Goal: Task Accomplishment & Management: Manage account settings

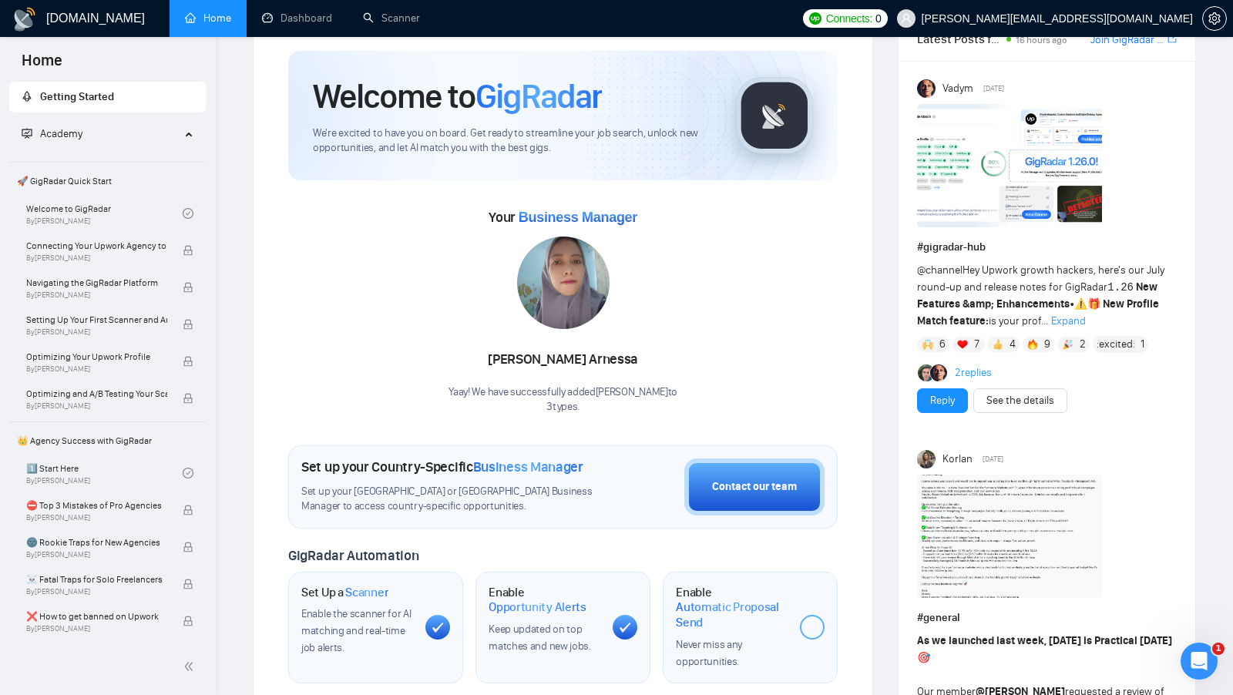
scroll to position [48, 0]
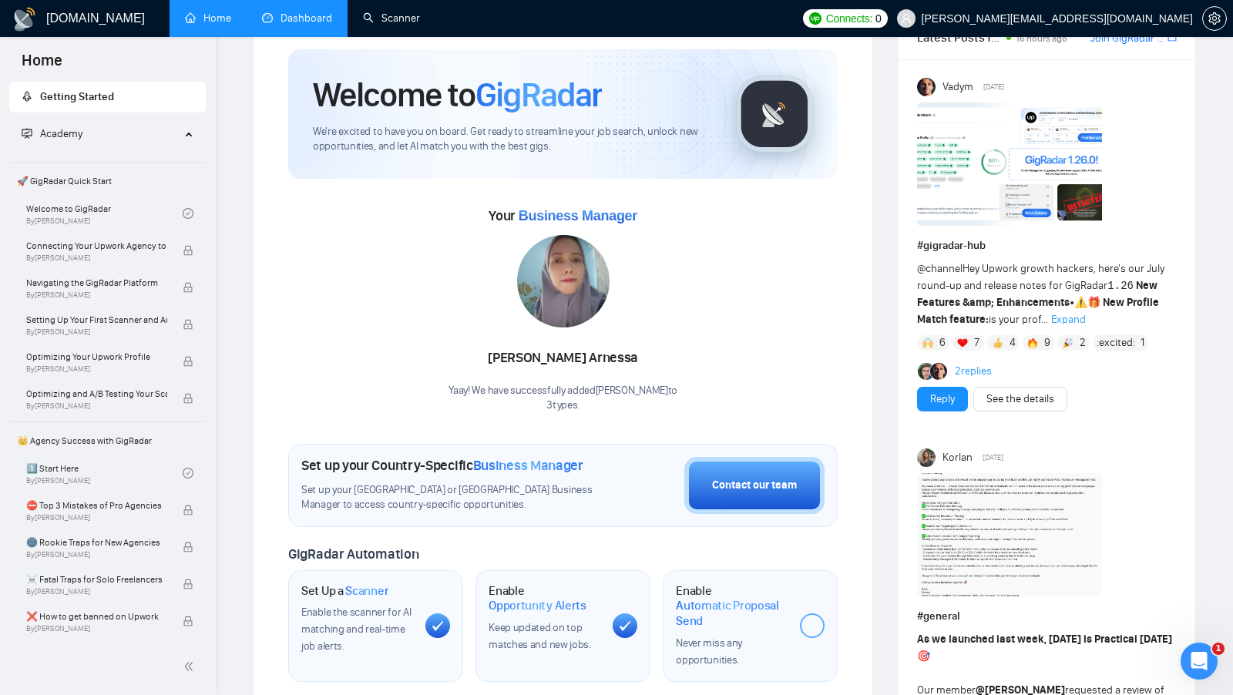
click at [327, 15] on link "Dashboard" at bounding box center [297, 18] width 70 height 13
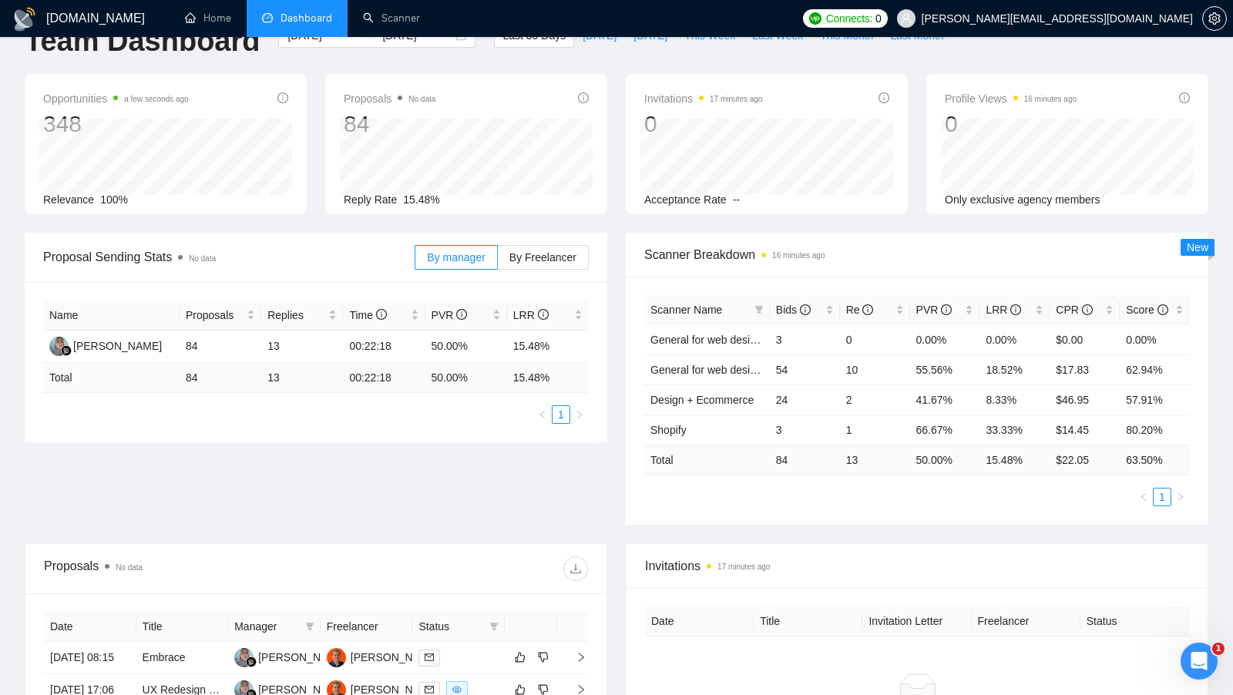
scroll to position [41, 0]
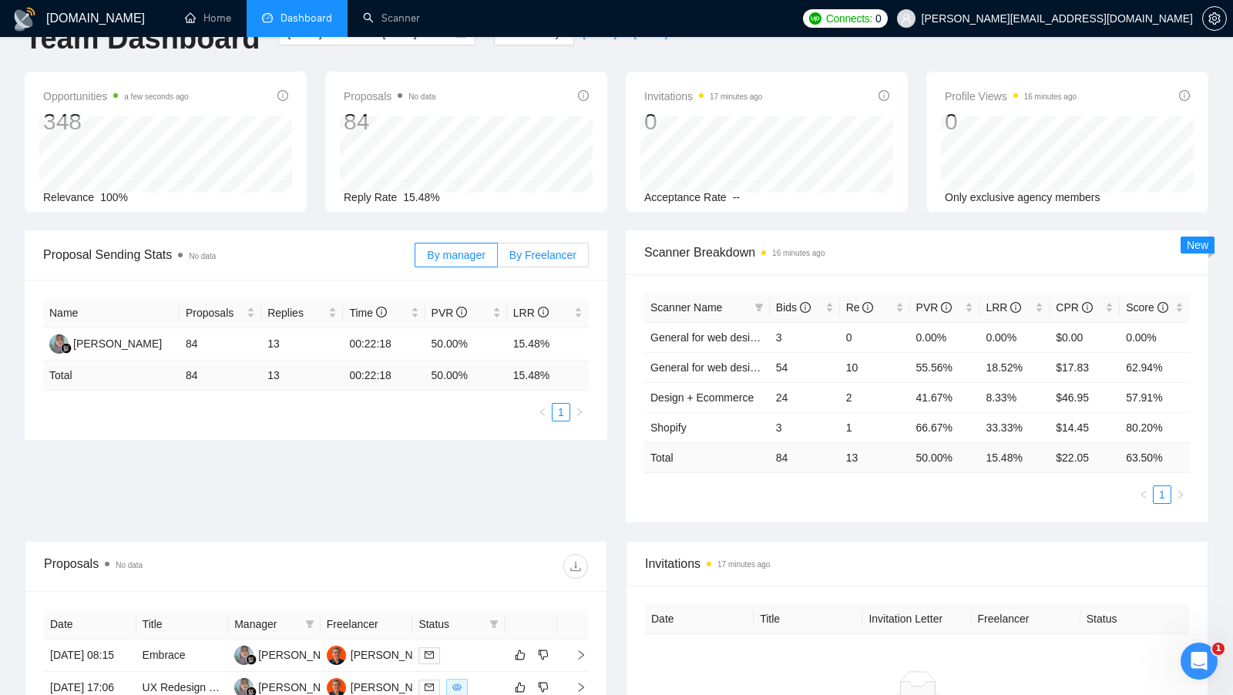
click at [560, 246] on label "By Freelancer" at bounding box center [543, 255] width 91 height 25
click at [498, 259] on input "By Freelancer" at bounding box center [498, 259] width 0 height 0
click at [485, 261] on label "By manager" at bounding box center [456, 255] width 82 height 25
click at [415, 259] on input "By manager" at bounding box center [415, 259] width 0 height 0
click at [524, 261] on label "By Freelancer" at bounding box center [543, 255] width 91 height 25
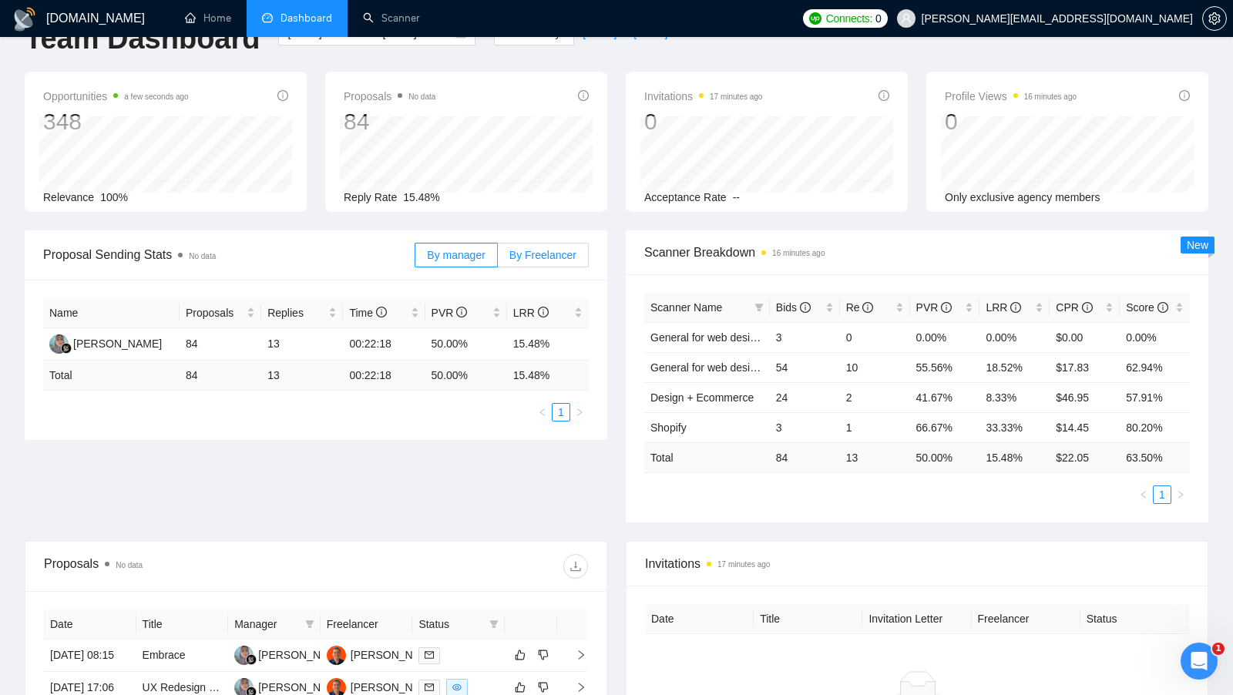
click at [498, 259] on input "By Freelancer" at bounding box center [498, 259] width 0 height 0
click at [463, 259] on span "By manager" at bounding box center [456, 255] width 58 height 12
click at [415, 259] on input "By manager" at bounding box center [415, 259] width 0 height 0
click at [1036, 308] on div "LRR" at bounding box center [1015, 307] width 58 height 17
click at [1042, 302] on div "LRR" at bounding box center [1015, 307] width 58 height 17
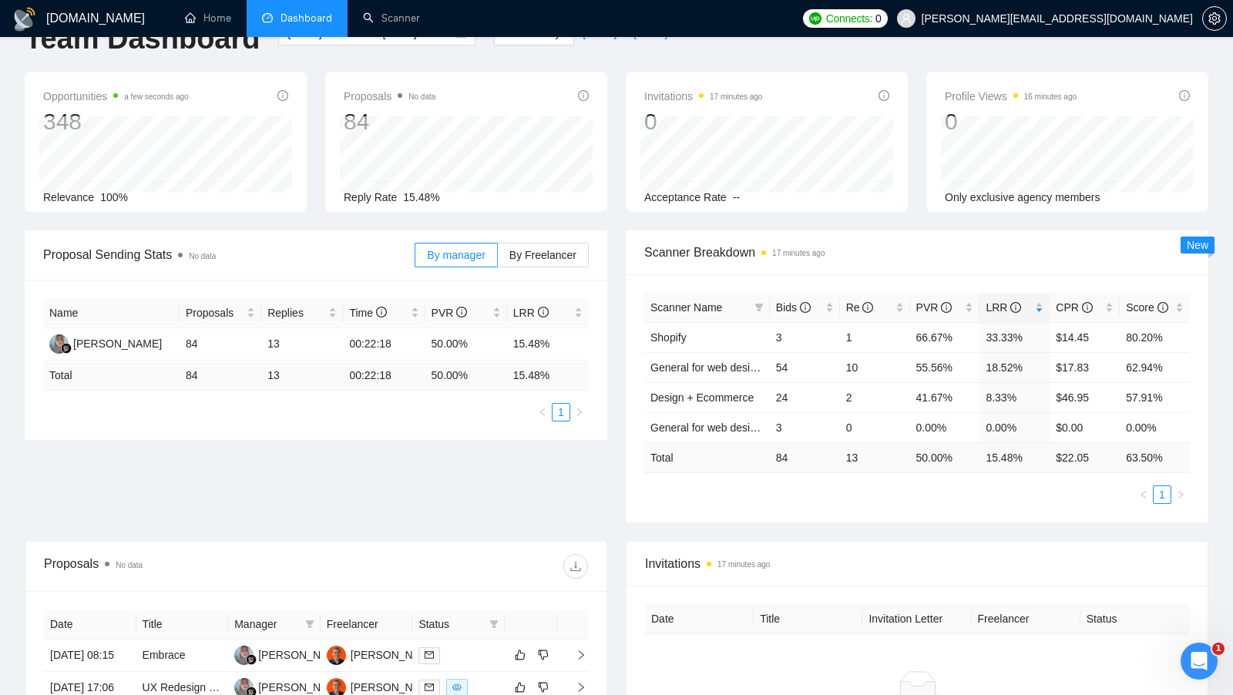
click at [566, 520] on div "Proposal Sending Stats No data By manager By Freelancer Name Proposals Replies …" at bounding box center [616, 385] width 1202 height 311
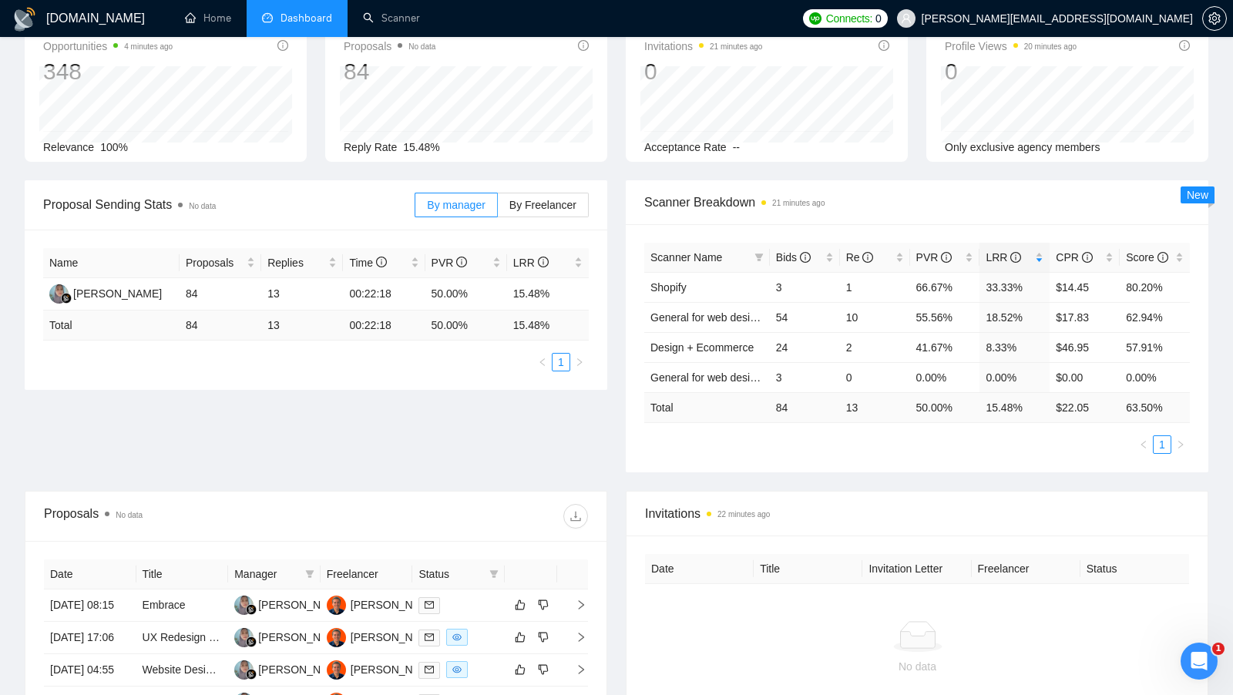
scroll to position [0, 0]
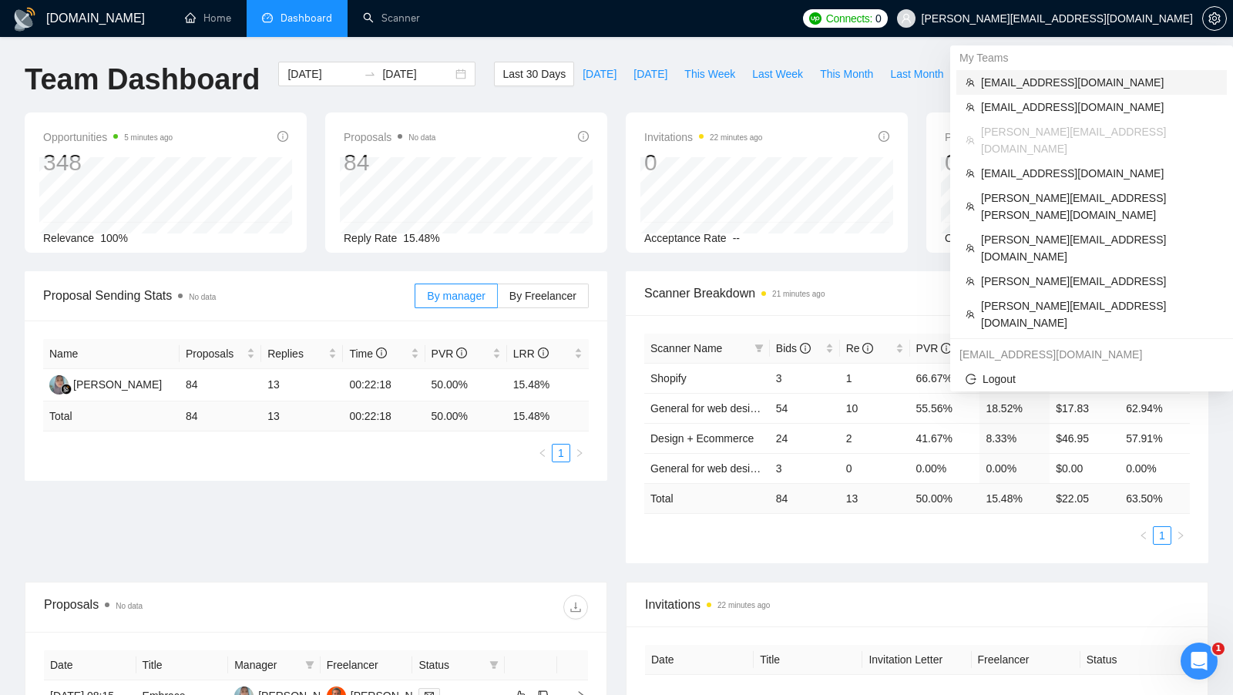
click at [1105, 80] on span "[EMAIL_ADDRESS][DOMAIN_NAME]" at bounding box center [1099, 82] width 237 height 17
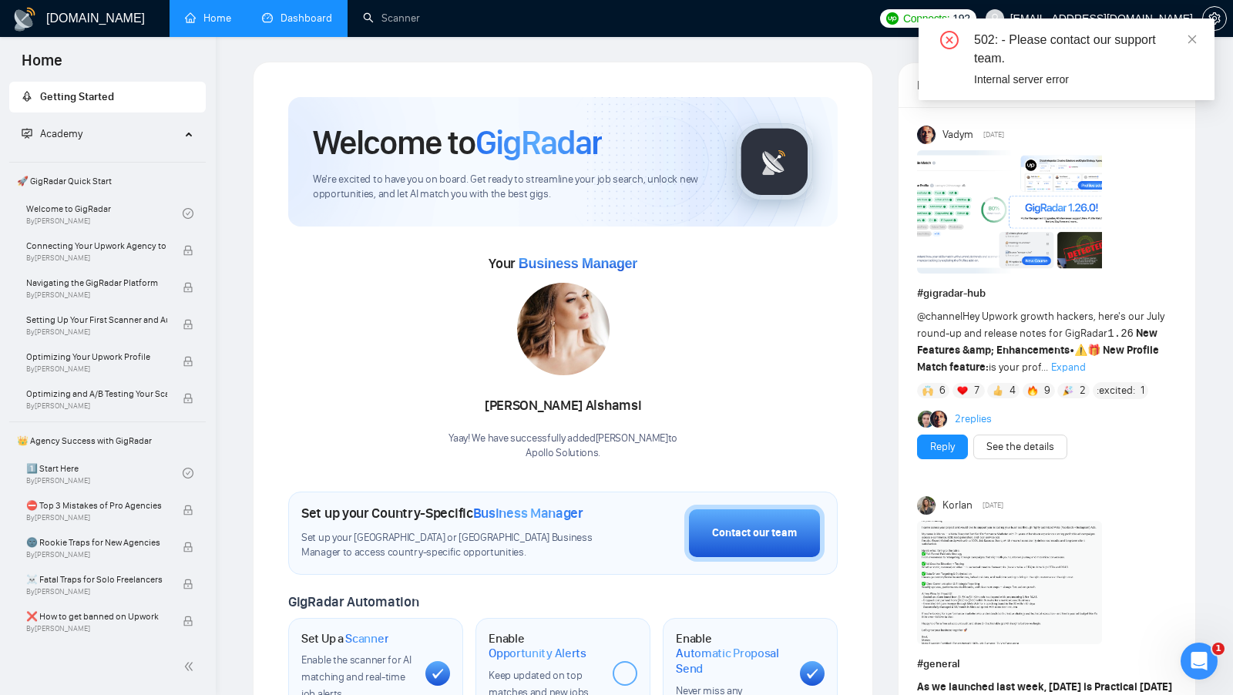
click at [308, 16] on link "Dashboard" at bounding box center [297, 18] width 70 height 13
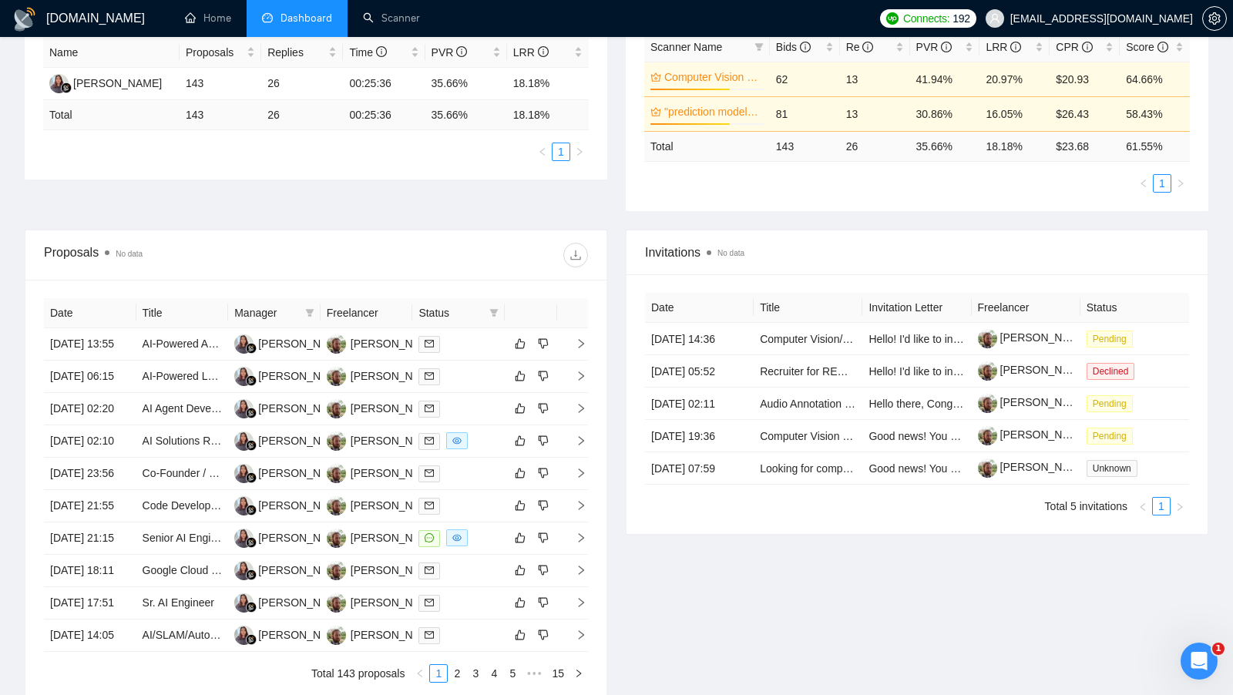
scroll to position [216, 0]
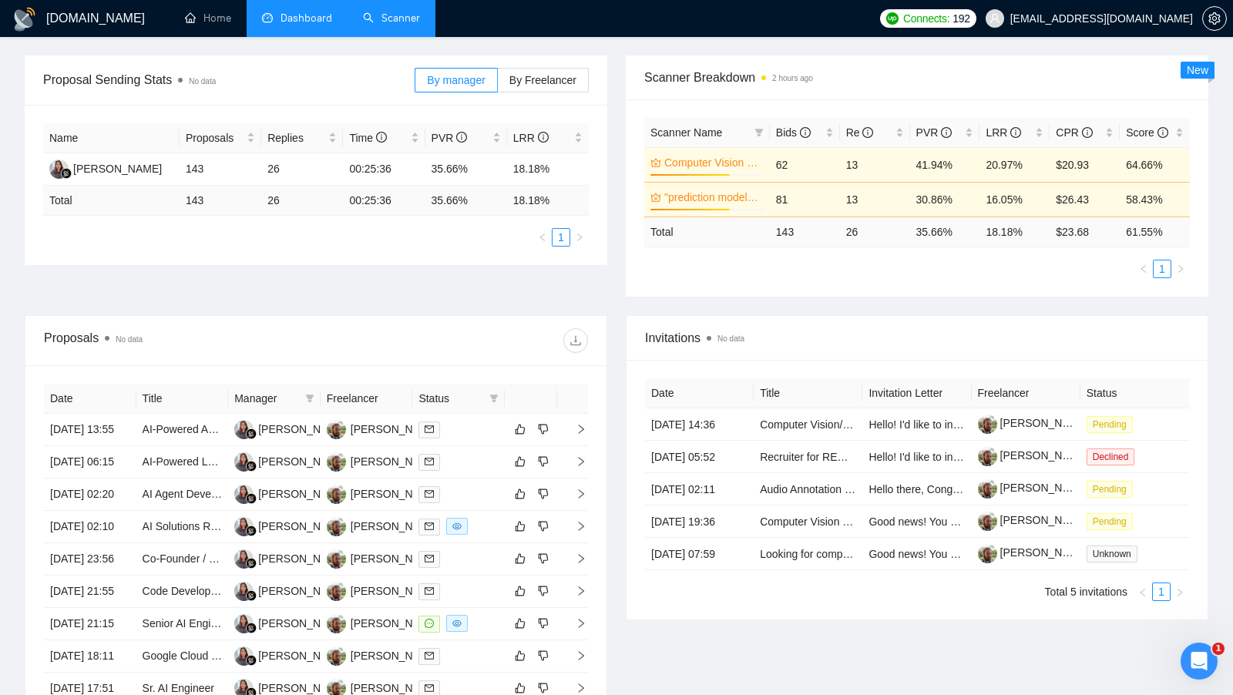
click at [385, 12] on link "Scanner" at bounding box center [391, 18] width 57 height 13
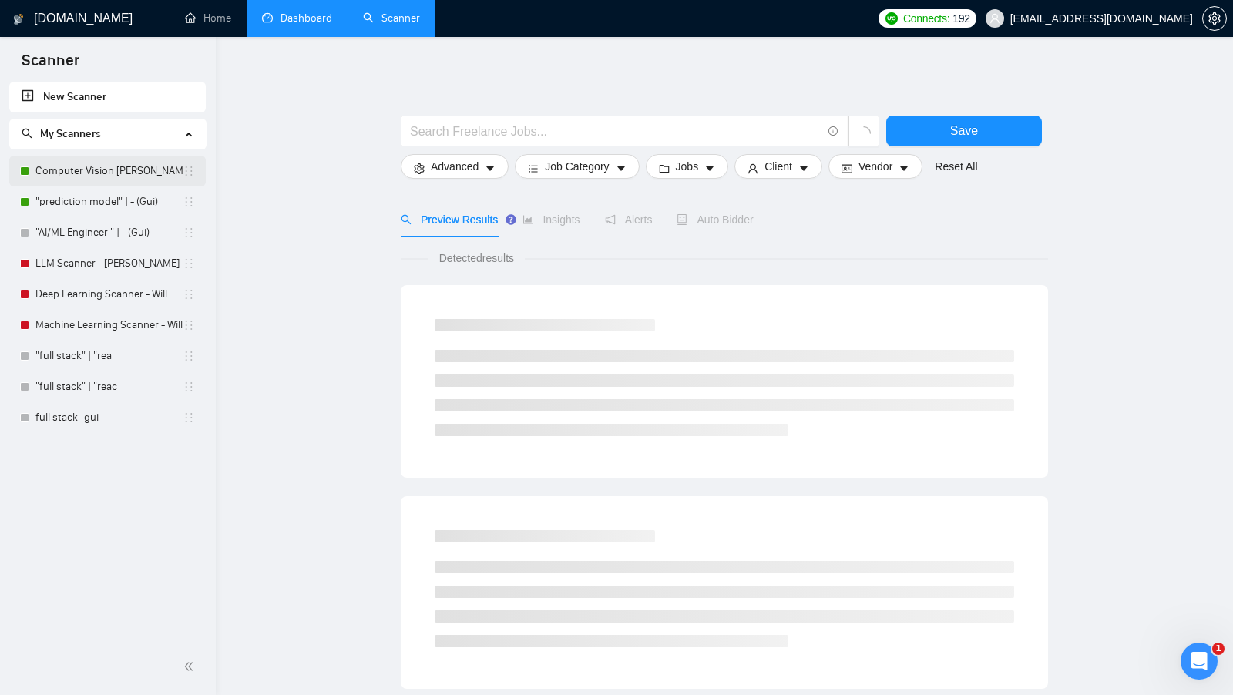
click at [119, 177] on link "Computer Vision [PERSON_NAME]" at bounding box center [108, 171] width 147 height 31
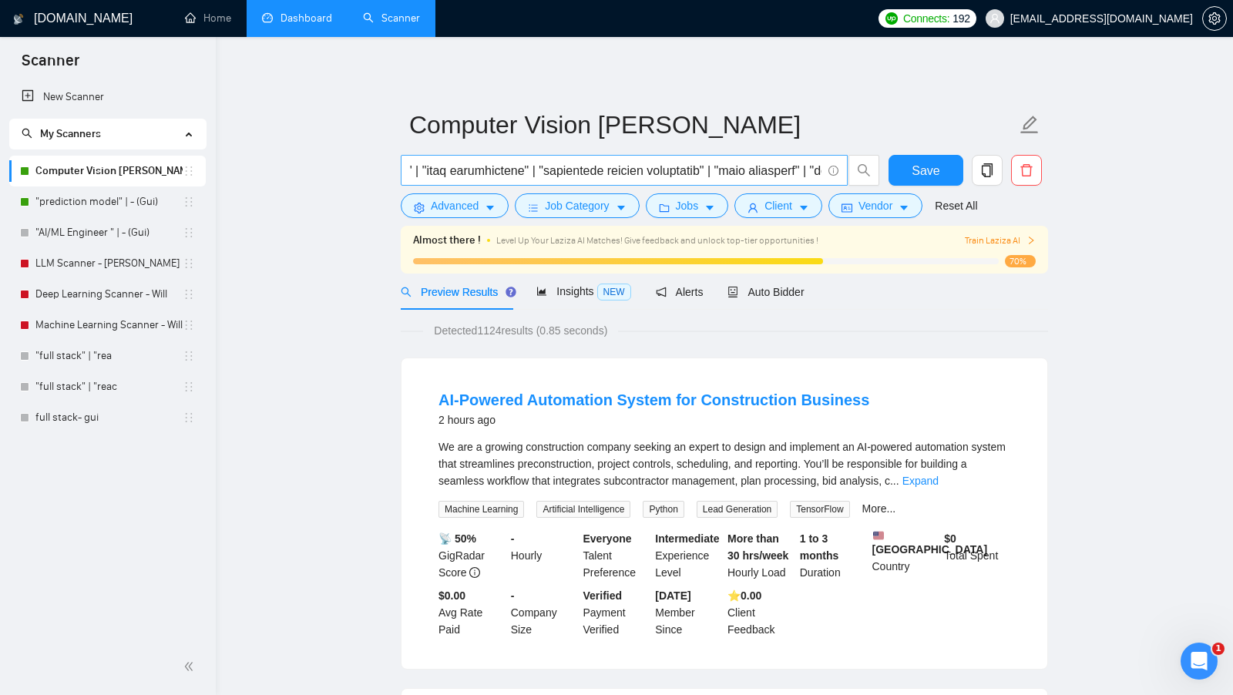
scroll to position [0, 4623]
click at [572, 198] on span "Job Category" at bounding box center [577, 205] width 64 height 17
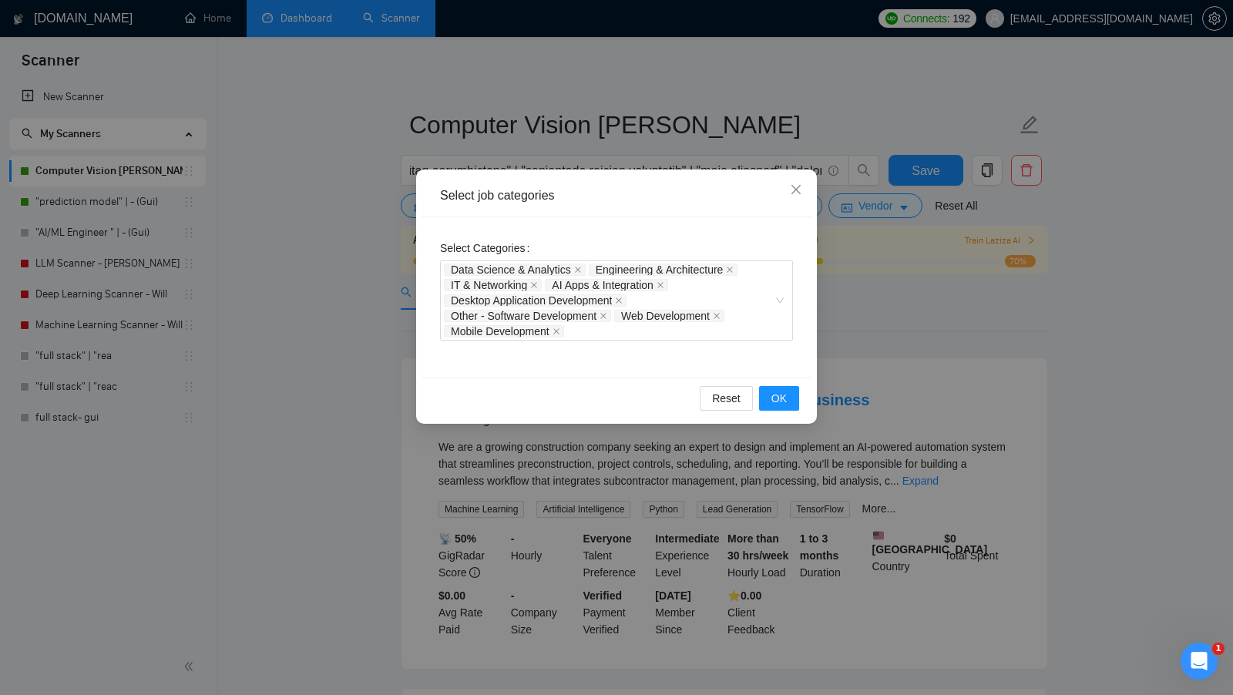
click at [366, 268] on div "Select job categories Select Categories Data Science & Analytics Engineering & …" at bounding box center [616, 347] width 1233 height 695
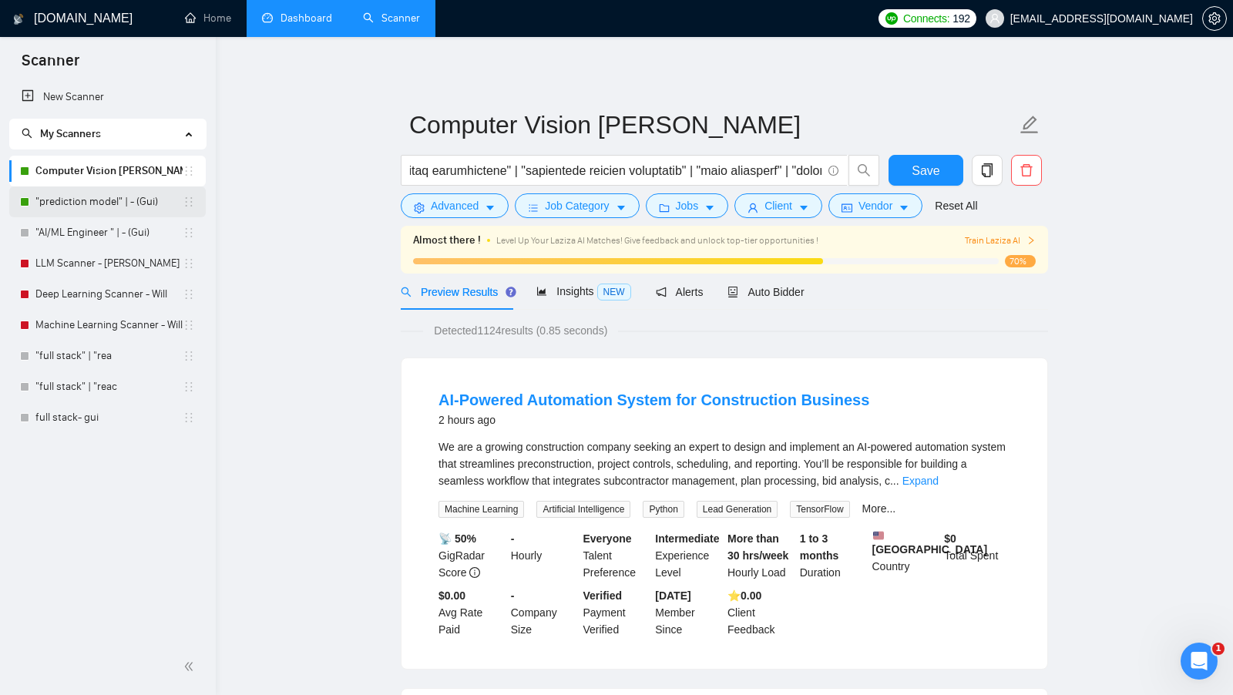
click at [120, 203] on link ""prediction model" | - (Gui)" at bounding box center [108, 202] width 147 height 31
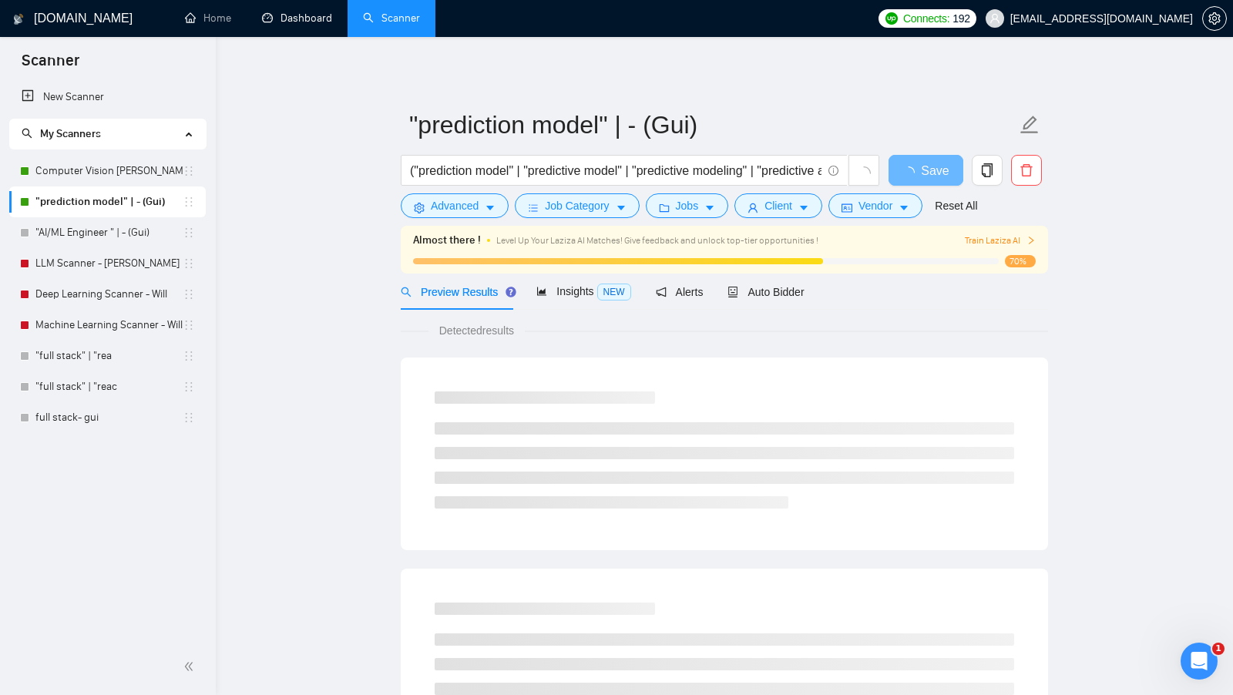
drag, startPoint x: 273, startPoint y: 24, endPoint x: 274, endPoint y: 39, distance: 15.5
click at [273, 24] on link "Dashboard" at bounding box center [297, 18] width 70 height 13
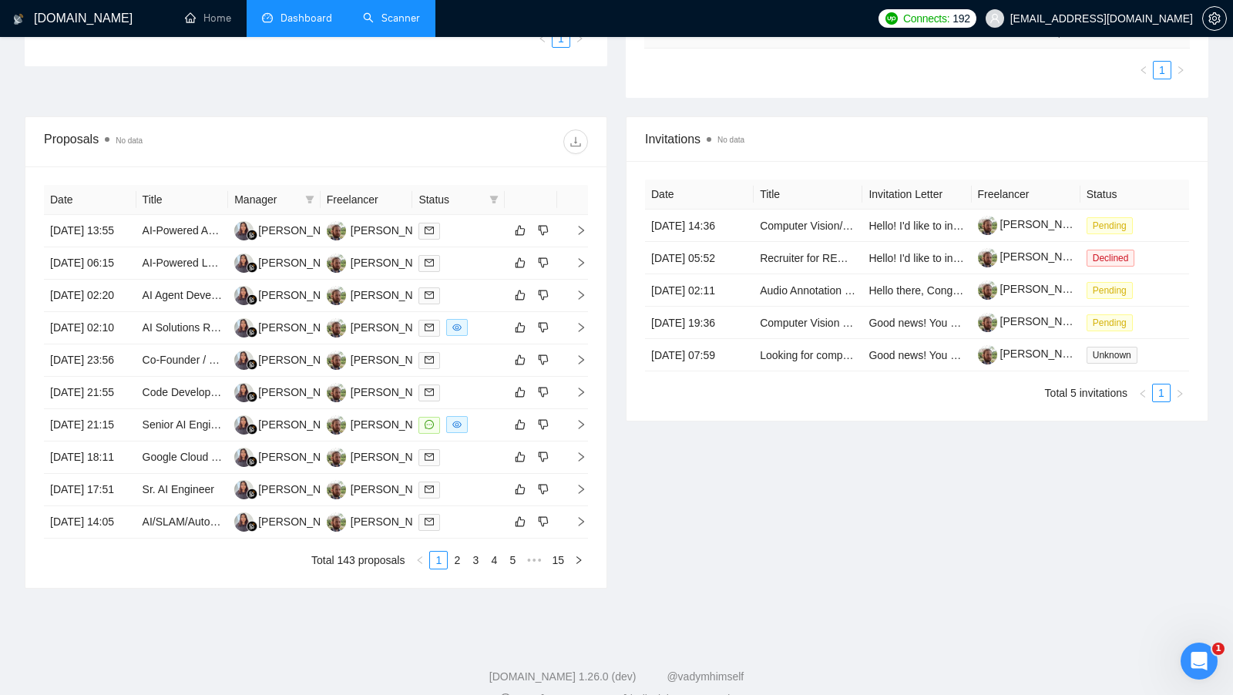
scroll to position [437, 0]
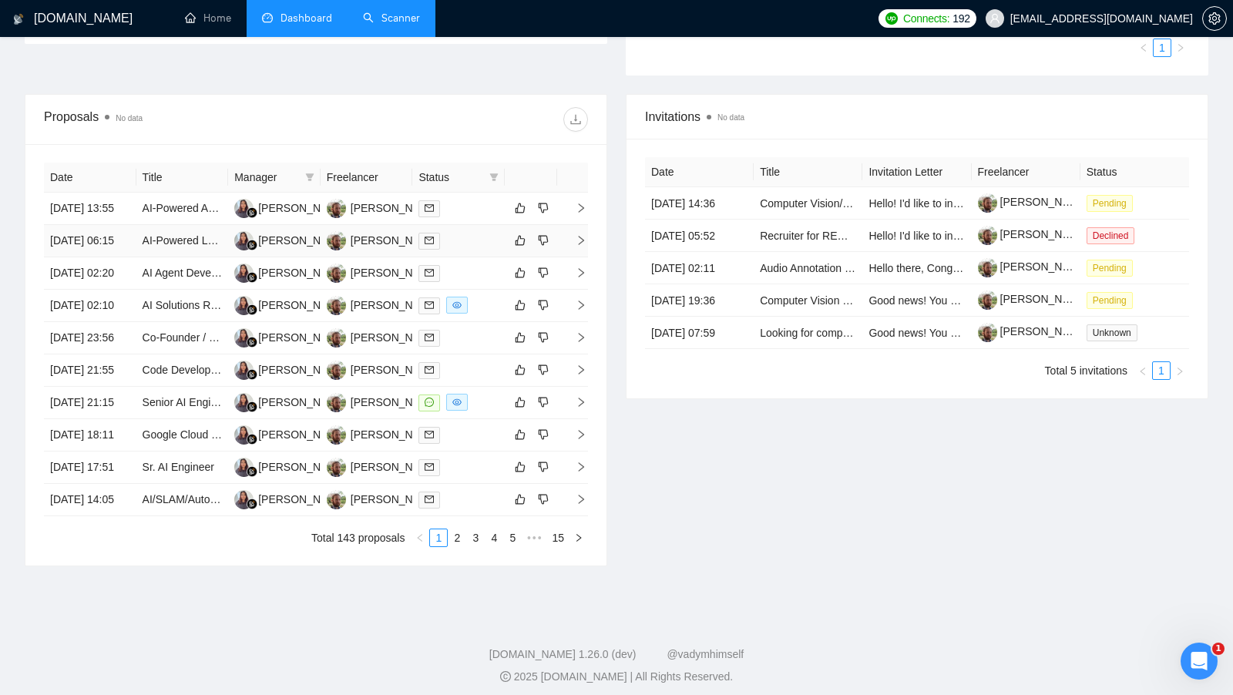
click at [467, 249] on td at bounding box center [458, 241] width 92 height 32
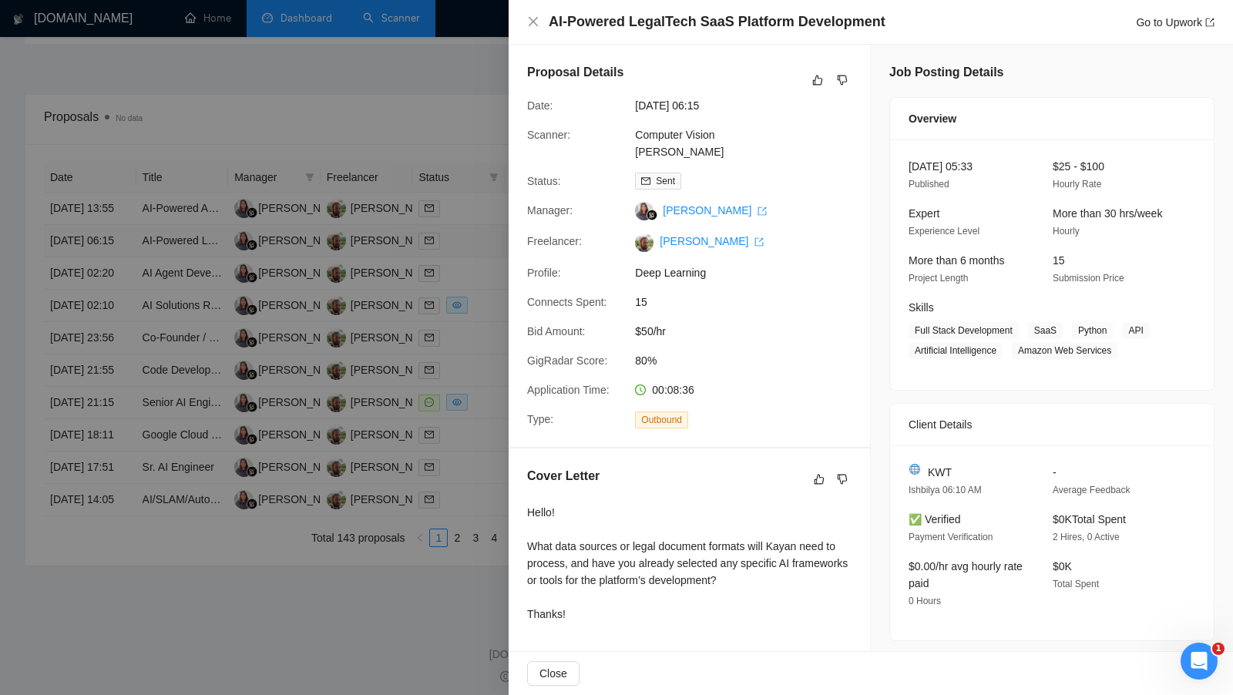
click at [467, 249] on div at bounding box center [616, 347] width 1233 height 695
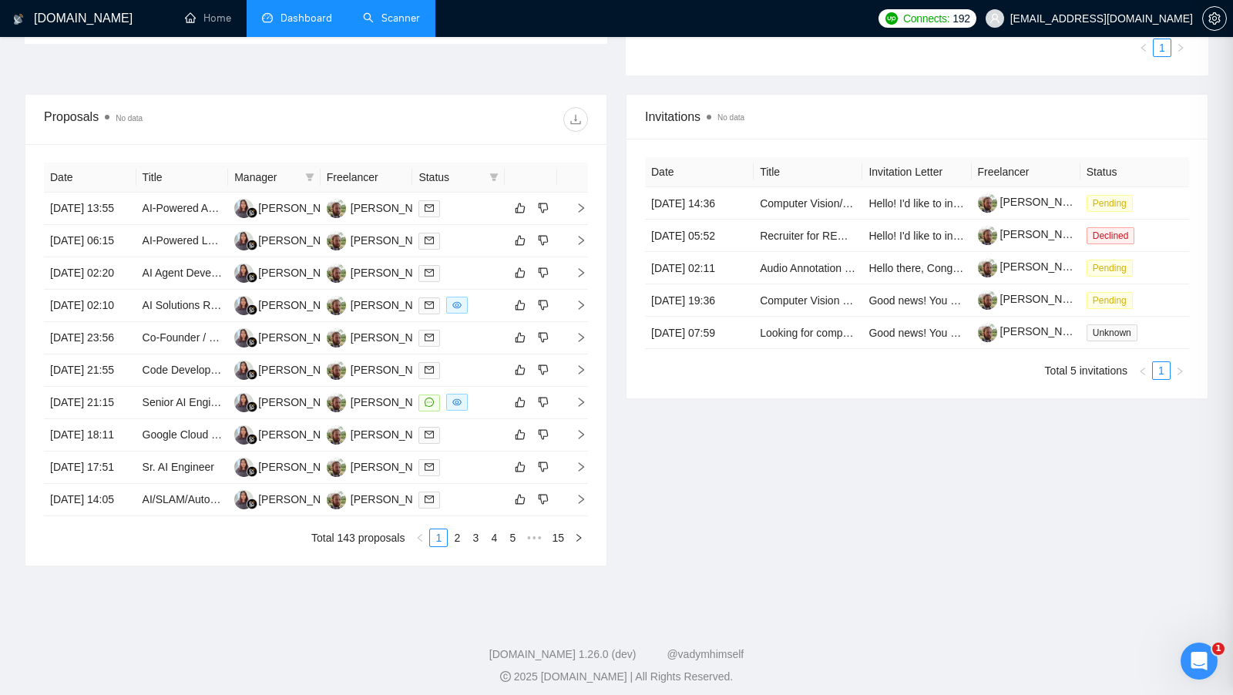
click at [470, 224] on td at bounding box center [458, 209] width 92 height 32
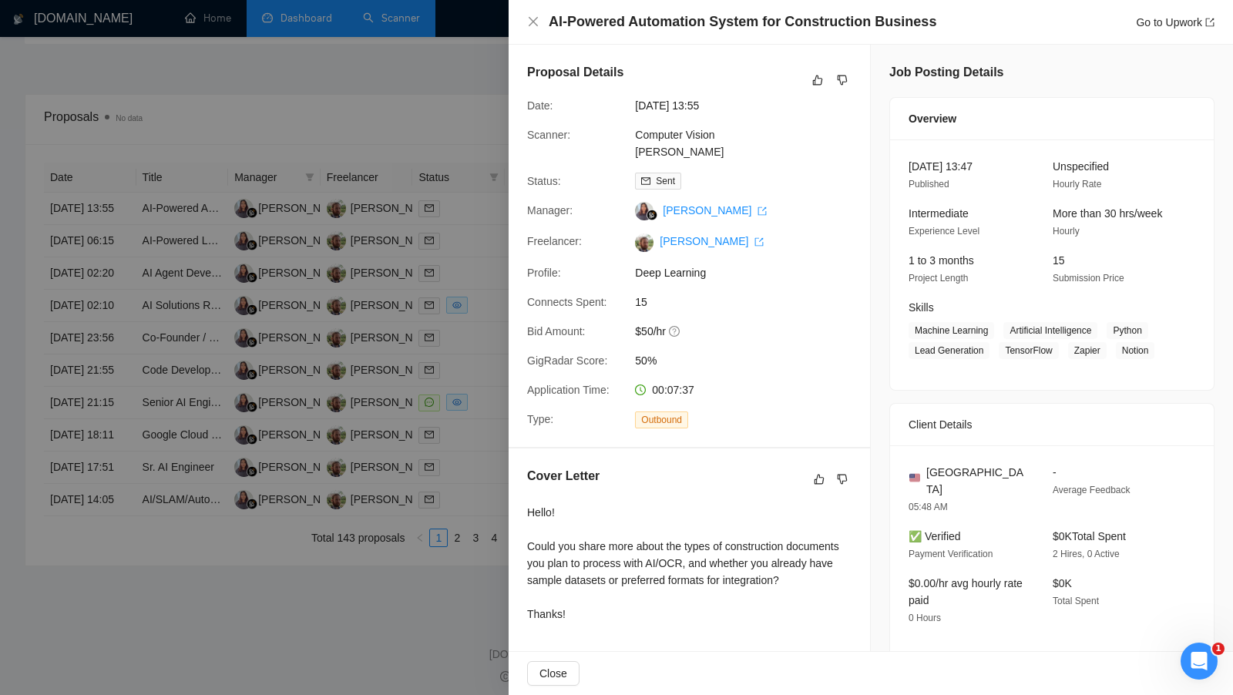
click at [470, 224] on div at bounding box center [616, 347] width 1233 height 695
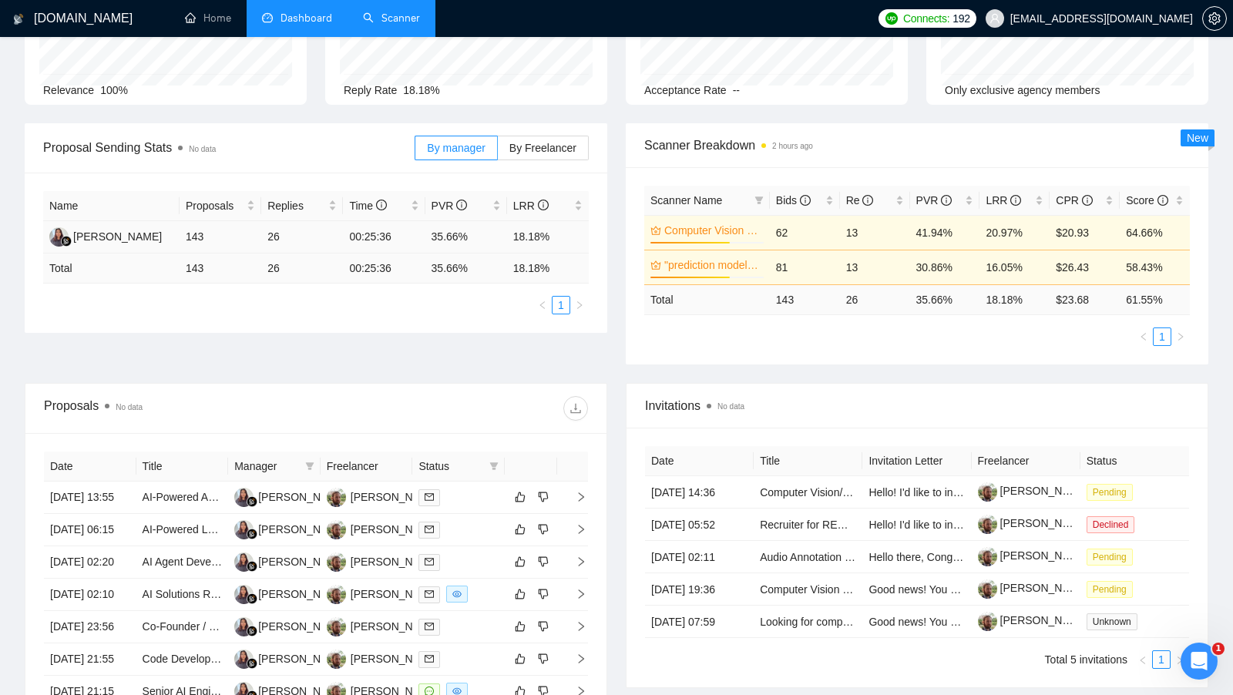
scroll to position [146, 0]
click at [533, 154] on label "By Freelancer" at bounding box center [543, 149] width 91 height 25
click at [498, 153] on input "By Freelancer" at bounding box center [498, 153] width 0 height 0
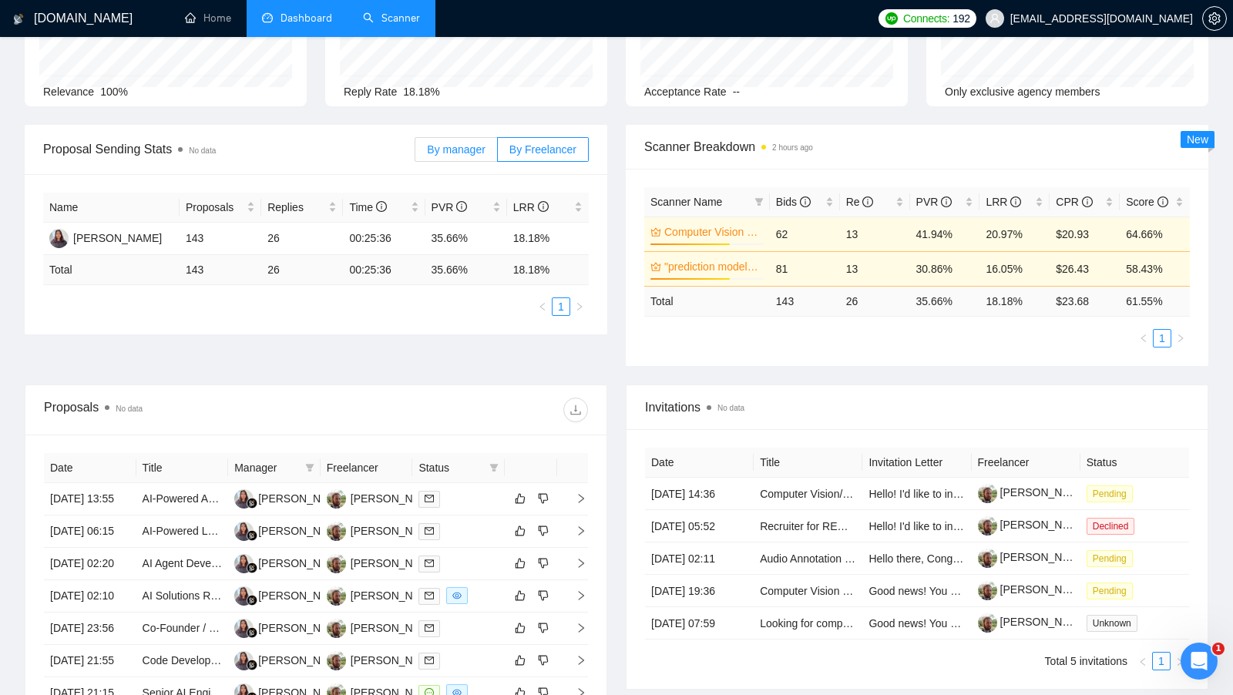
click at [462, 153] on span "By manager" at bounding box center [456, 149] width 58 height 12
click at [415, 153] on input "By manager" at bounding box center [415, 153] width 0 height 0
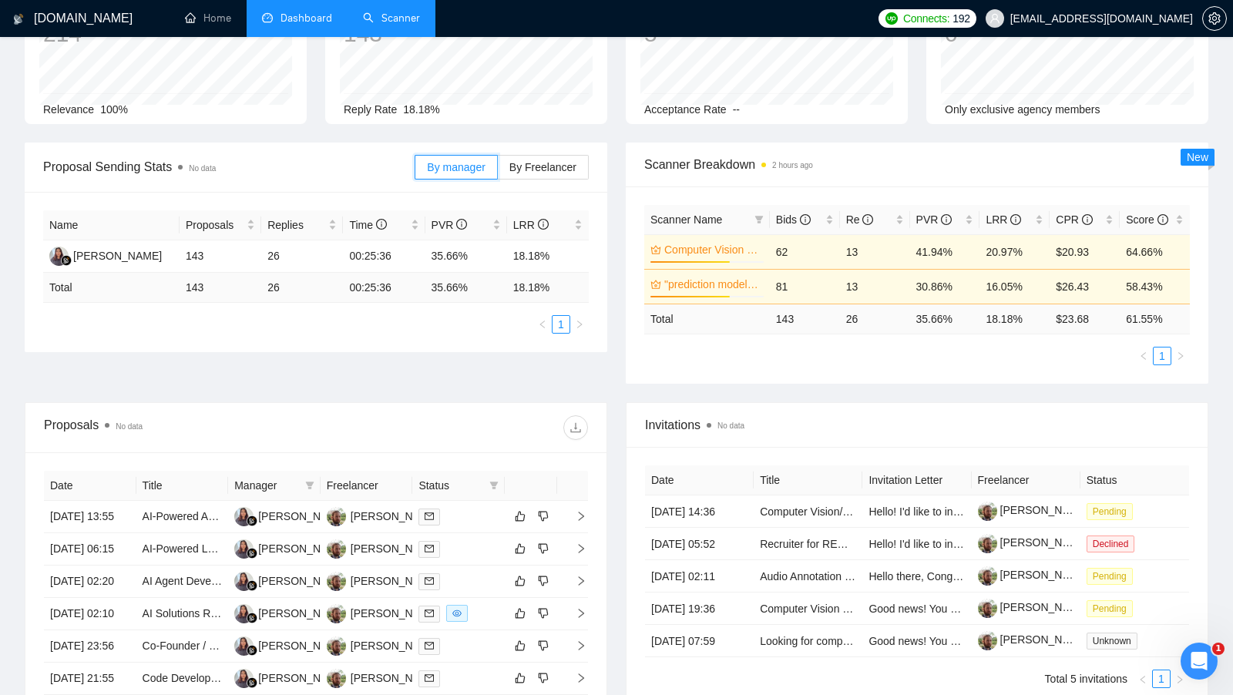
scroll to position [130, 0]
click at [527, 160] on span "By Freelancer" at bounding box center [543, 166] width 67 height 12
click at [498, 170] on input "By Freelancer" at bounding box center [498, 170] width 0 height 0
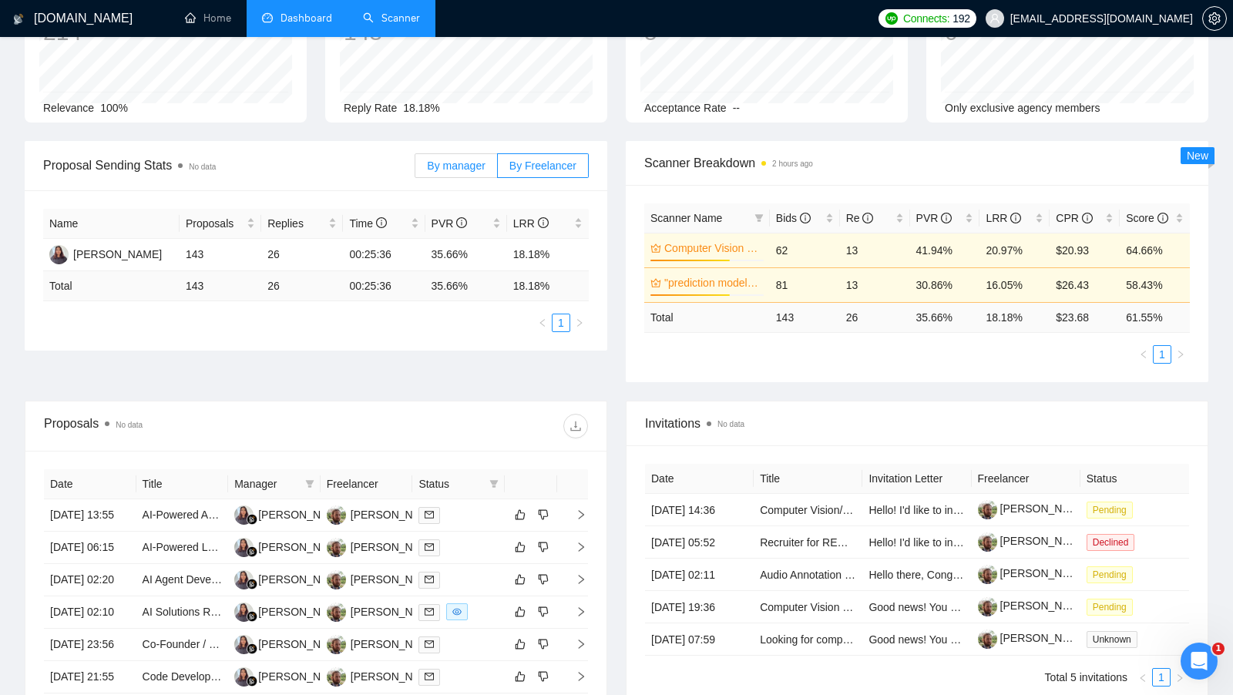
click at [473, 167] on span "By manager" at bounding box center [456, 166] width 58 height 12
click at [415, 170] on input "By manager" at bounding box center [415, 170] width 0 height 0
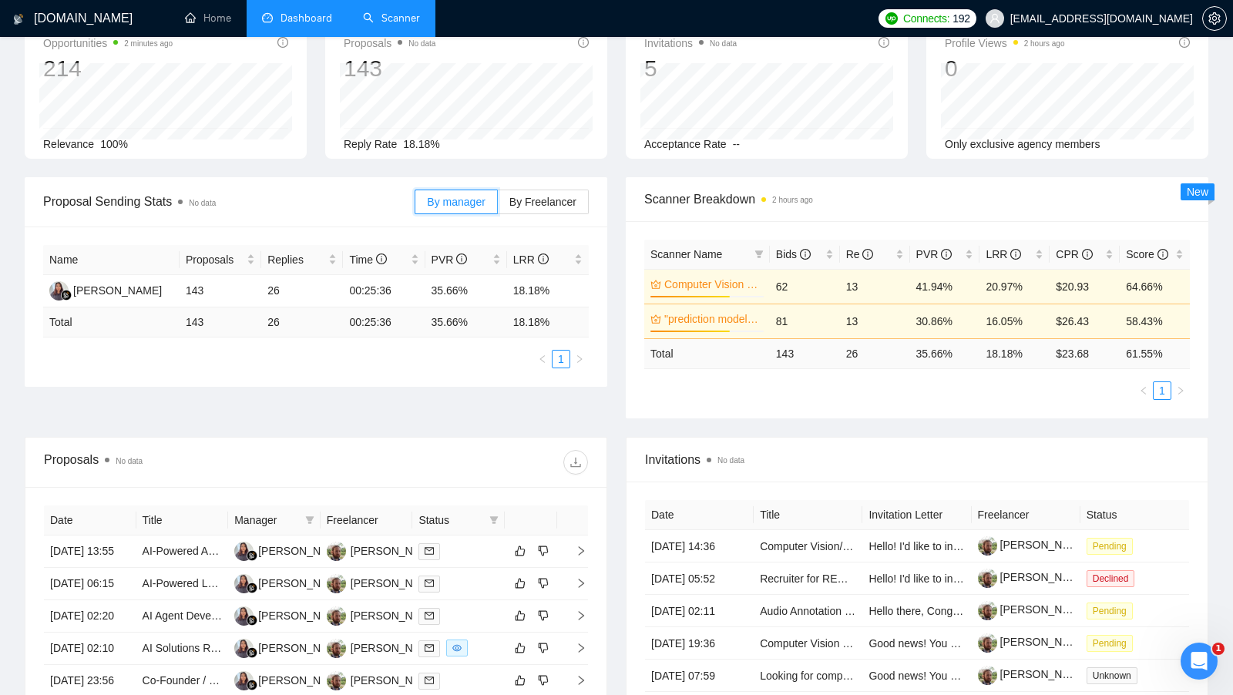
scroll to position [89, 0]
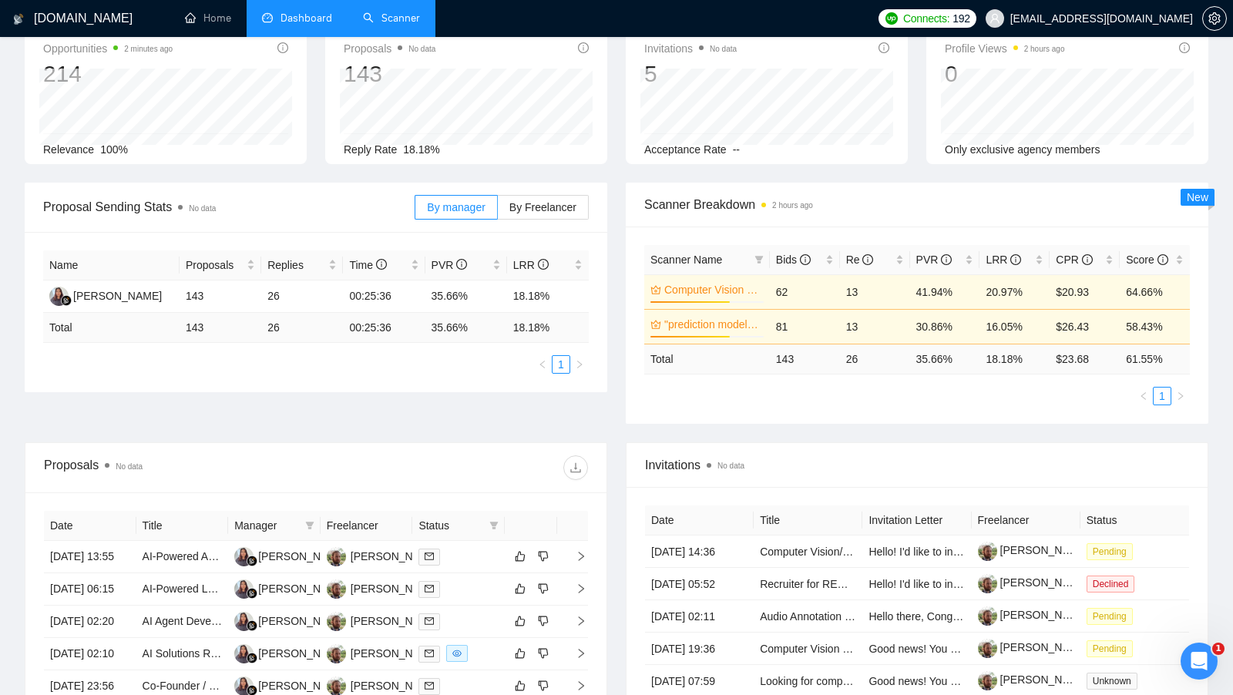
click at [785, 395] on ul "1" at bounding box center [917, 396] width 546 height 18
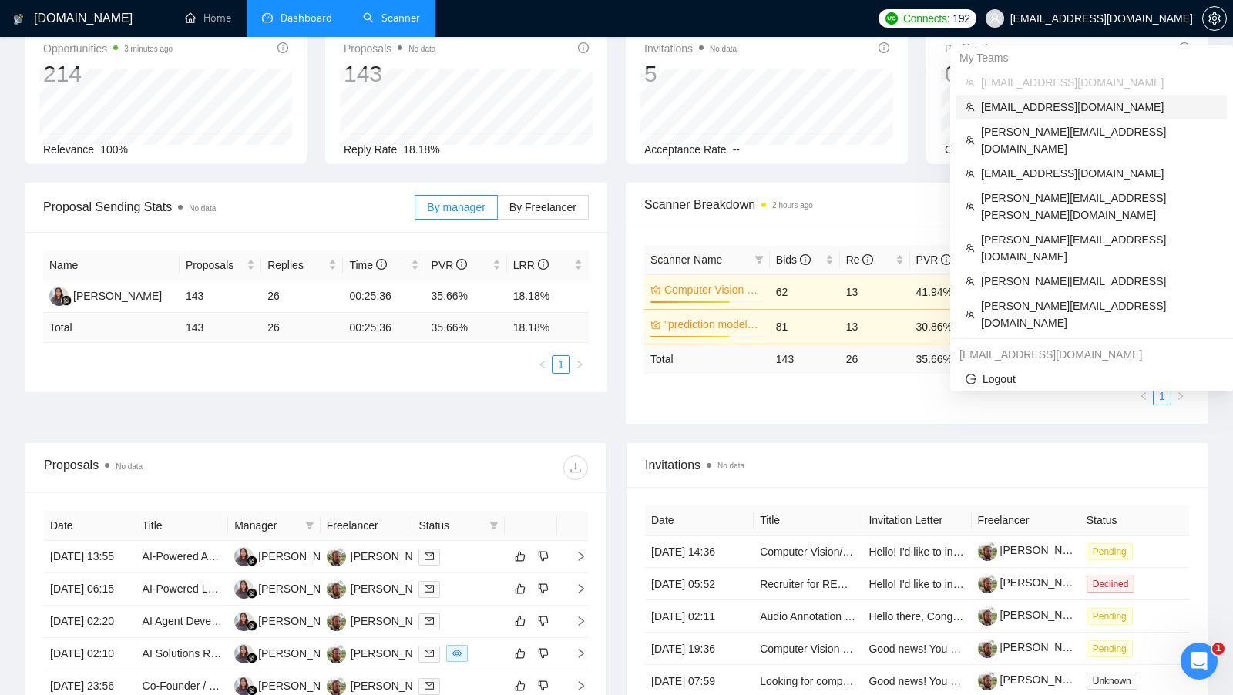
click at [1078, 110] on span "[EMAIL_ADDRESS][DOMAIN_NAME]" at bounding box center [1099, 107] width 237 height 17
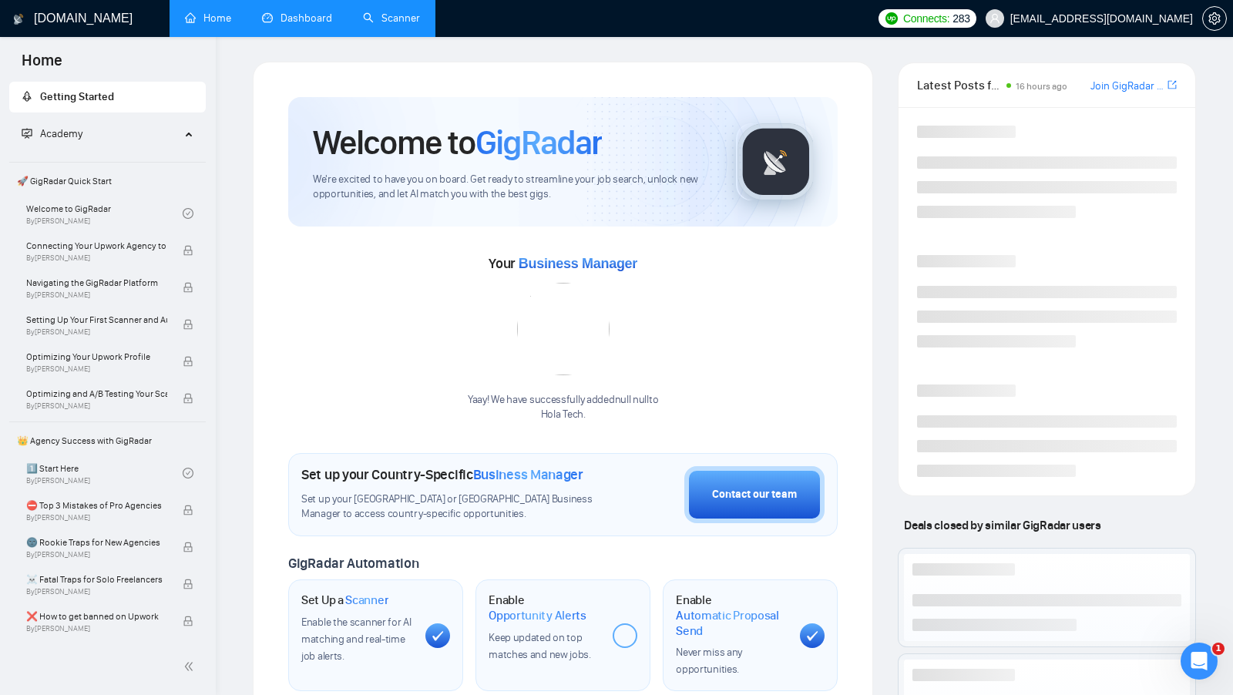
click at [295, 15] on link "Dashboard" at bounding box center [297, 18] width 70 height 13
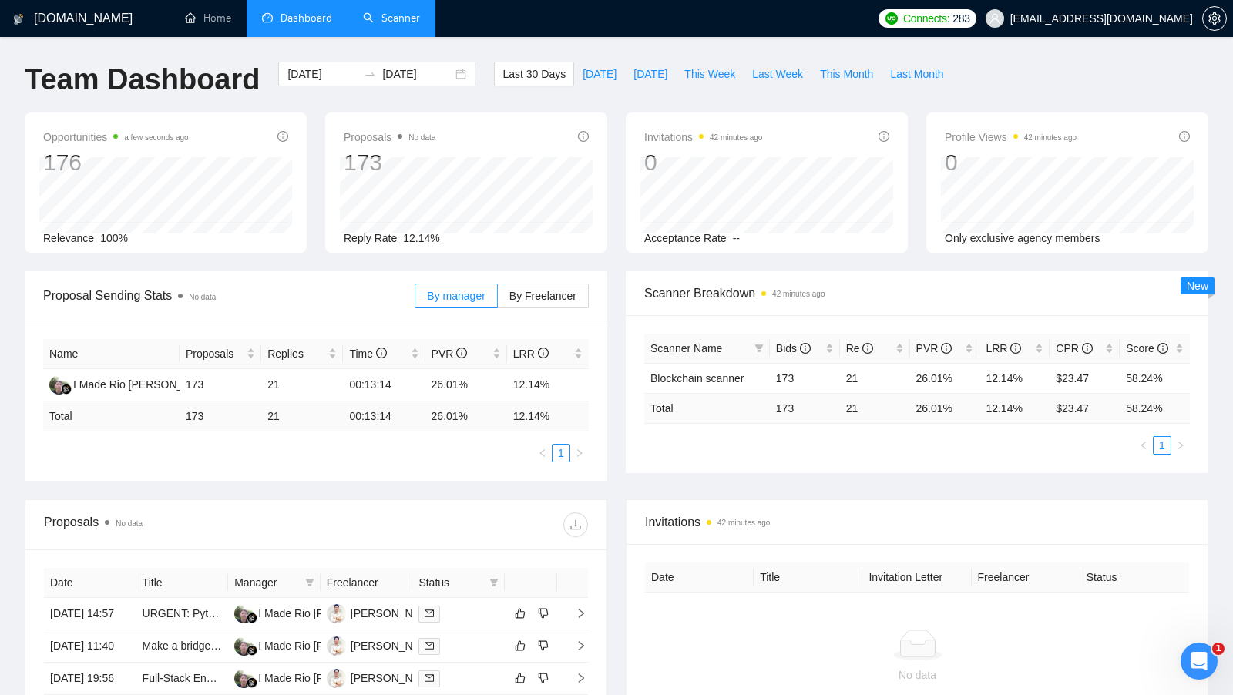
click at [406, 25] on link "Scanner" at bounding box center [391, 18] width 57 height 13
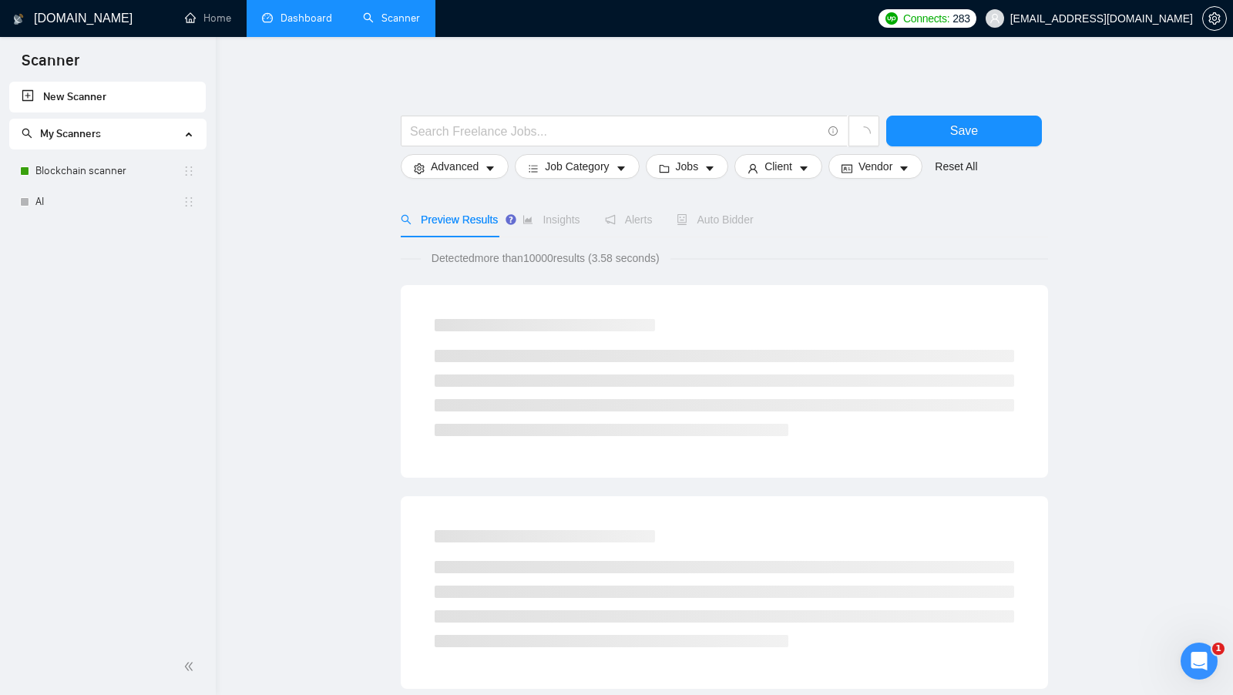
click at [296, 22] on link "Dashboard" at bounding box center [297, 18] width 70 height 13
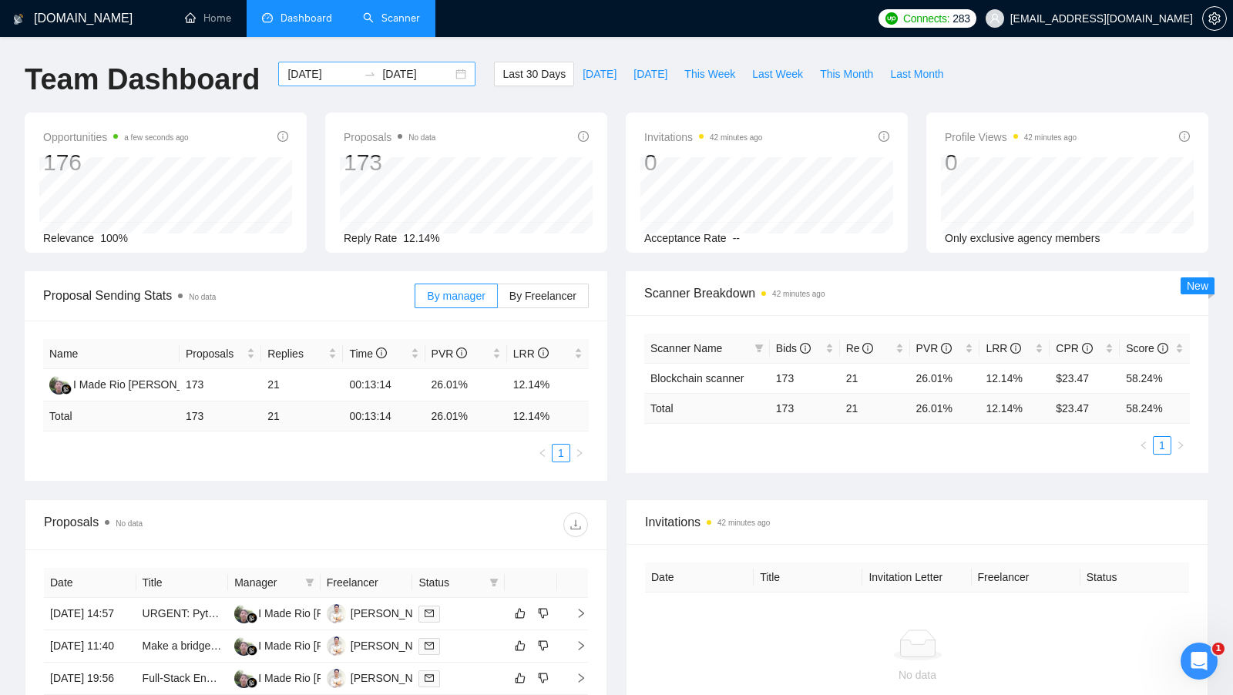
click at [450, 69] on div "[DATE] [DATE]" at bounding box center [376, 74] width 197 height 25
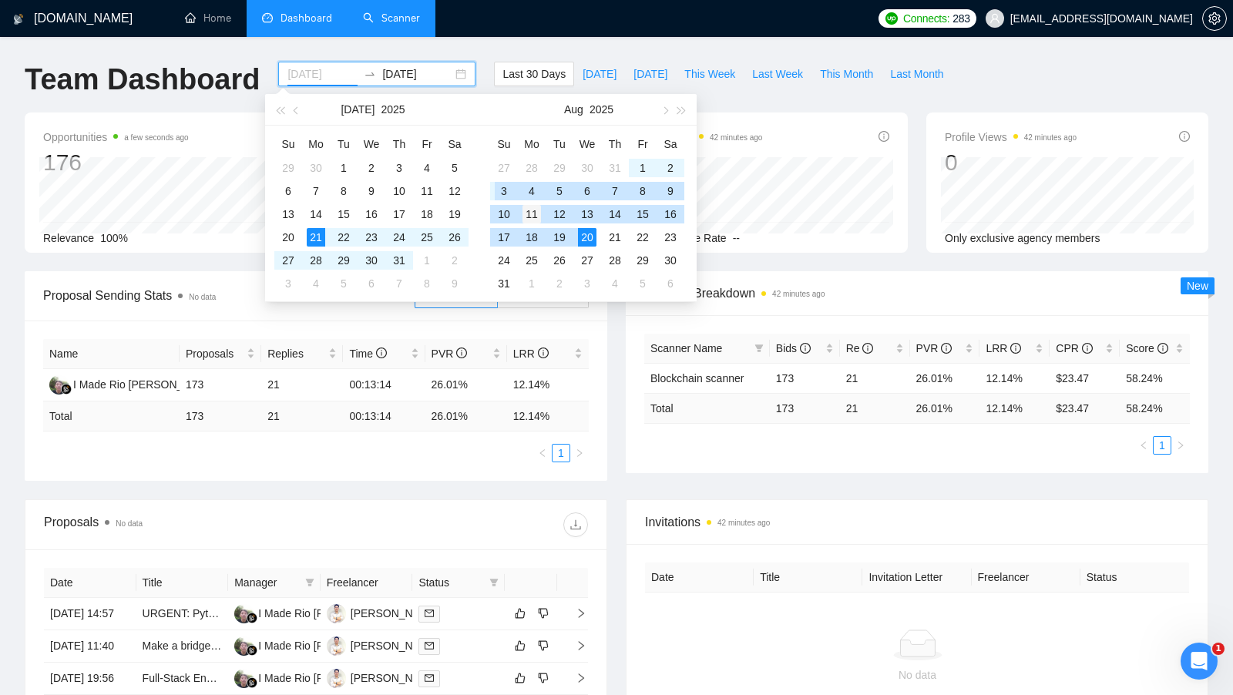
type input "[DATE]"
click at [533, 217] on div "11" at bounding box center [532, 214] width 18 height 18
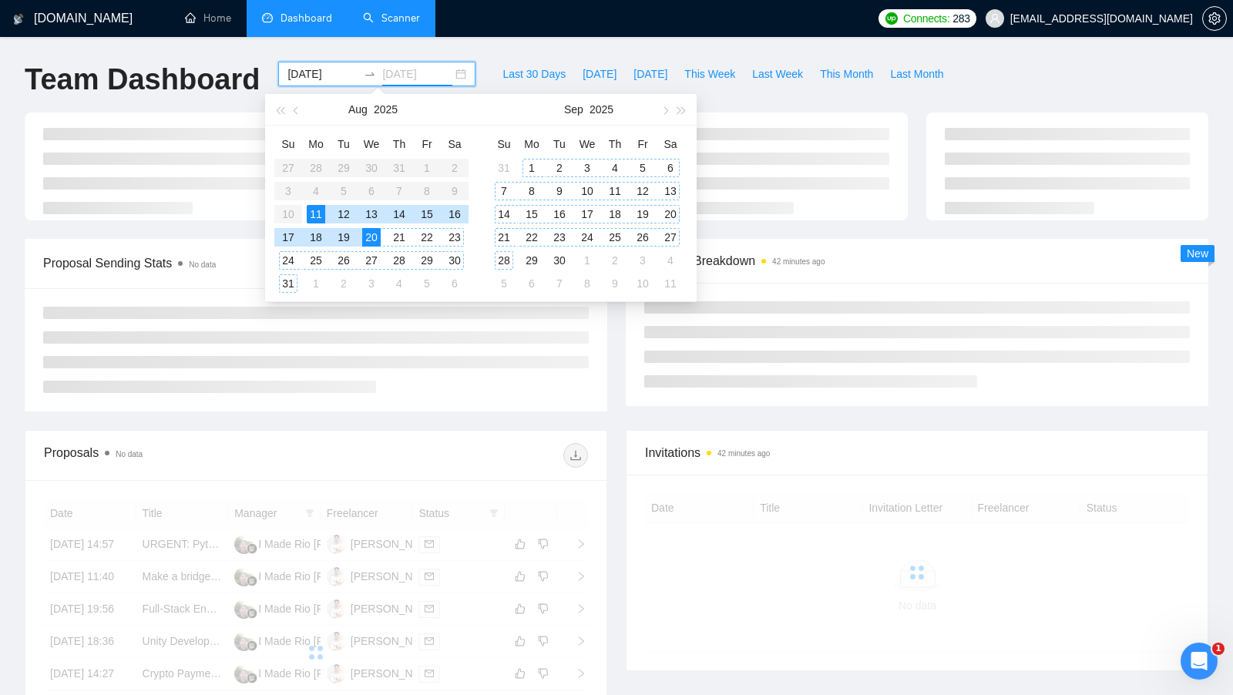
type input "[DATE]"
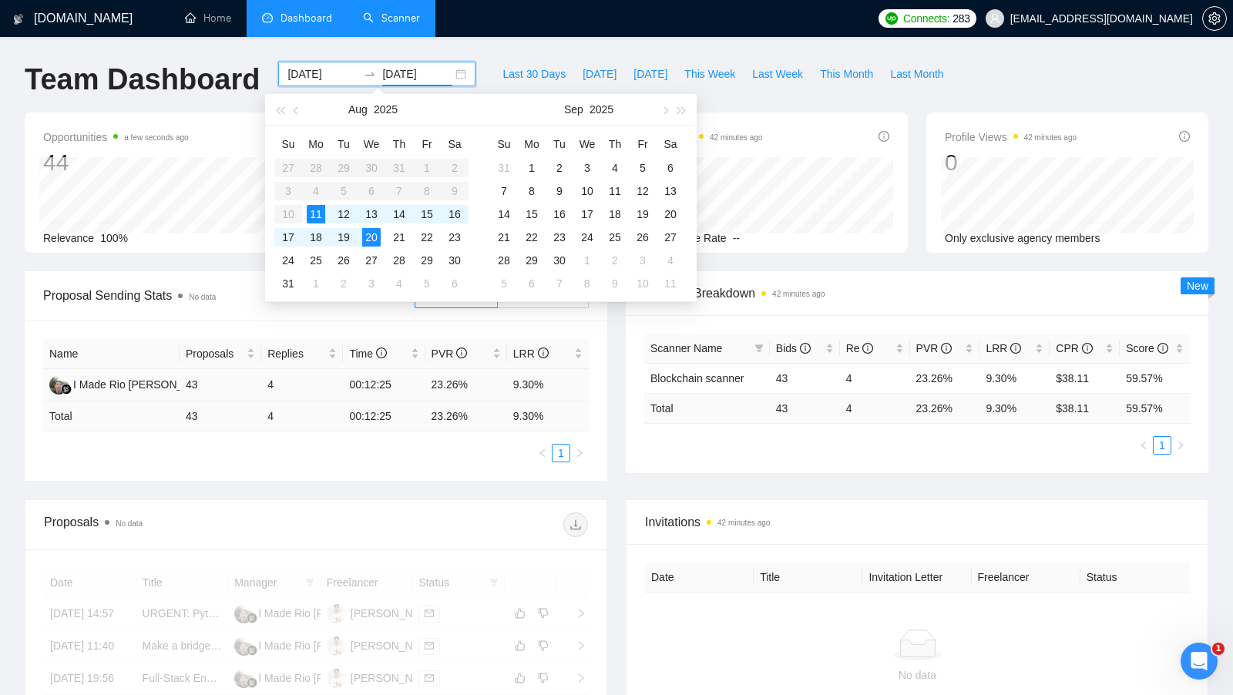
click at [600, 388] on div "Name Proposals Replies Time PVR LRR I Made Rio Sukmana Putra 43 4 00:12:25 23.2…" at bounding box center [316, 401] width 583 height 160
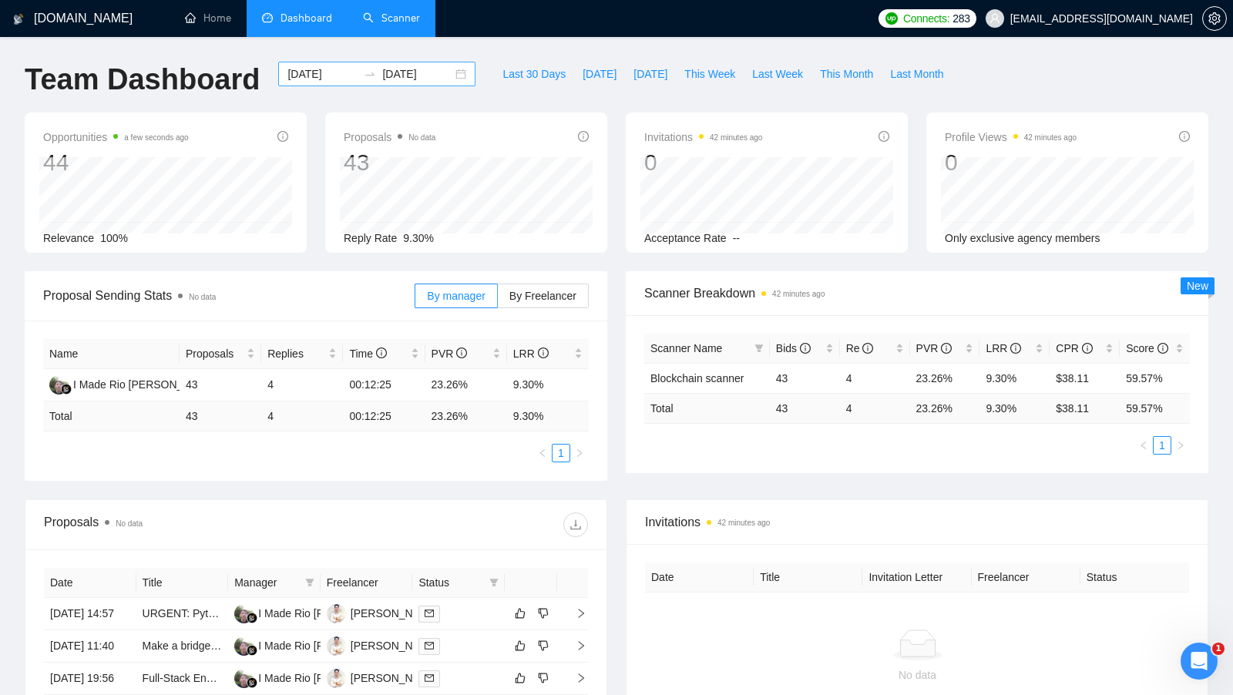
click at [454, 71] on div "[DATE] [DATE]" at bounding box center [376, 74] width 197 height 25
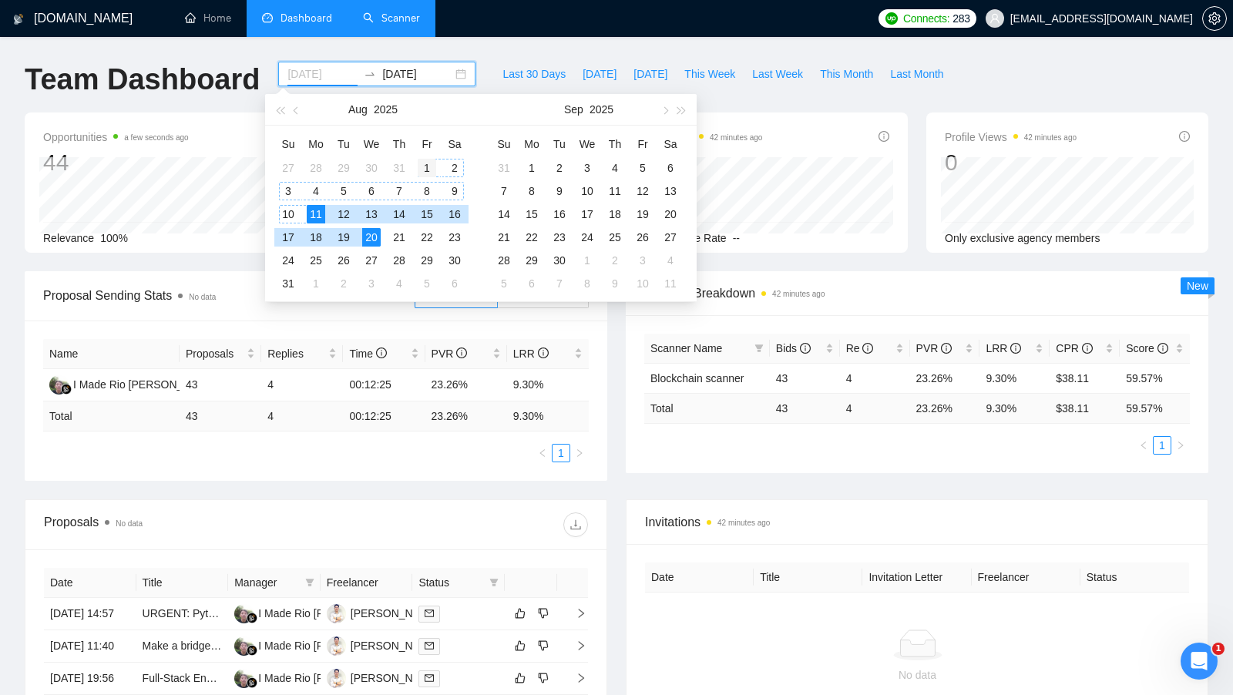
type input "[DATE]"
click at [430, 166] on div "1" at bounding box center [427, 168] width 18 height 18
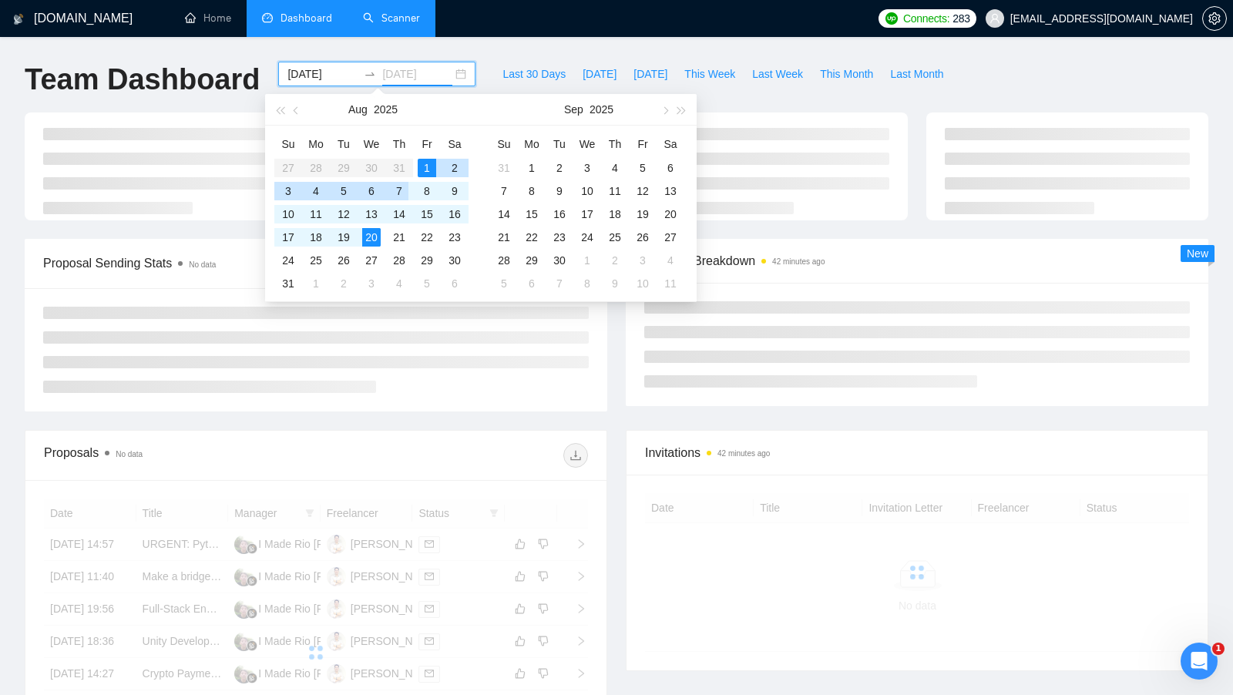
type input "[DATE]"
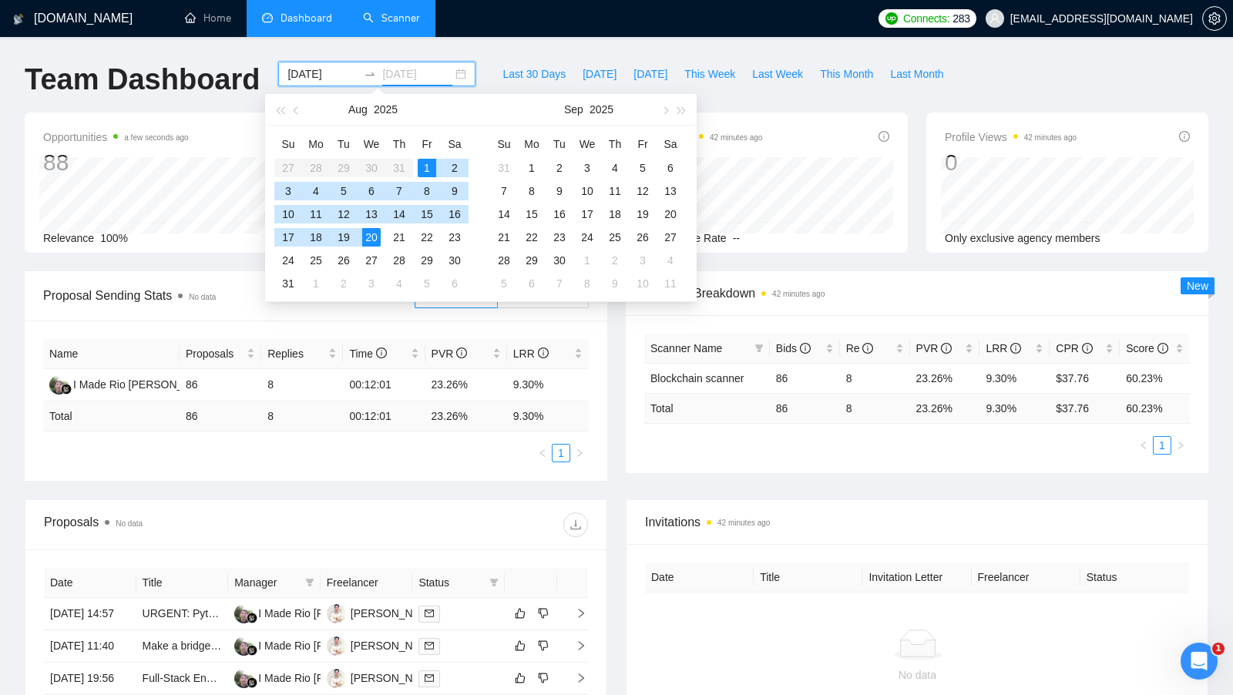
click at [370, 230] on div "20" at bounding box center [371, 237] width 18 height 18
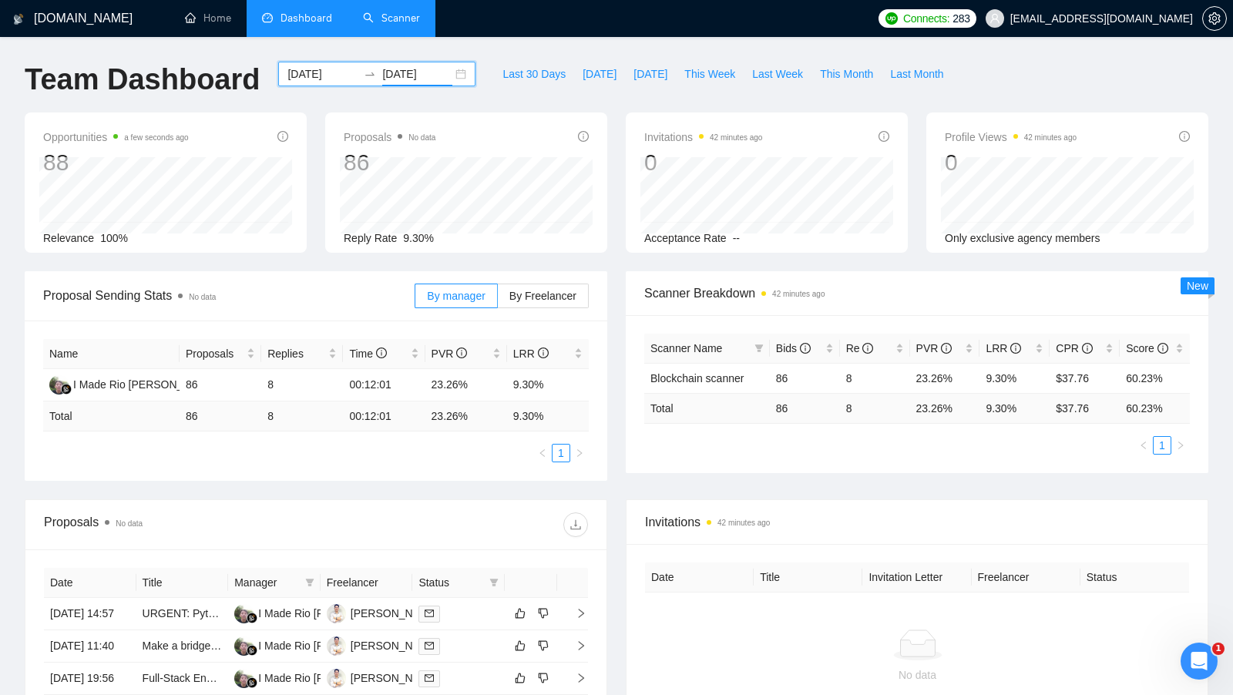
click at [450, 78] on div "[DATE] [DATE]" at bounding box center [376, 74] width 197 height 25
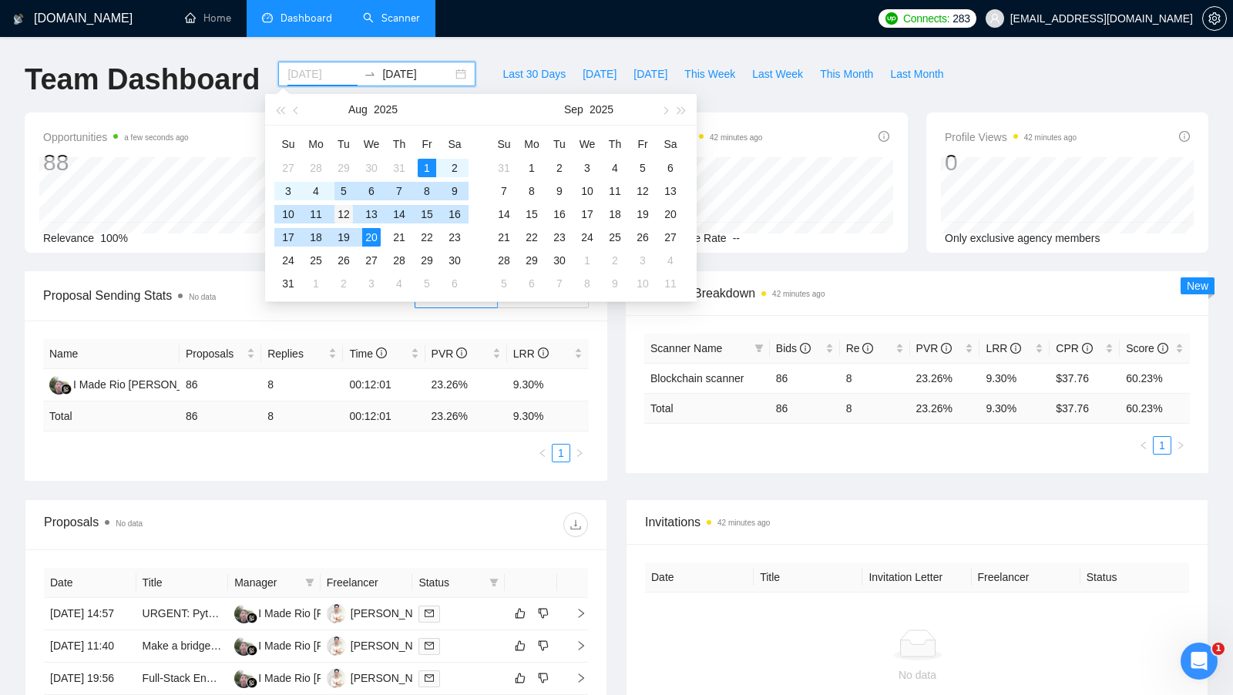
type input "[DATE]"
click at [346, 212] on div "12" at bounding box center [344, 214] width 18 height 18
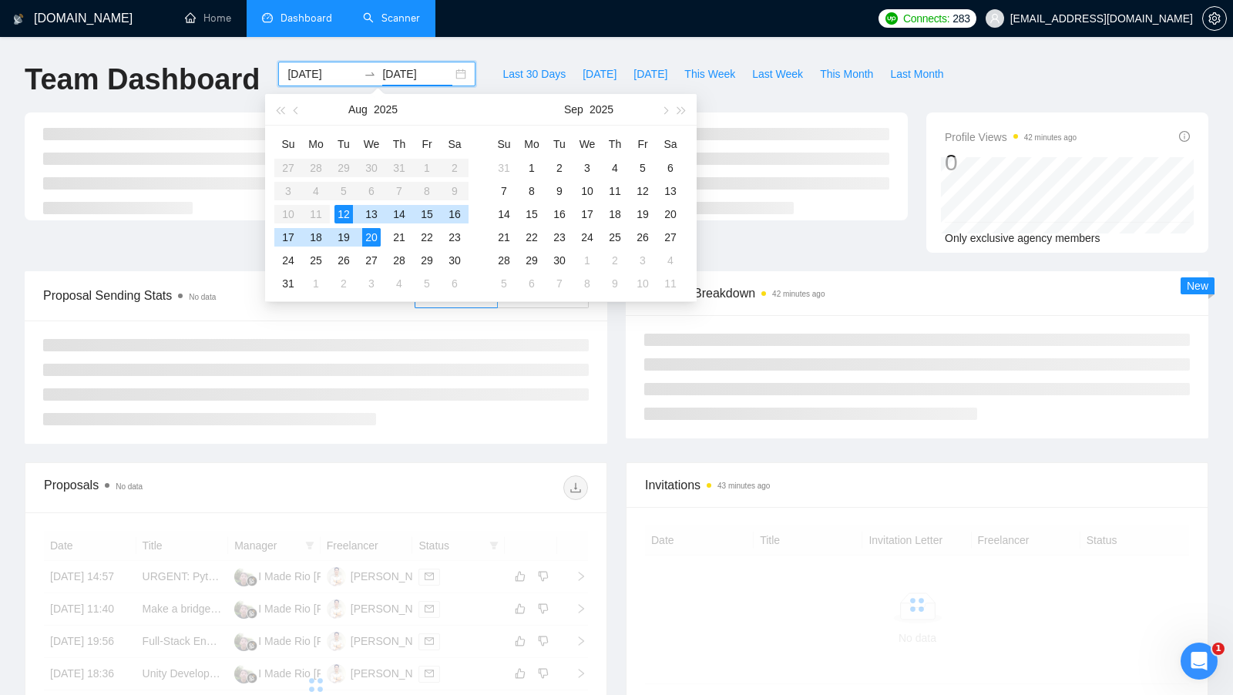
click at [342, 211] on div "12" at bounding box center [344, 214] width 18 height 18
type input "[DATE]"
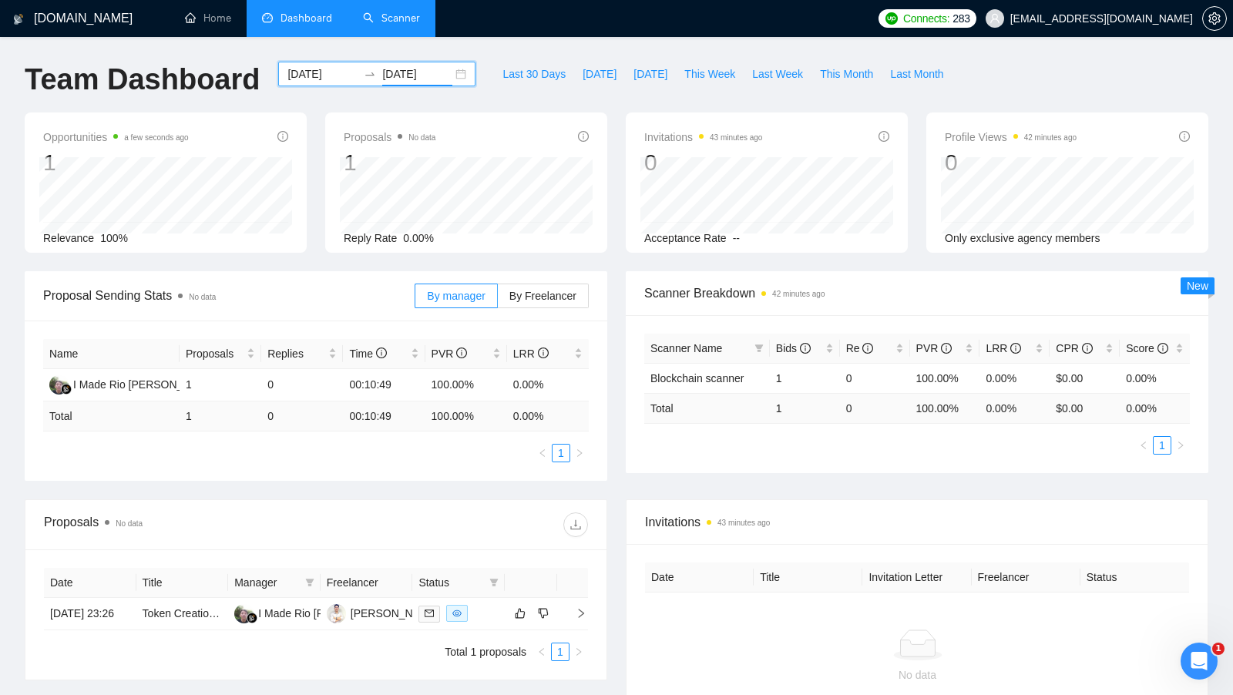
click at [449, 76] on div "[DATE] [DATE]" at bounding box center [376, 74] width 197 height 25
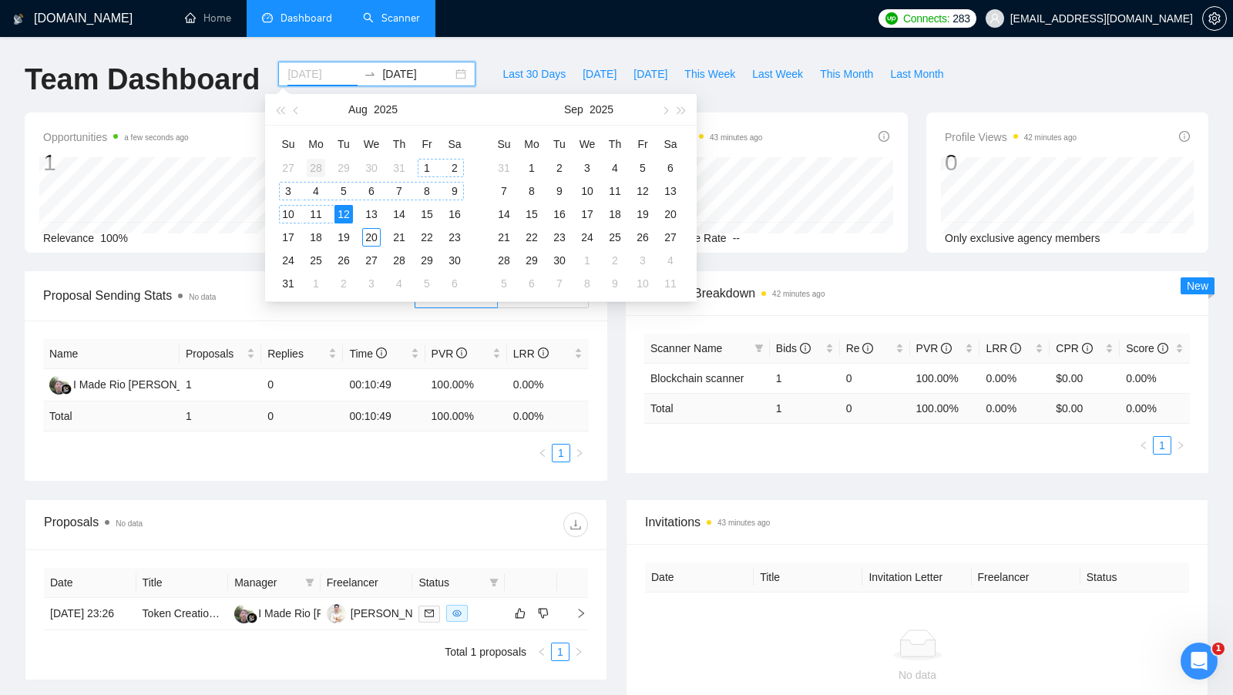
type input "[DATE]"
click at [316, 163] on div "28" at bounding box center [316, 168] width 18 height 18
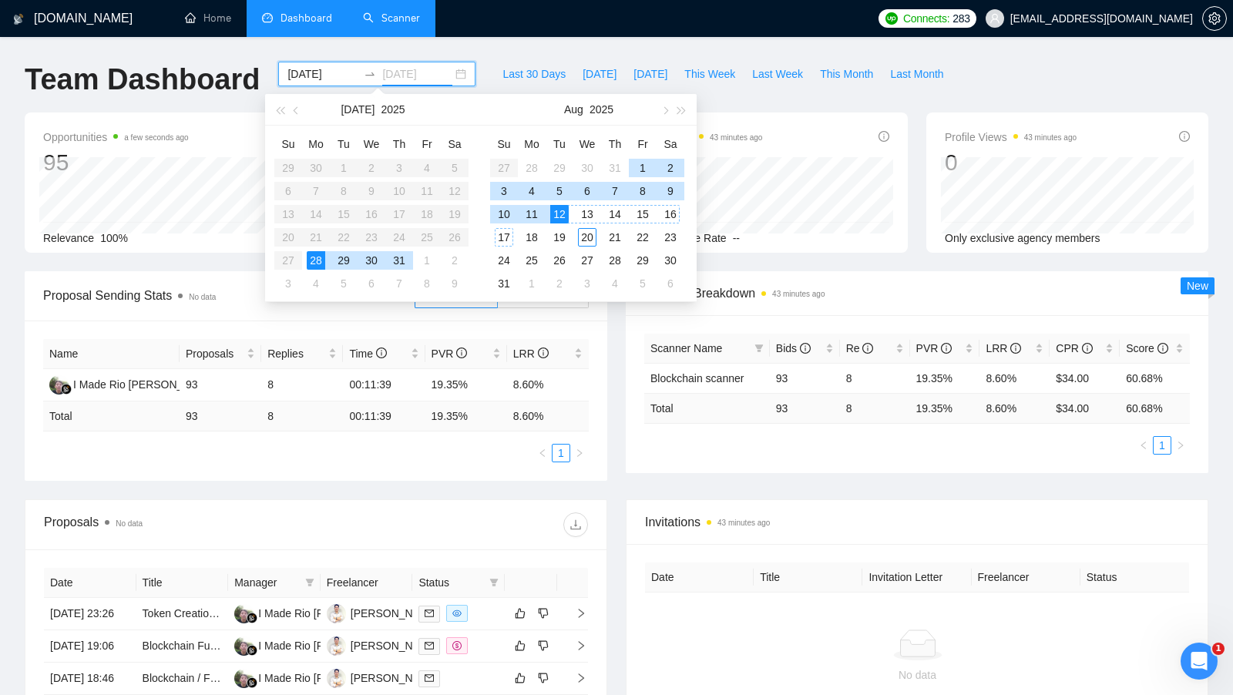
type input "[DATE]"
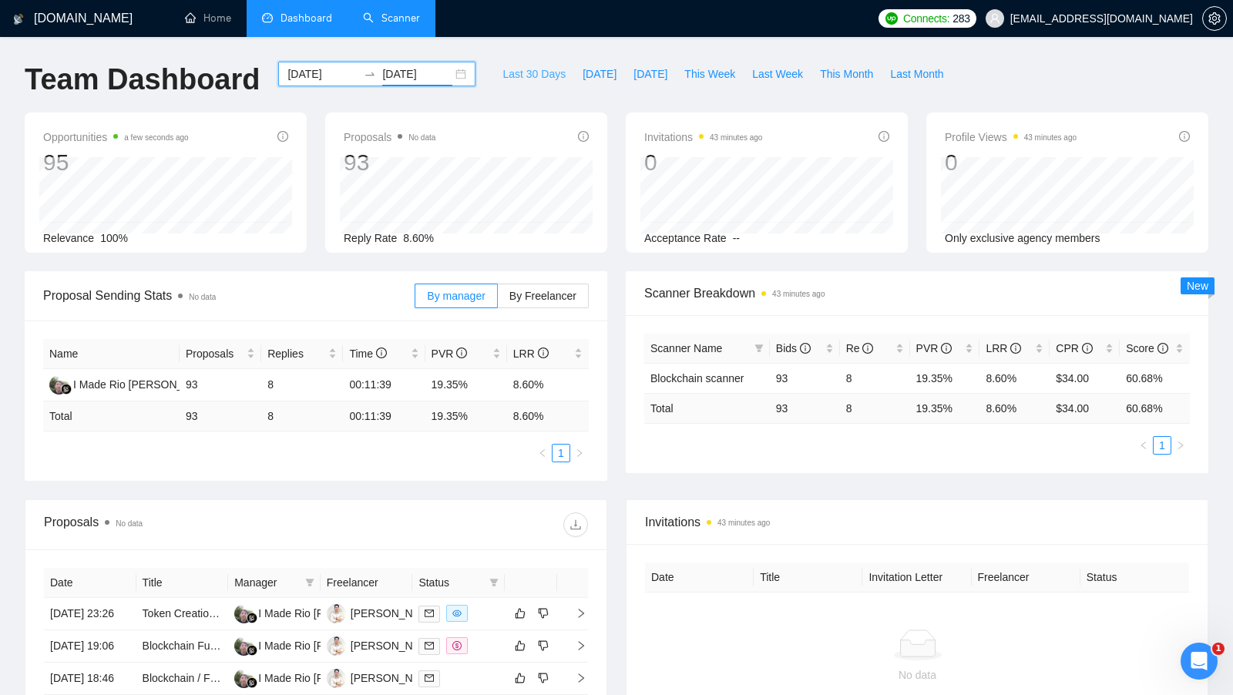
click at [547, 82] on span "Last 30 Days" at bounding box center [534, 74] width 63 height 17
type input "[DATE]"
click at [705, 80] on span "This Week" at bounding box center [709, 74] width 51 height 17
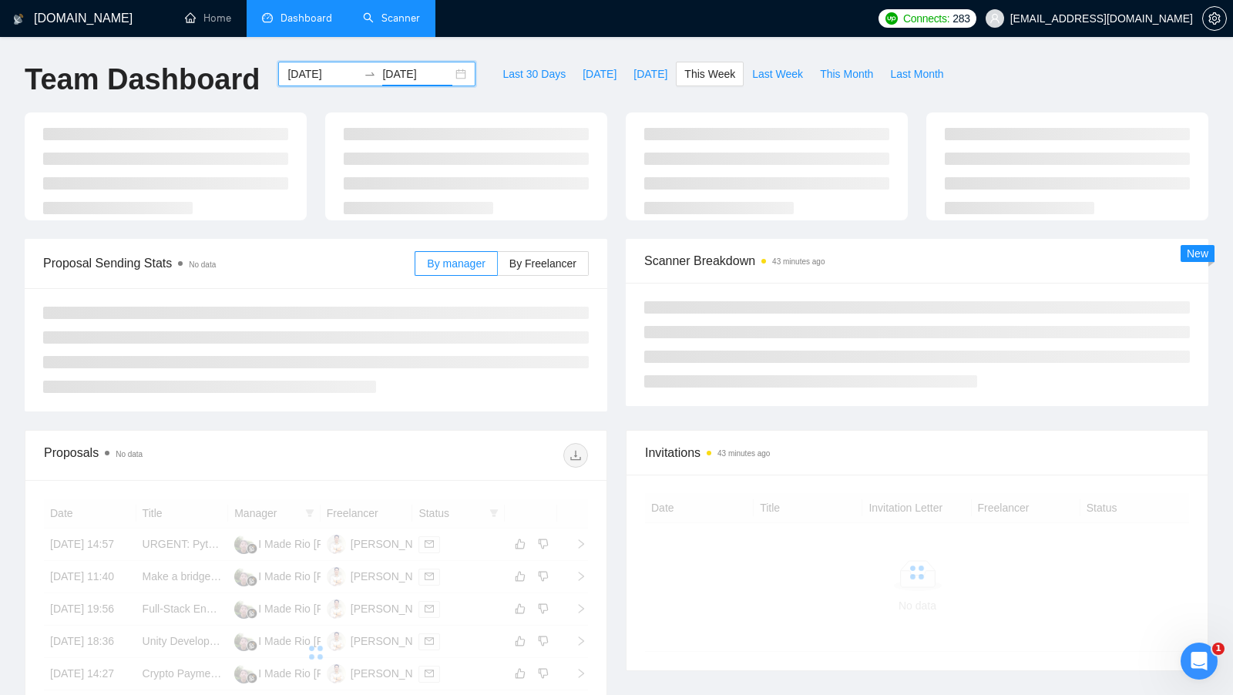
type input "[DATE]"
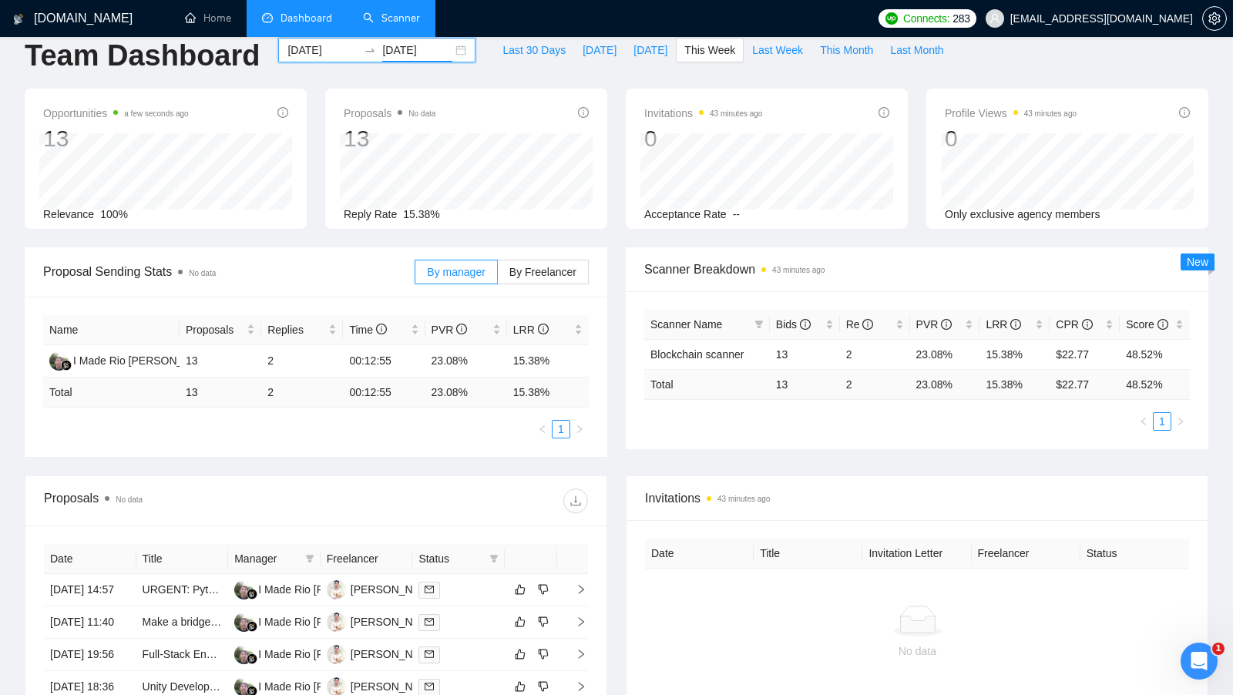
scroll to position [12, 0]
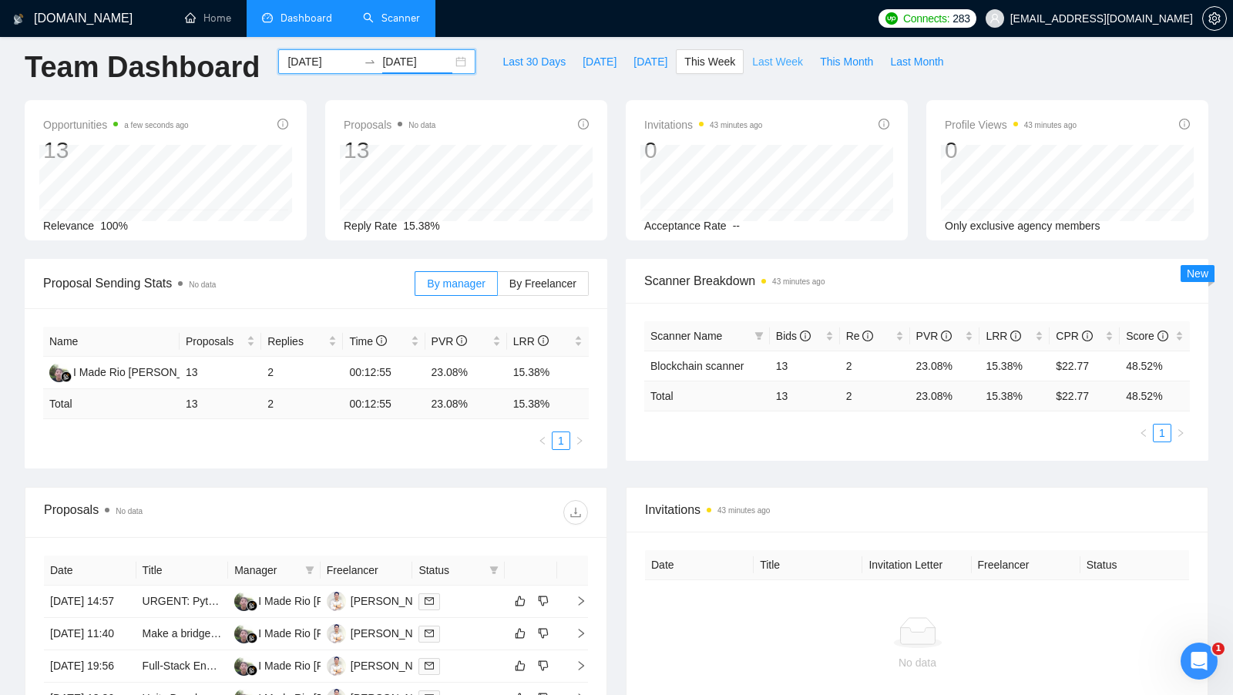
click at [759, 72] on button "Last Week" at bounding box center [778, 61] width 68 height 25
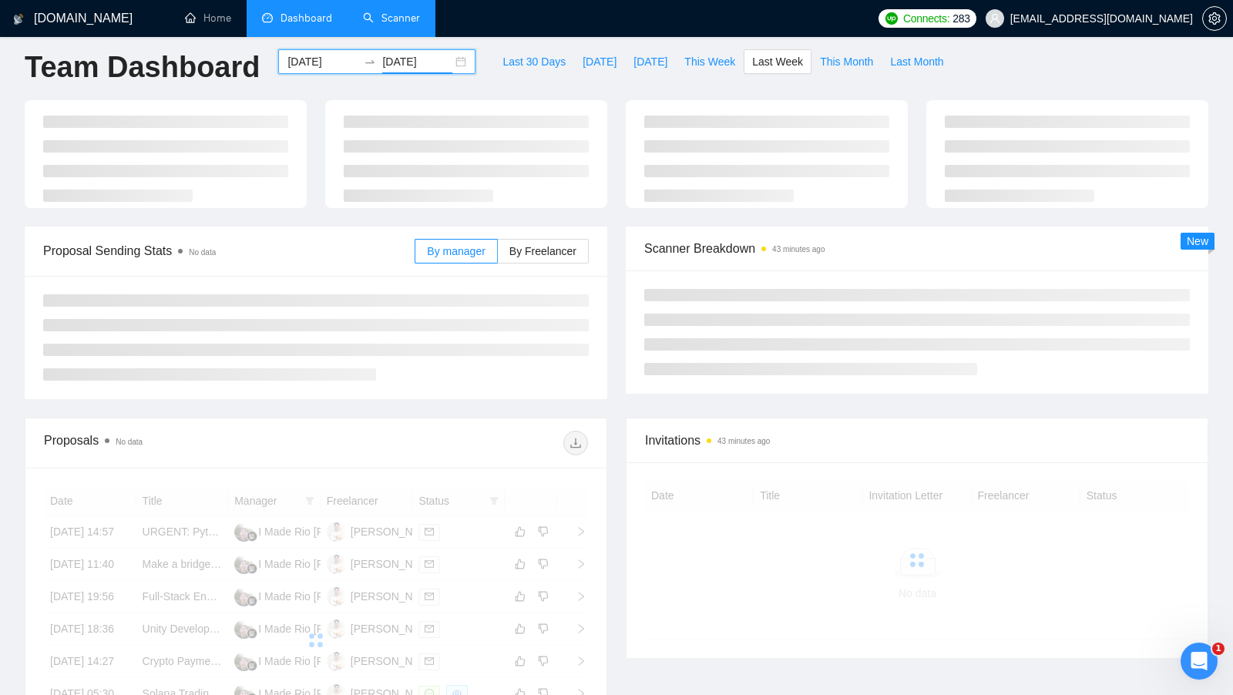
type input "[DATE]"
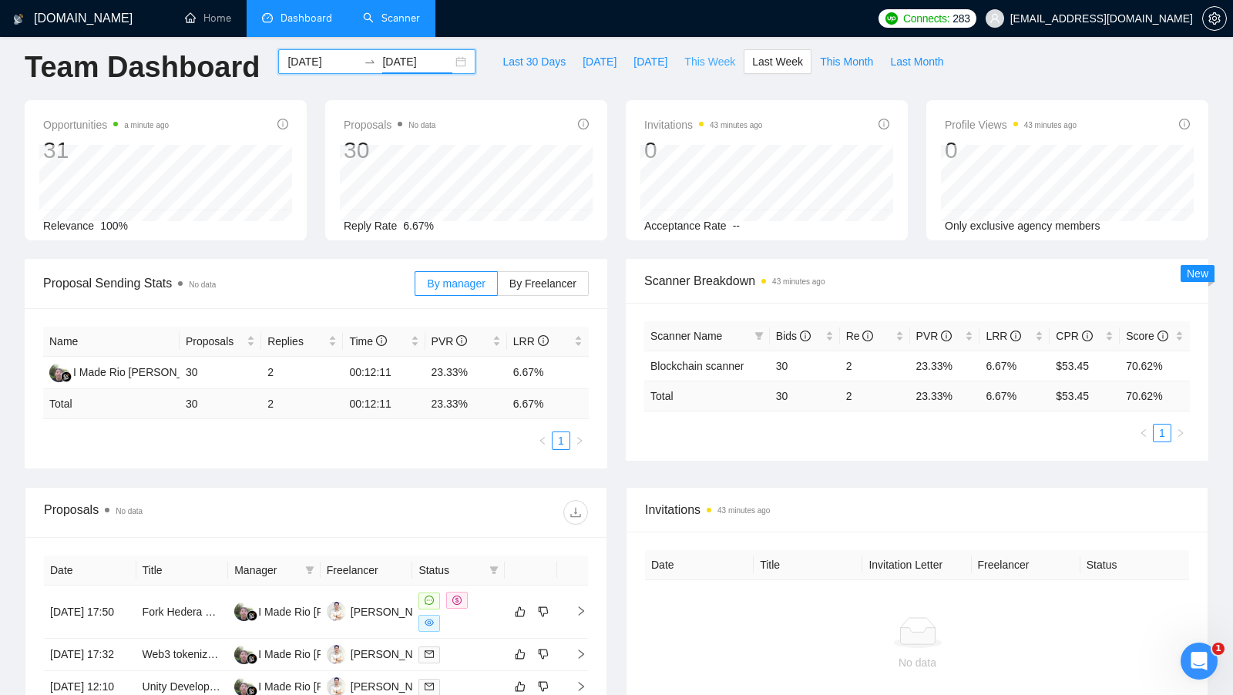
click at [727, 60] on span "This Week" at bounding box center [709, 61] width 51 height 17
type input "[DATE]"
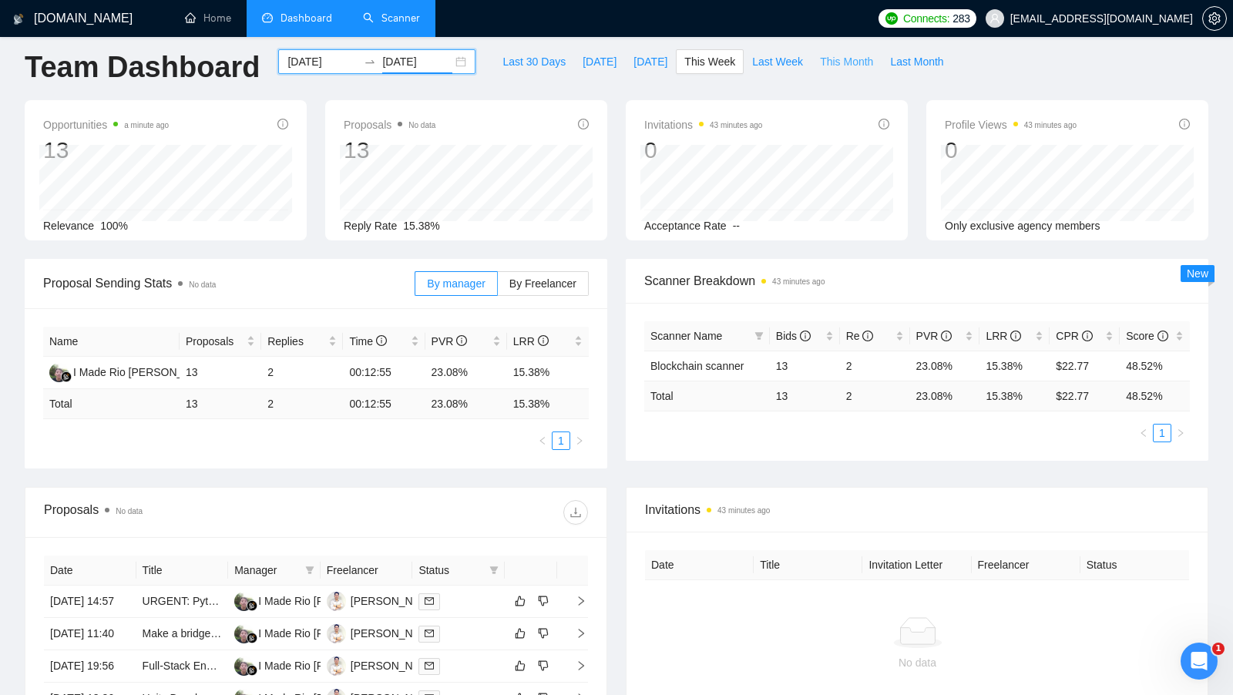
click at [859, 65] on span "This Month" at bounding box center [846, 61] width 53 height 17
type input "[DATE]"
click at [928, 53] on span "Last Month" at bounding box center [916, 61] width 53 height 17
type input "[DATE]"
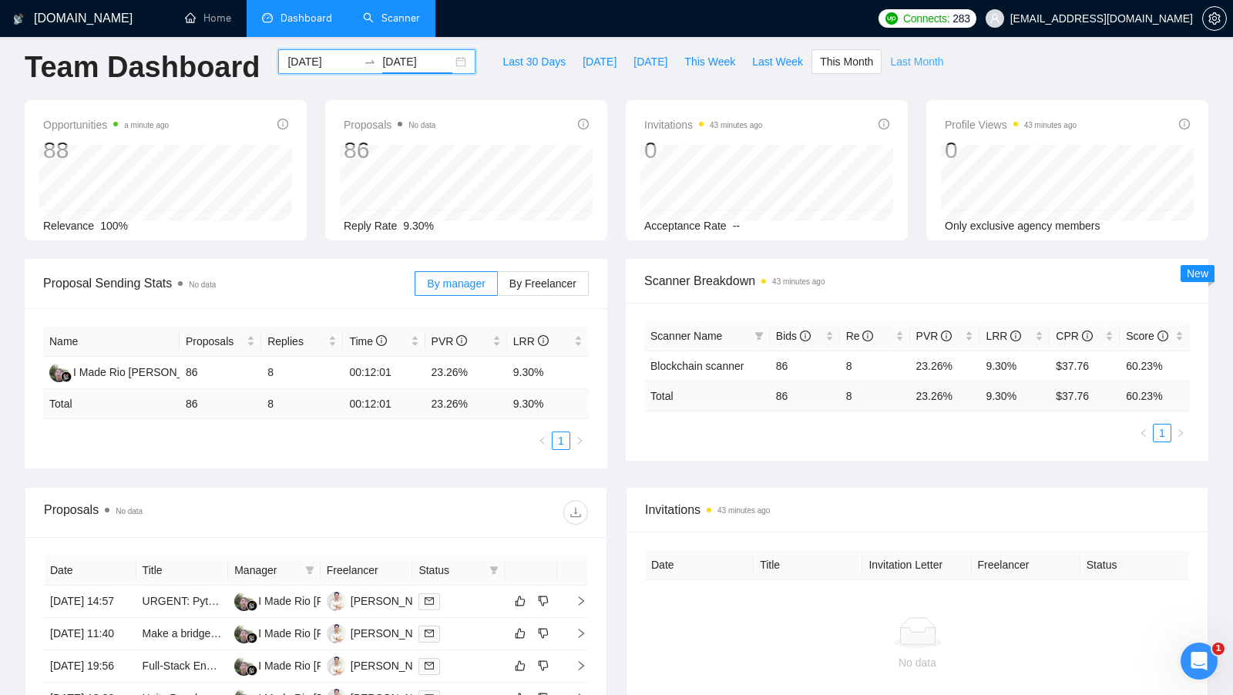
type input "[DATE]"
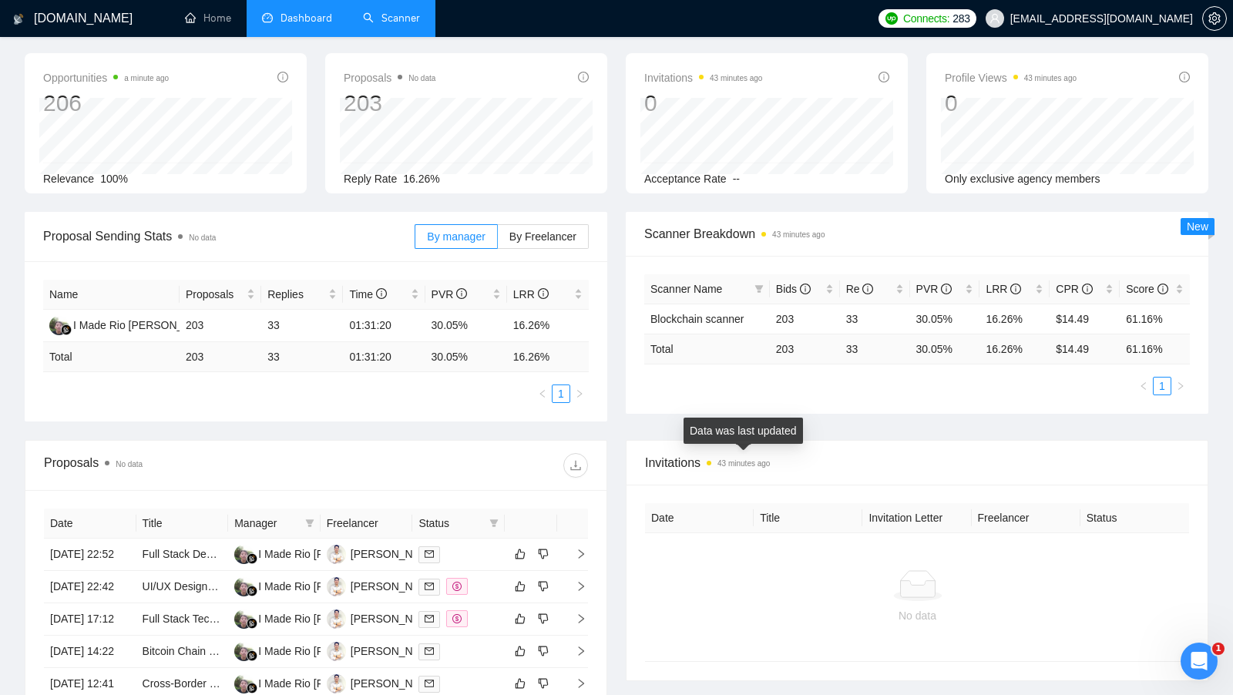
scroll to position [36, 0]
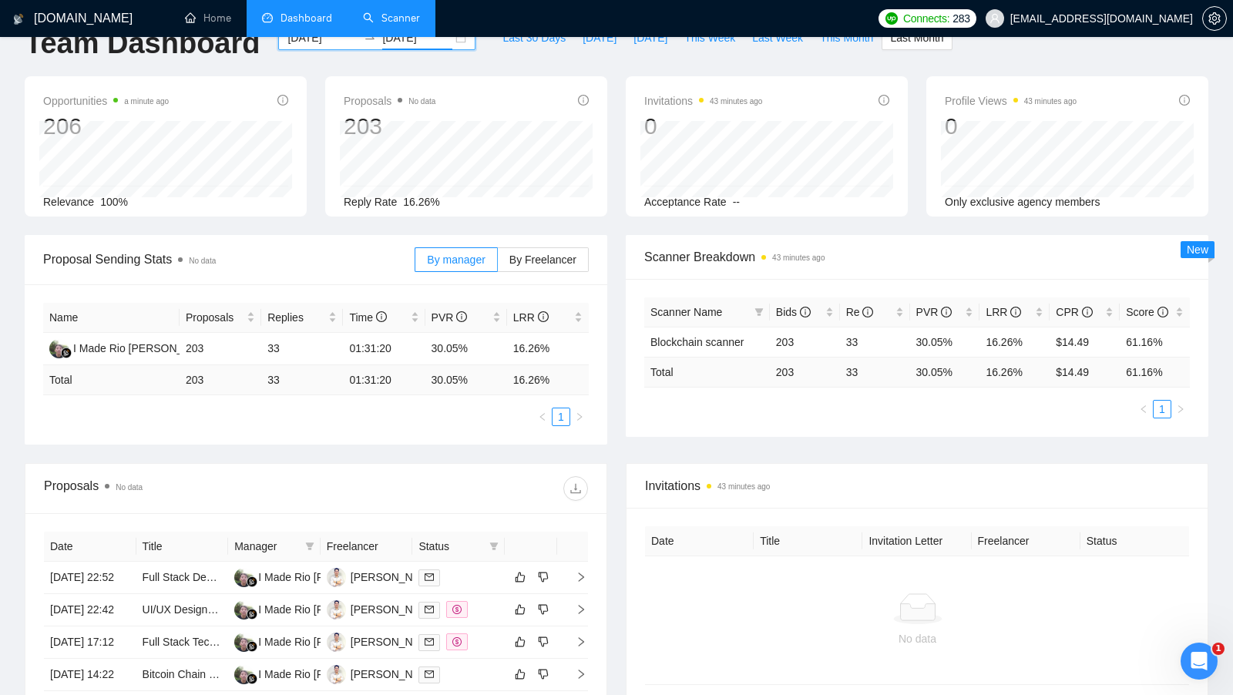
click at [547, 273] on div "By manager By Freelancer" at bounding box center [502, 259] width 174 height 49
click at [547, 261] on span "By Freelancer" at bounding box center [543, 260] width 67 height 12
click at [498, 264] on input "By Freelancer" at bounding box center [498, 264] width 0 height 0
click at [460, 261] on span "By manager" at bounding box center [456, 260] width 58 height 12
click at [415, 264] on input "By manager" at bounding box center [415, 264] width 0 height 0
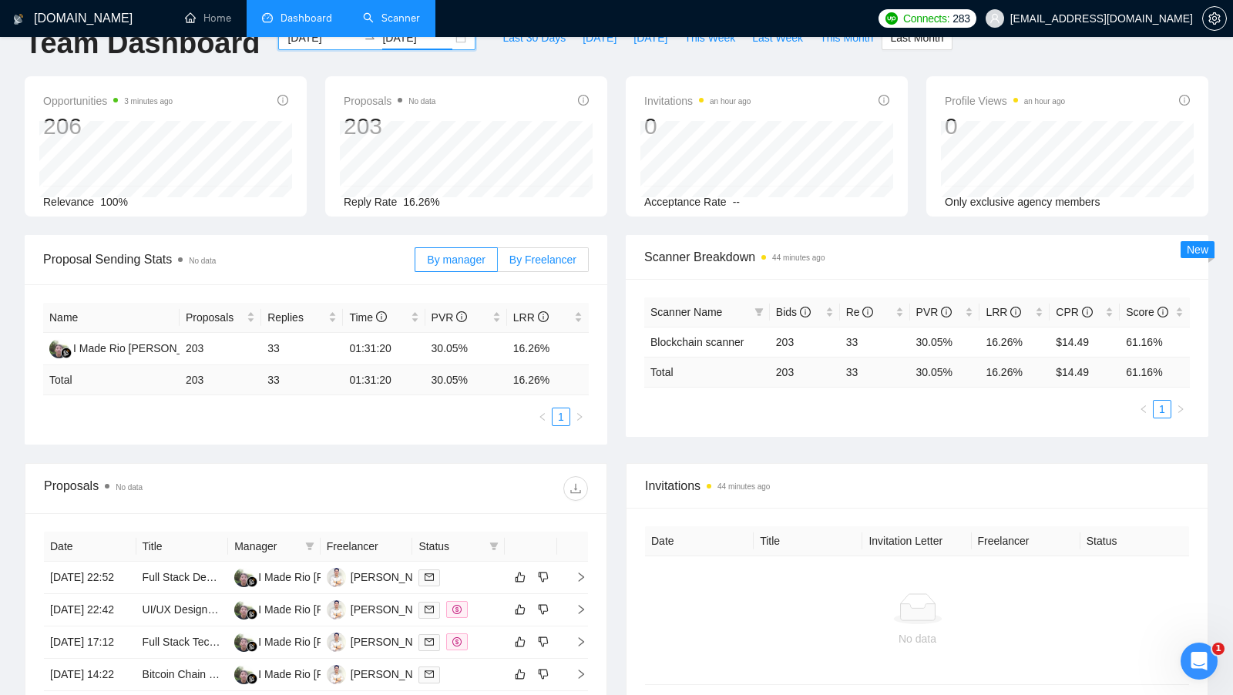
click at [553, 265] on label "By Freelancer" at bounding box center [543, 259] width 91 height 25
click at [498, 264] on input "By Freelancer" at bounding box center [498, 264] width 0 height 0
click at [980, 412] on ul "1" at bounding box center [917, 409] width 546 height 18
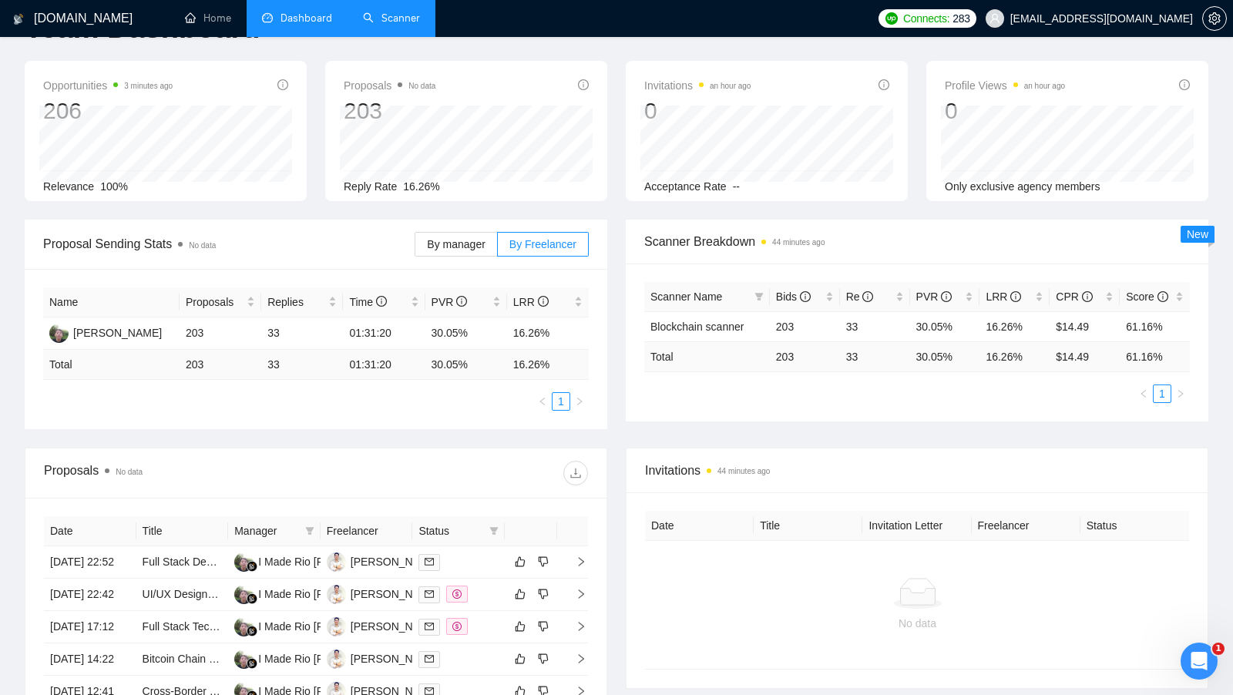
scroll to position [51, 0]
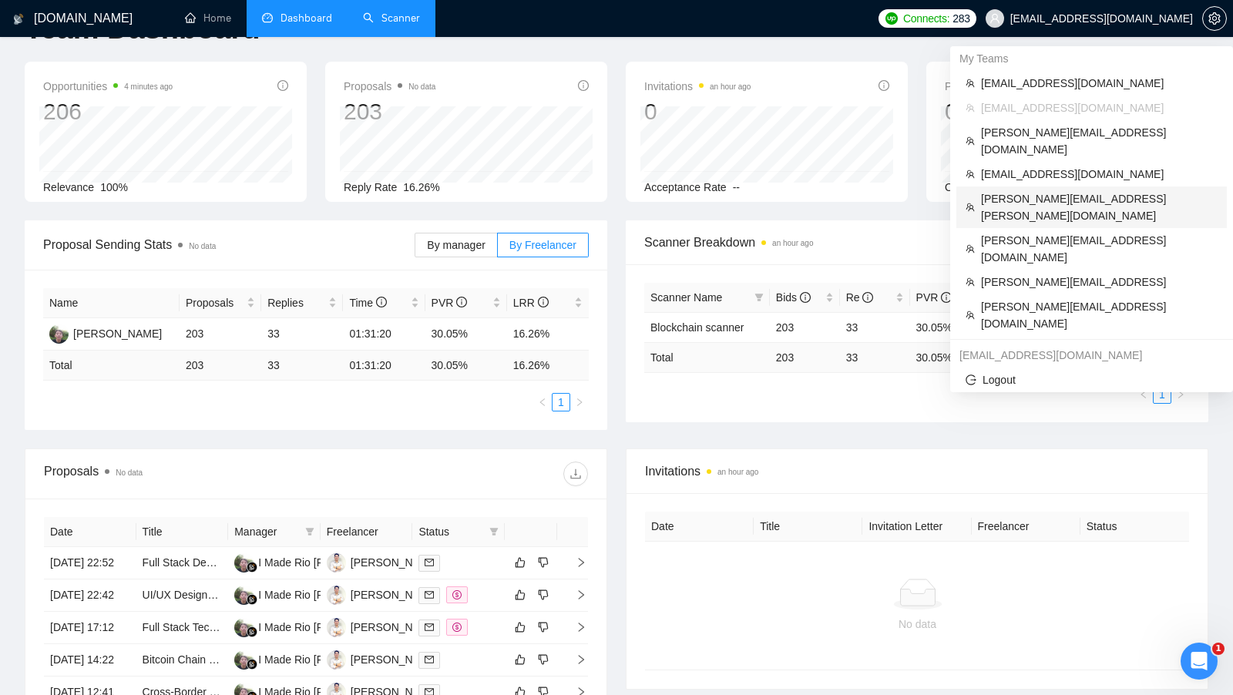
click at [1083, 190] on span "[PERSON_NAME][EMAIL_ADDRESS][PERSON_NAME][DOMAIN_NAME]" at bounding box center [1099, 207] width 237 height 34
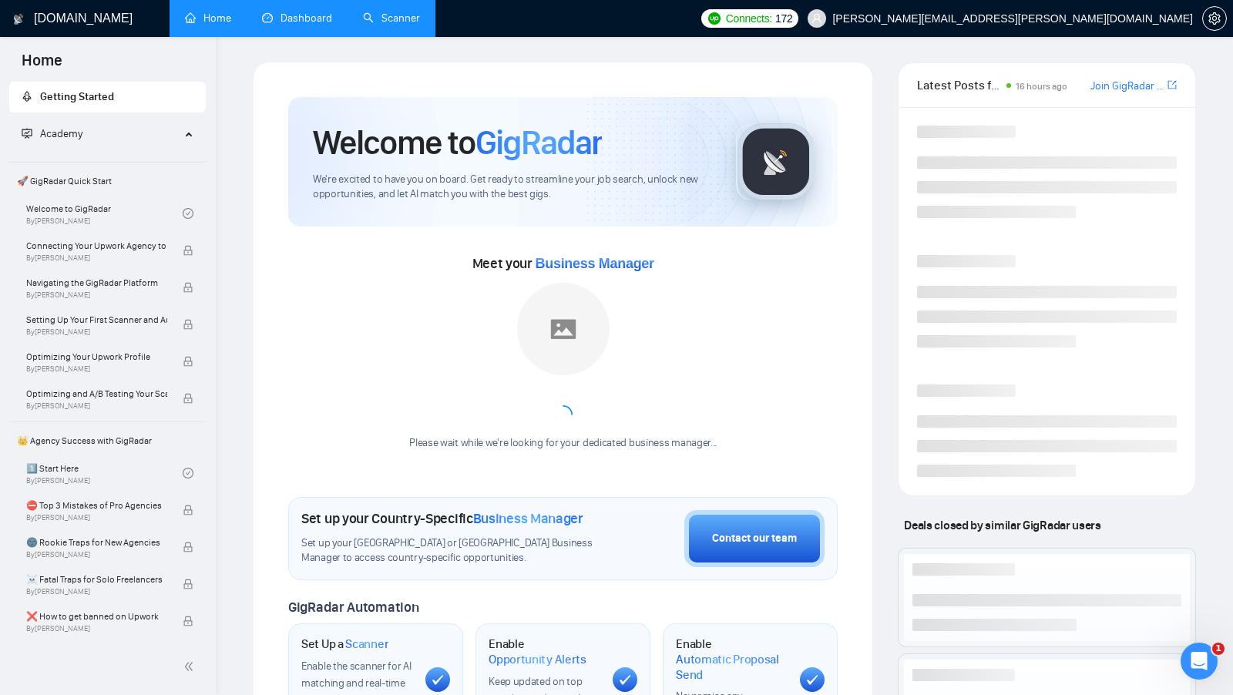
click at [378, 24] on link "Scanner" at bounding box center [391, 18] width 57 height 13
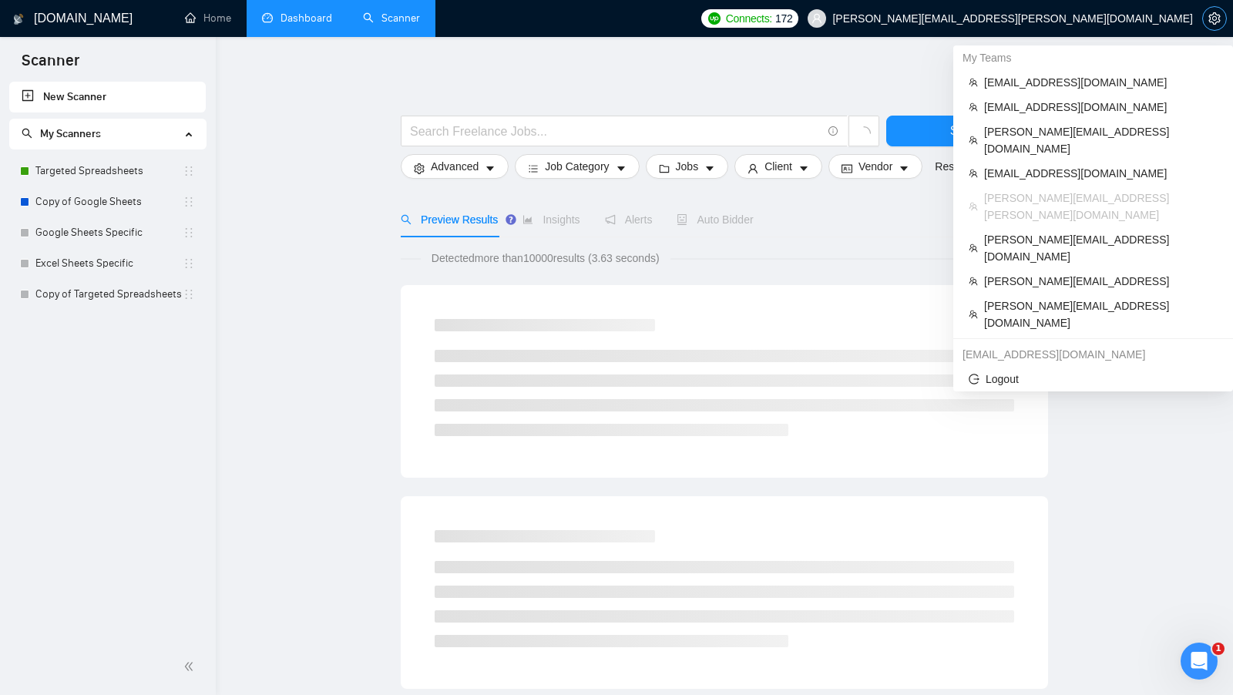
click at [1206, 21] on span "setting" at bounding box center [1214, 18] width 23 height 12
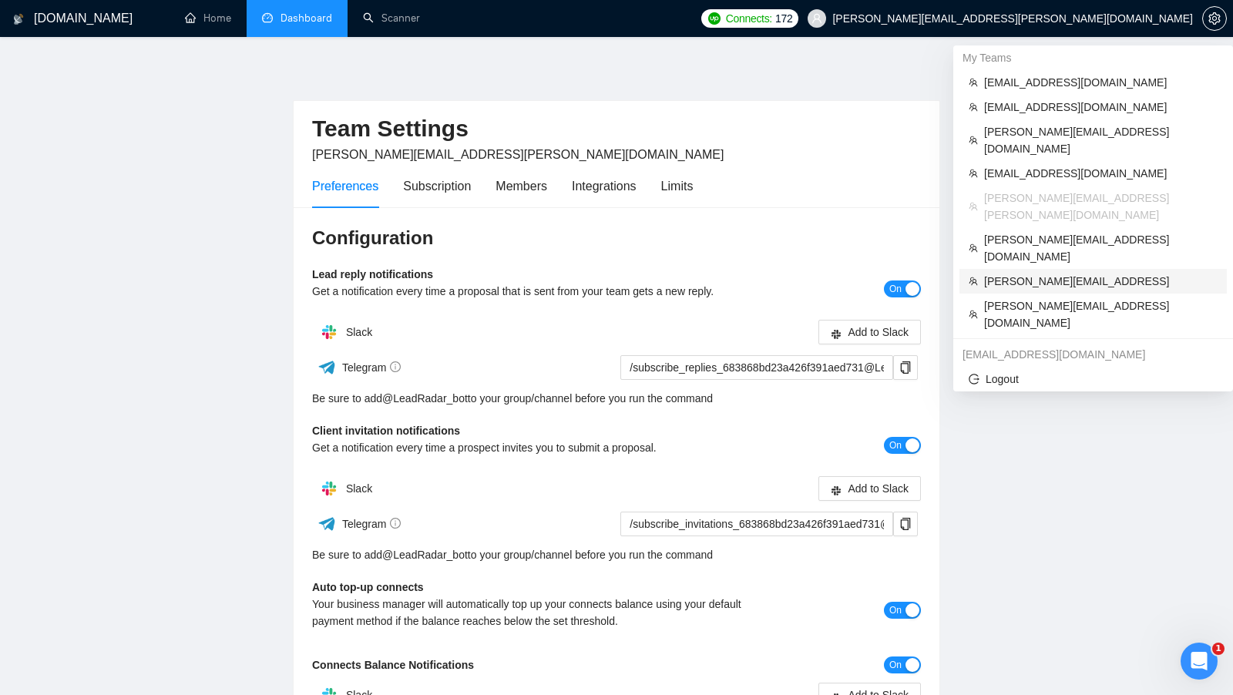
click at [1084, 273] on span "[PERSON_NAME][EMAIL_ADDRESS]" at bounding box center [1101, 281] width 234 height 17
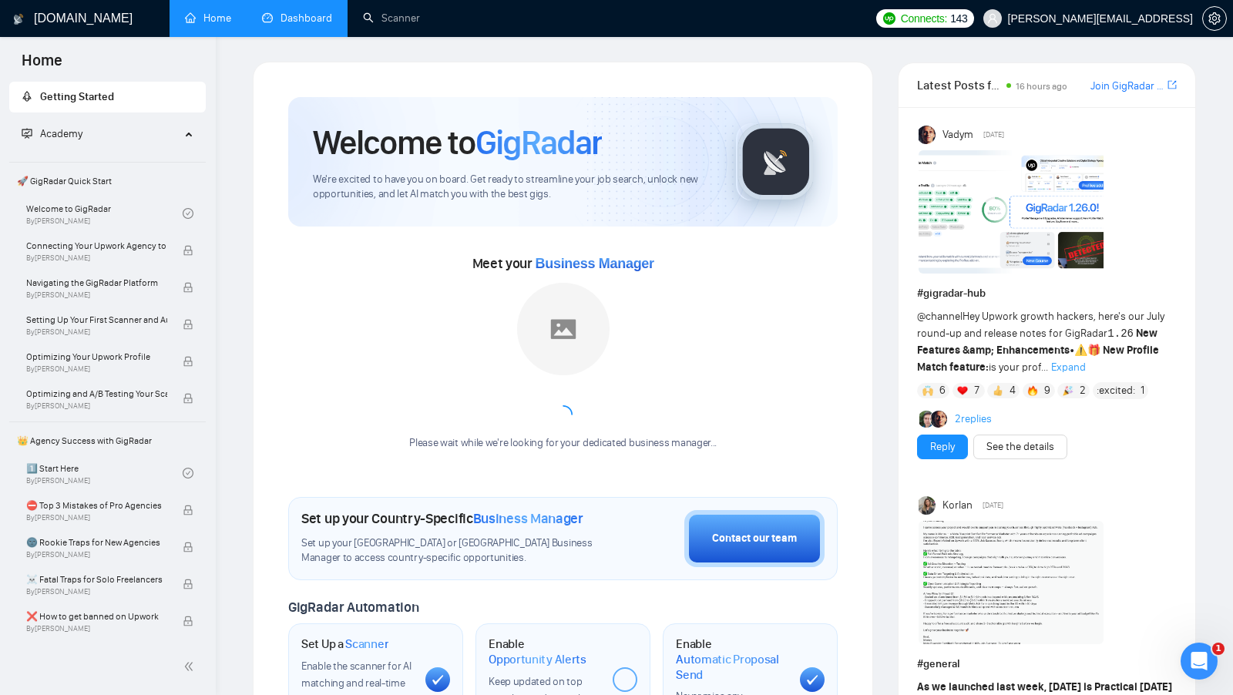
click at [317, 14] on link "Dashboard" at bounding box center [297, 18] width 70 height 13
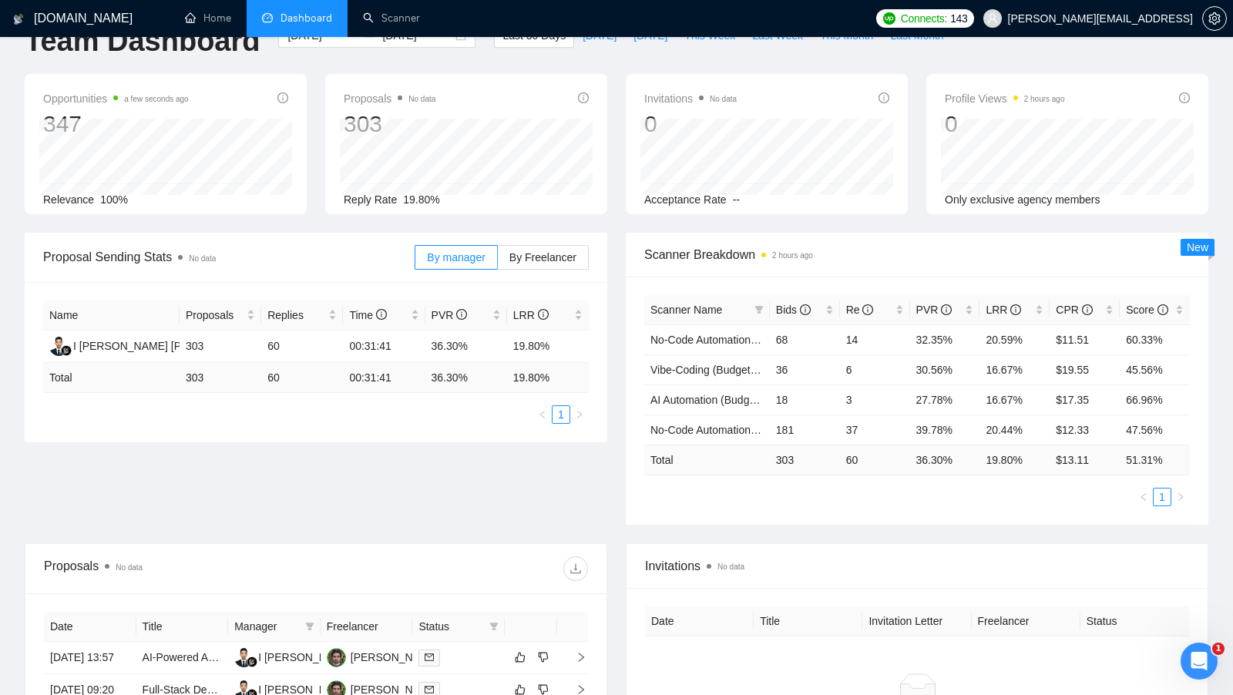
scroll to position [42, 0]
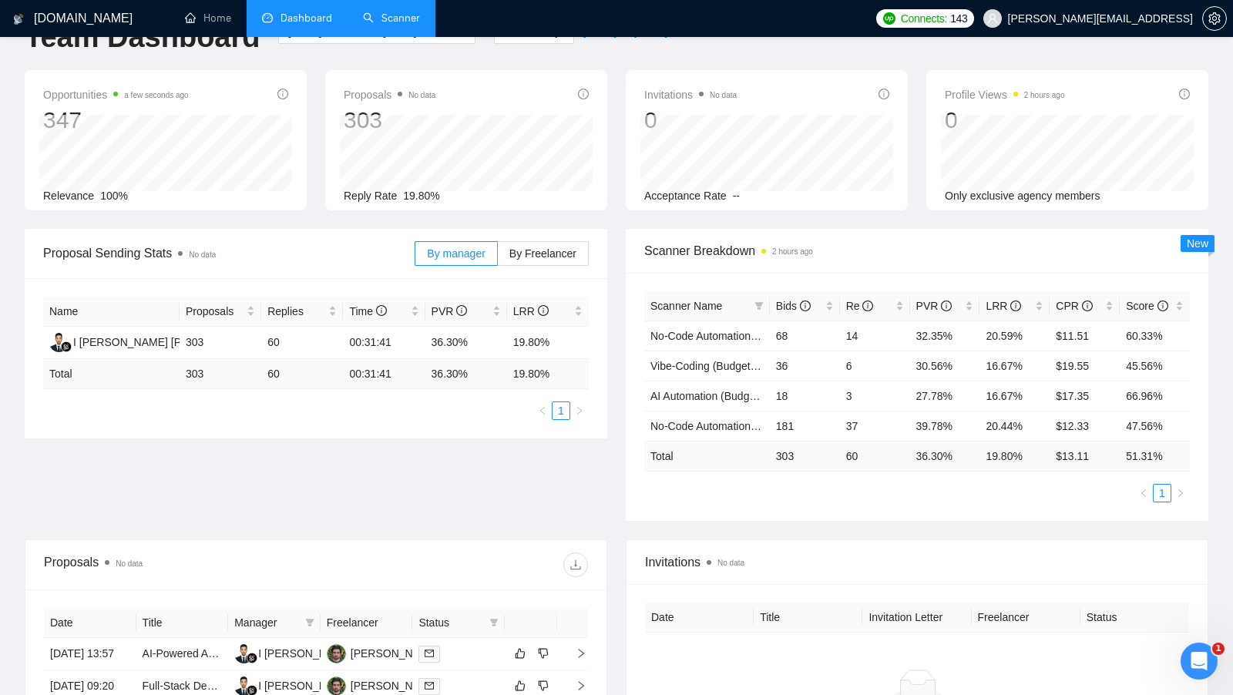
click at [397, 23] on link "Scanner" at bounding box center [391, 18] width 57 height 13
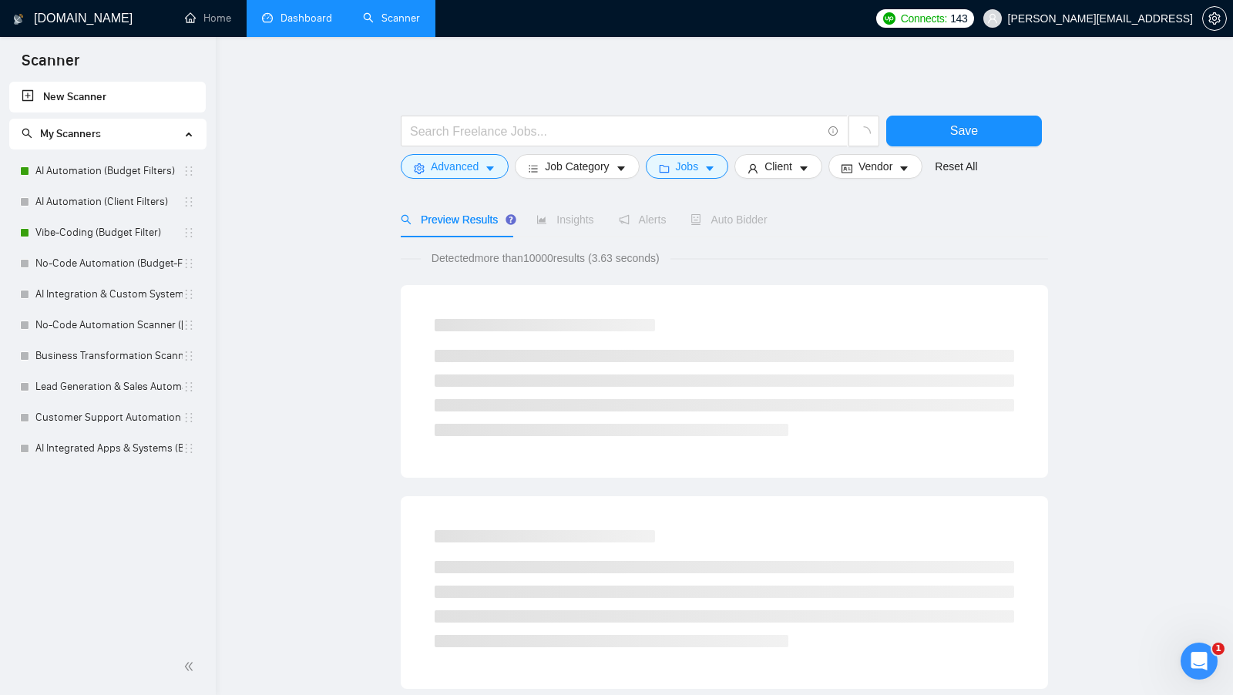
click at [311, 23] on link "Dashboard" at bounding box center [297, 18] width 70 height 13
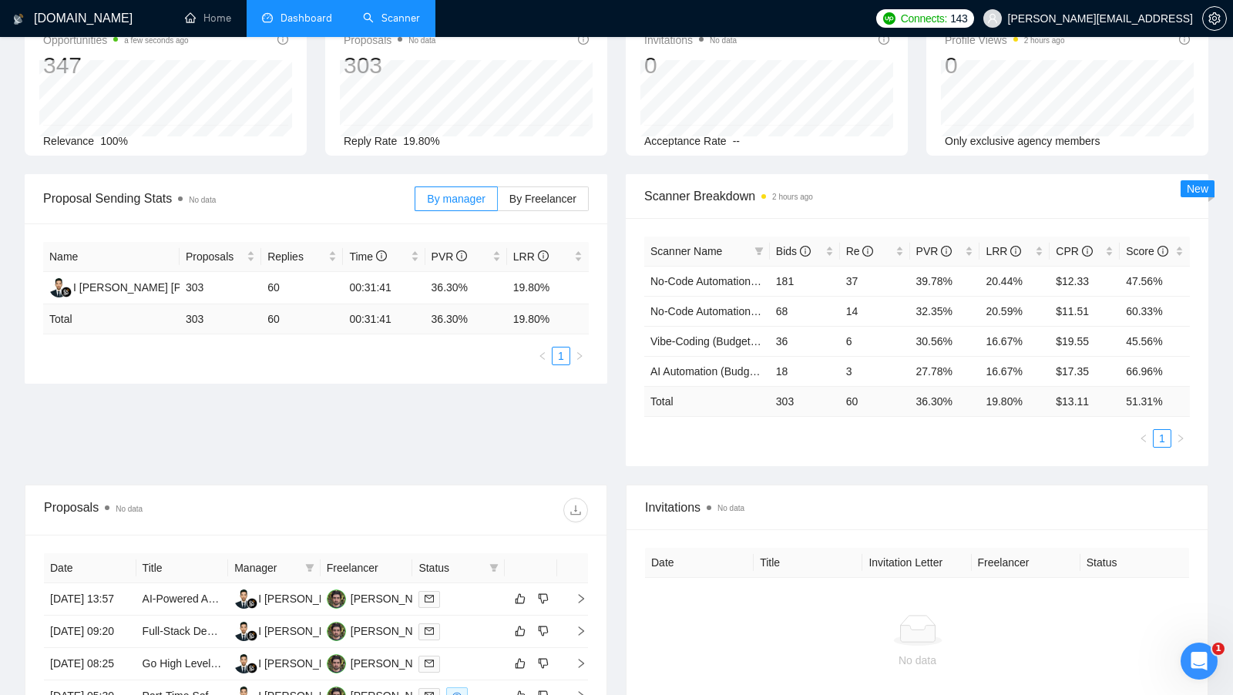
scroll to position [95, 0]
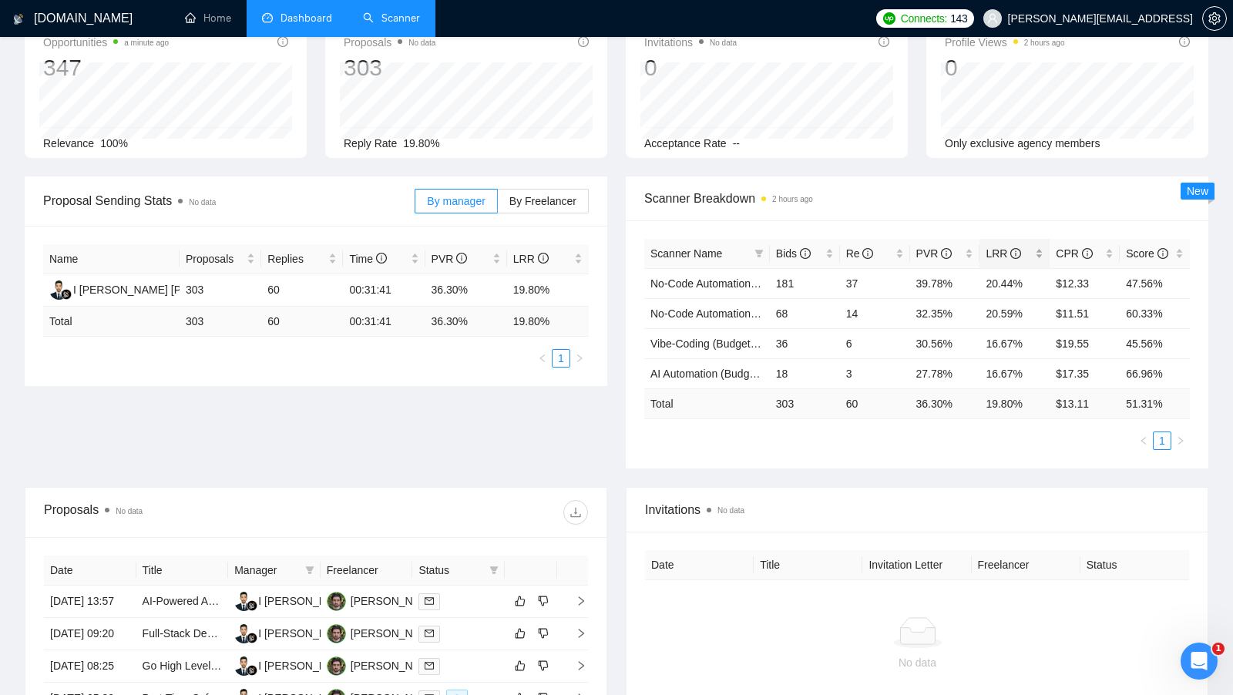
click at [1039, 251] on div "LRR" at bounding box center [1015, 253] width 58 height 17
click at [1041, 251] on div "LRR" at bounding box center [1015, 253] width 58 height 17
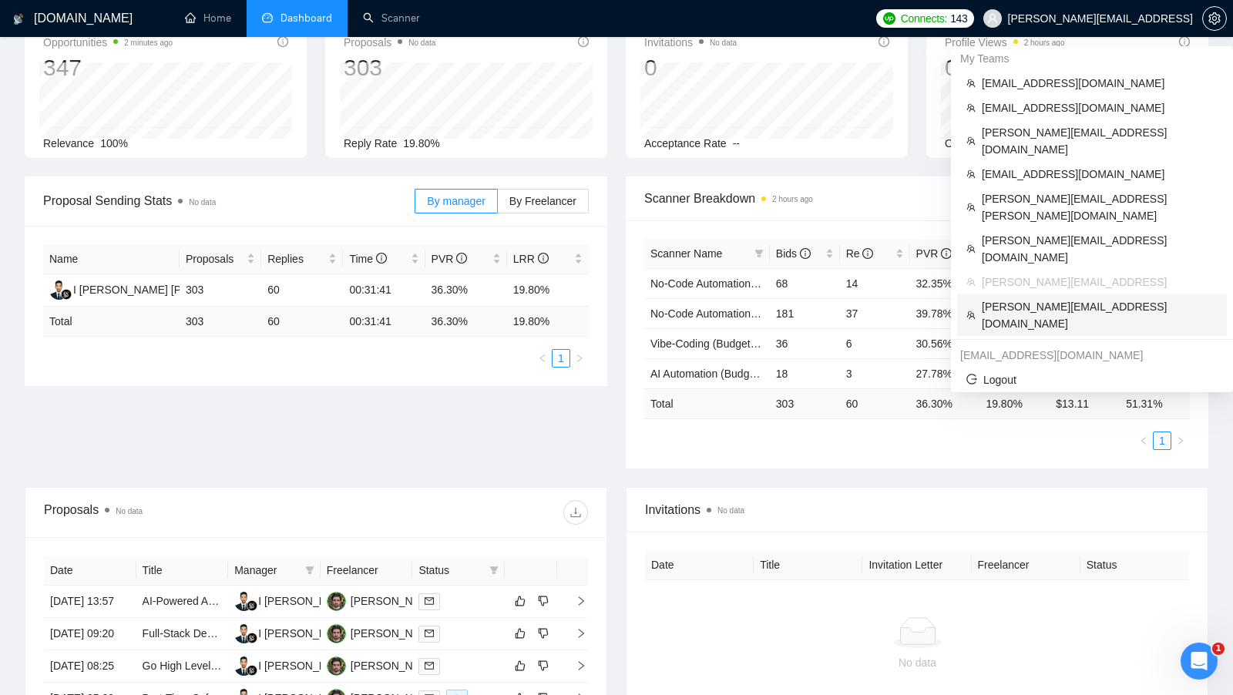
click at [1080, 298] on span "[PERSON_NAME][EMAIL_ADDRESS][DOMAIN_NAME]" at bounding box center [1100, 315] width 236 height 34
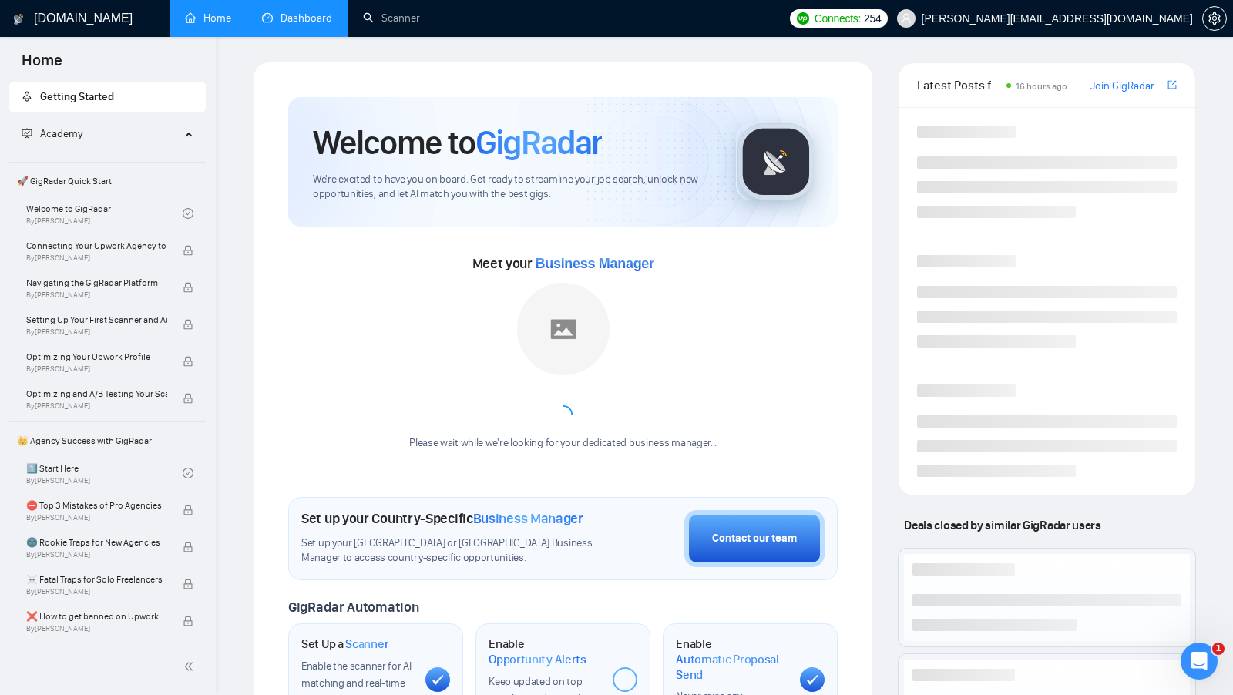
click at [323, 22] on link "Dashboard" at bounding box center [297, 18] width 70 height 13
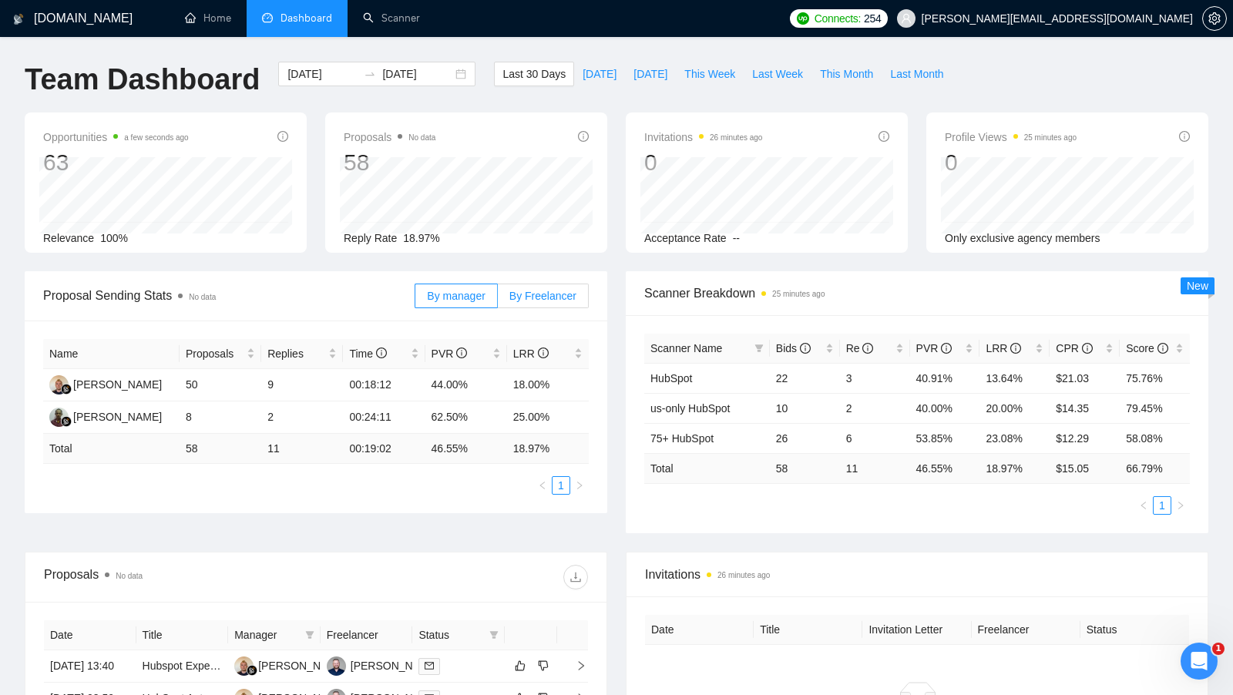
click at [543, 301] on span "By Freelancer" at bounding box center [543, 296] width 67 height 12
click at [498, 300] on input "By Freelancer" at bounding box center [498, 300] width 0 height 0
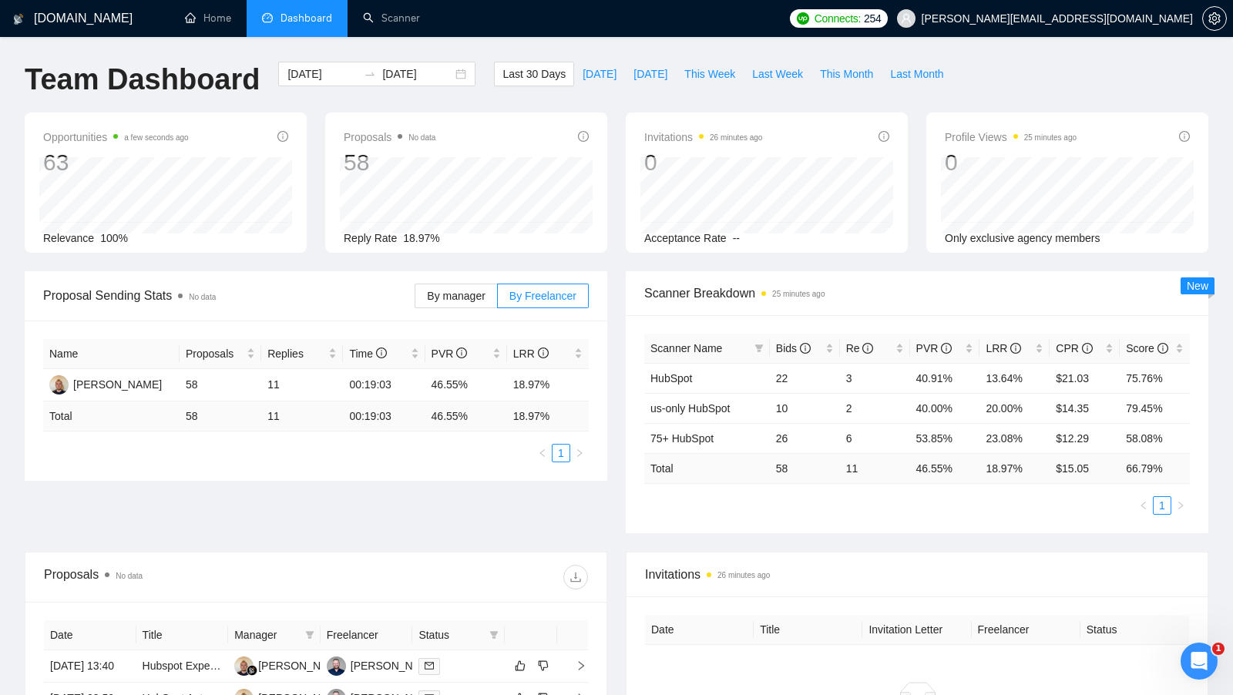
click at [442, 519] on div "Proposal Sending Stats No data By manager By Freelancer Name Proposals Replies …" at bounding box center [616, 411] width 1202 height 281
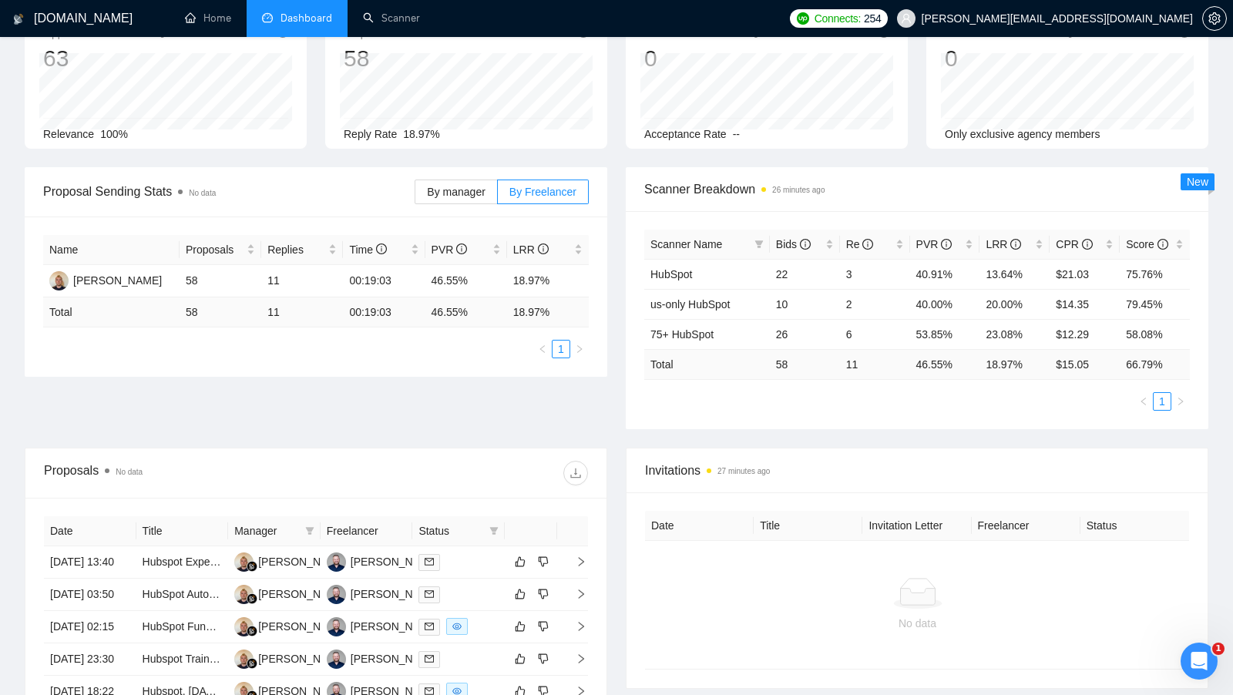
scroll to position [100, 0]
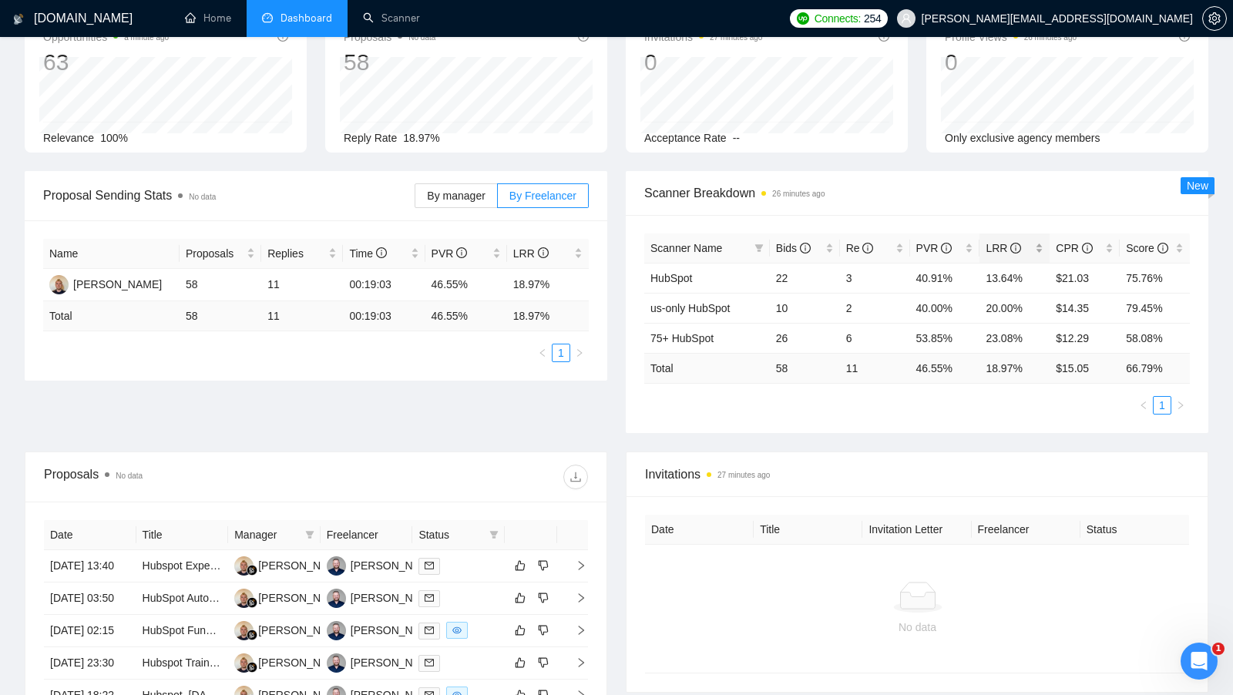
click at [1041, 246] on div "LRR" at bounding box center [1015, 248] width 58 height 17
click at [980, 412] on ul "1" at bounding box center [917, 405] width 546 height 18
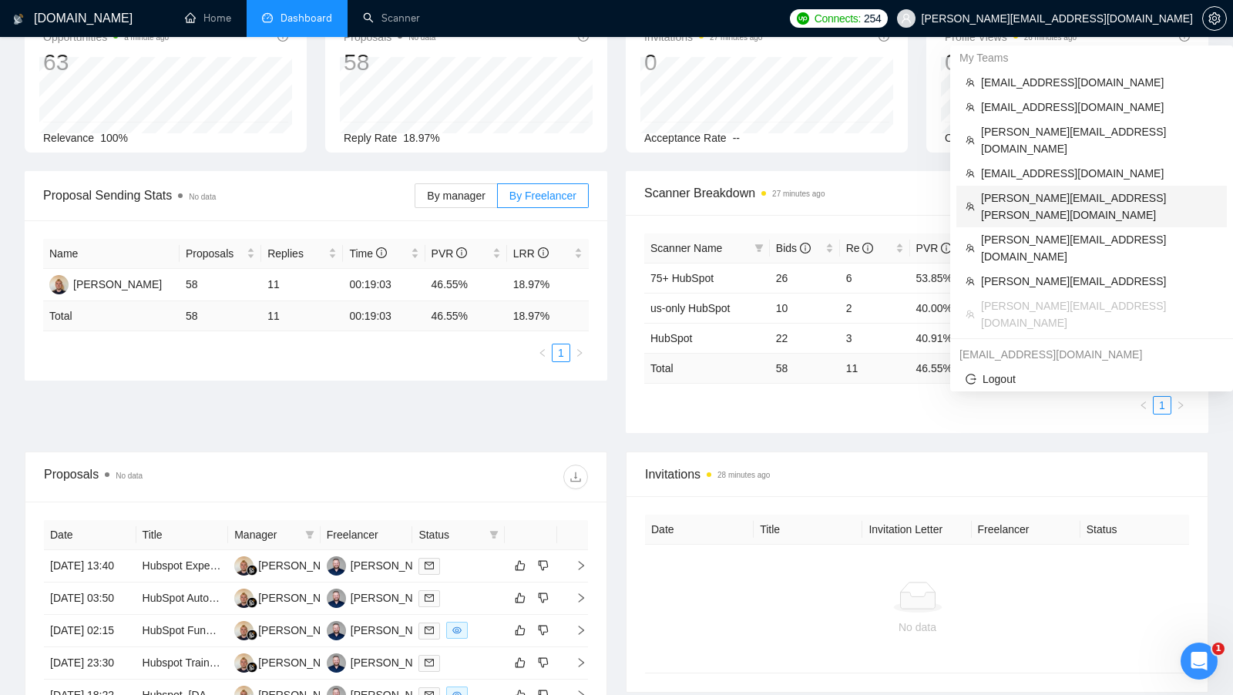
click at [1093, 190] on span "[PERSON_NAME][EMAIL_ADDRESS][PERSON_NAME][DOMAIN_NAME]" at bounding box center [1099, 207] width 237 height 34
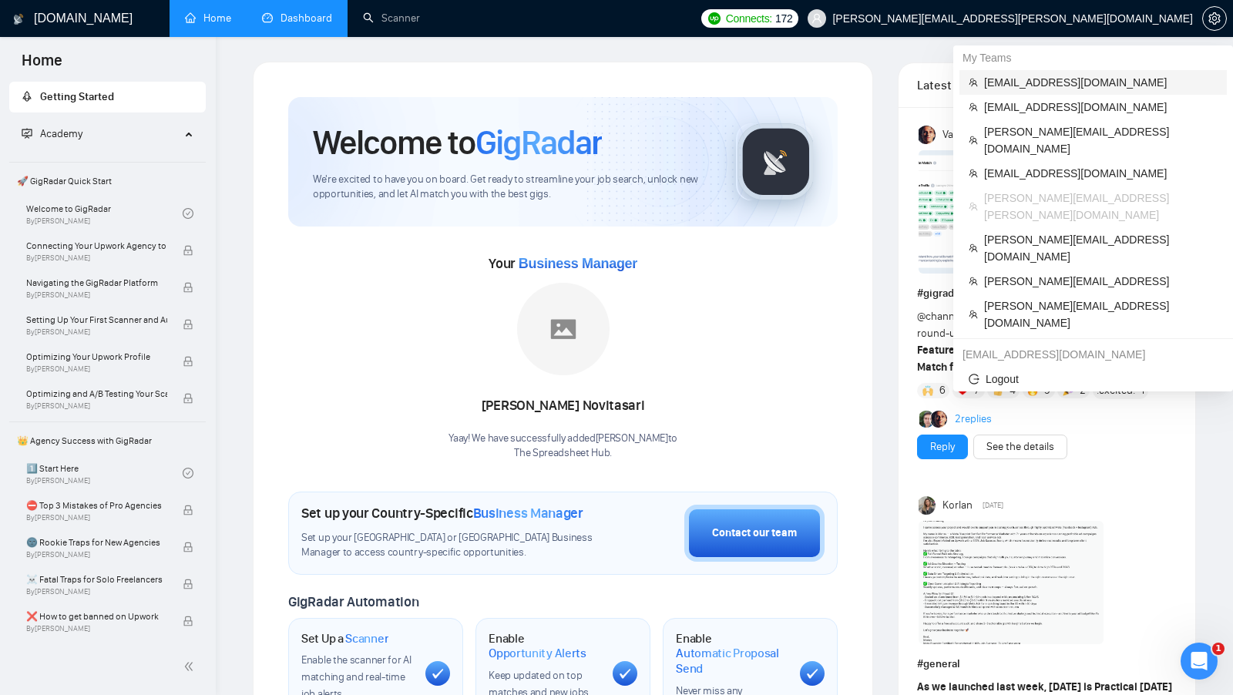
click at [1121, 86] on span "[EMAIL_ADDRESS][DOMAIN_NAME]" at bounding box center [1101, 82] width 234 height 17
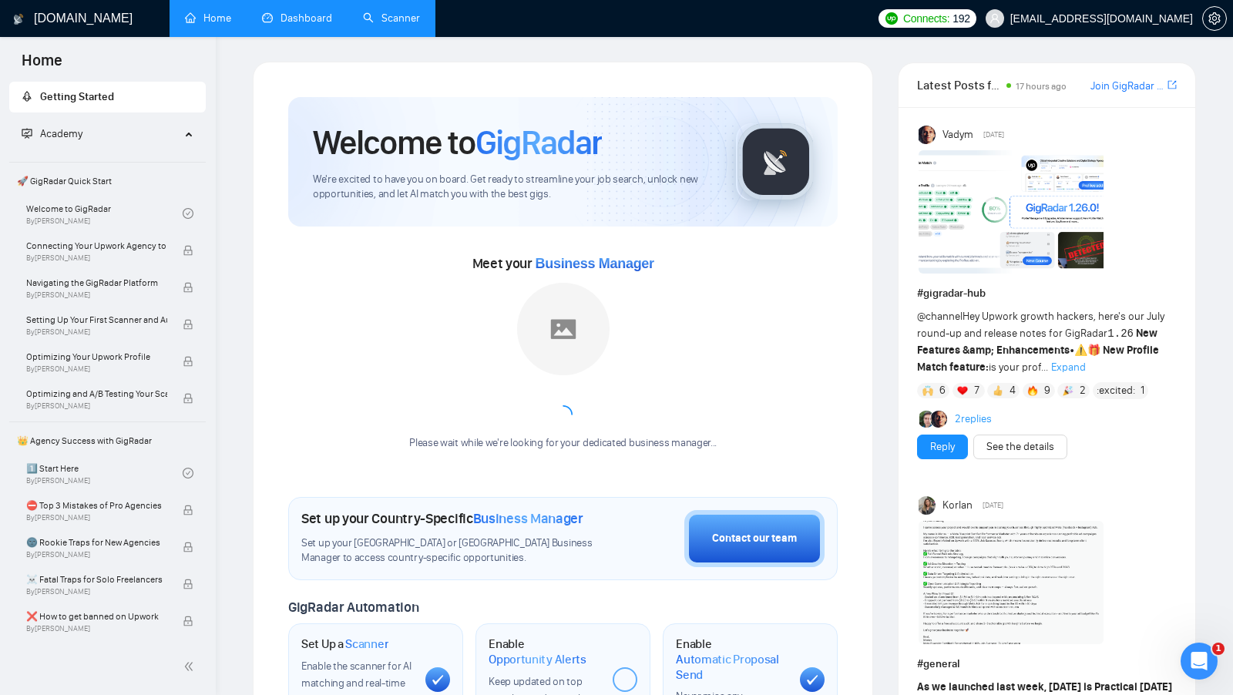
click at [388, 25] on link "Scanner" at bounding box center [391, 18] width 57 height 13
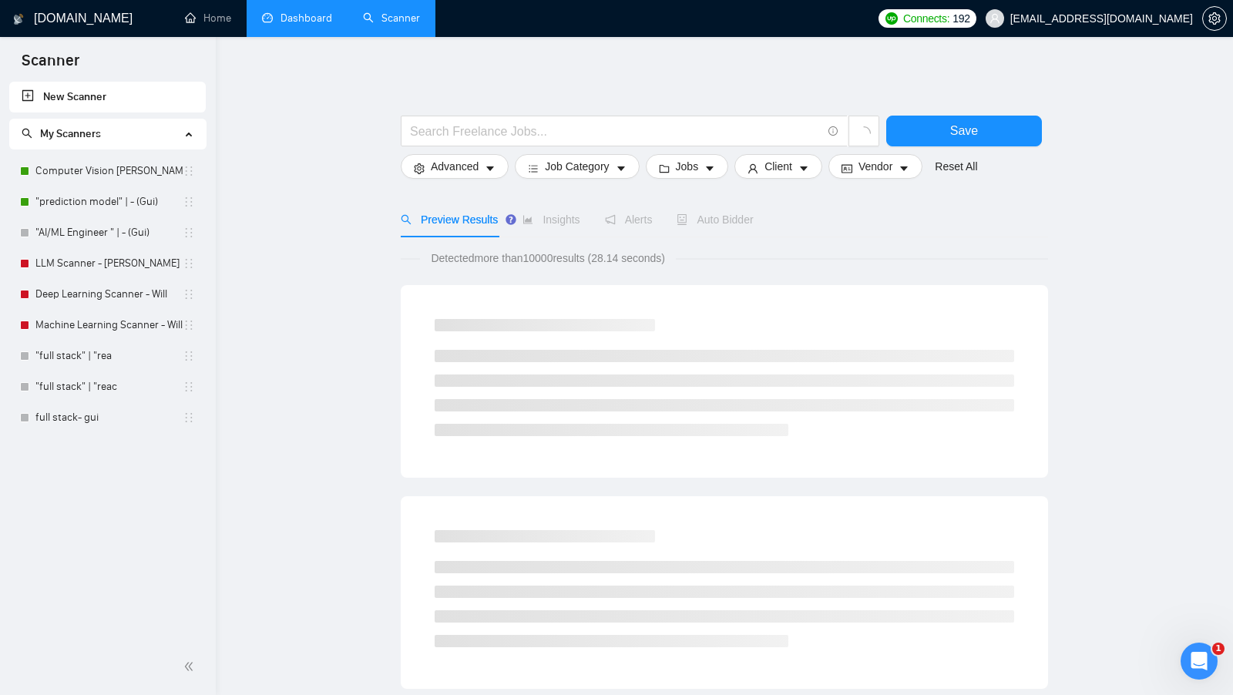
click at [321, 15] on link "Dashboard" at bounding box center [297, 18] width 70 height 13
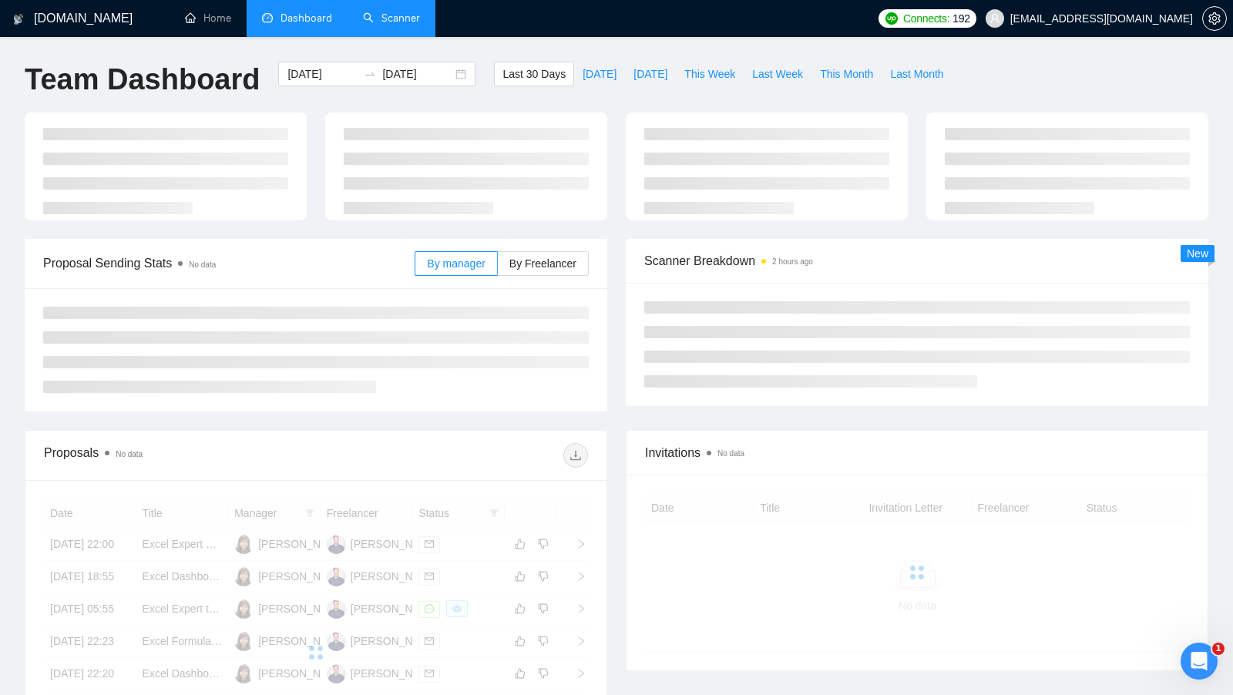
click at [319, 23] on span "Dashboard" at bounding box center [307, 18] width 52 height 13
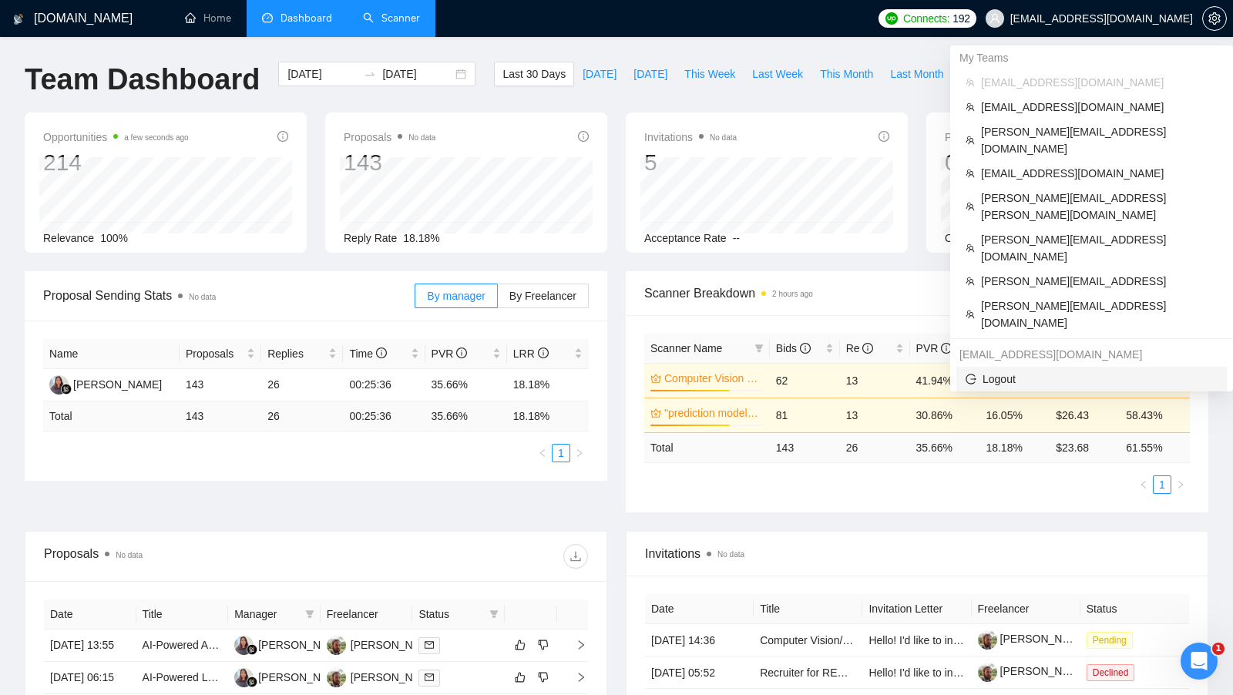
click at [1034, 371] on span "Logout" at bounding box center [1092, 379] width 252 height 17
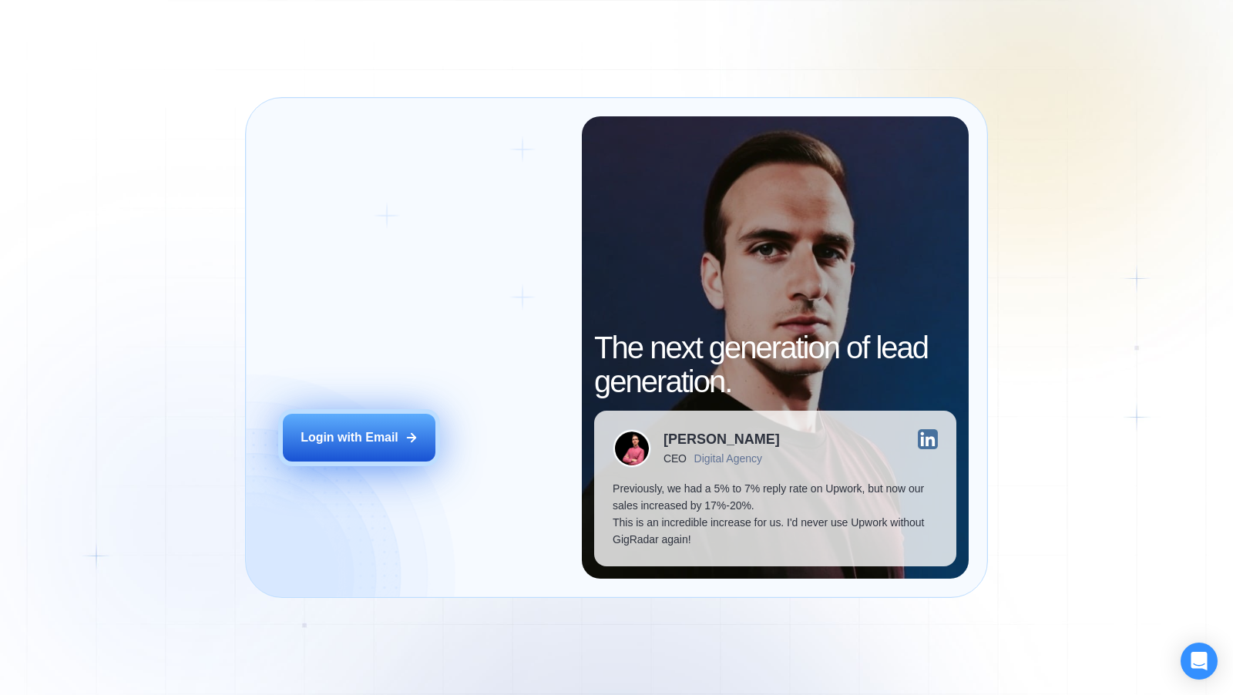
click at [397, 433] on div "Login with Email" at bounding box center [350, 437] width 98 height 17
